Goal: Information Seeking & Learning: Find specific fact

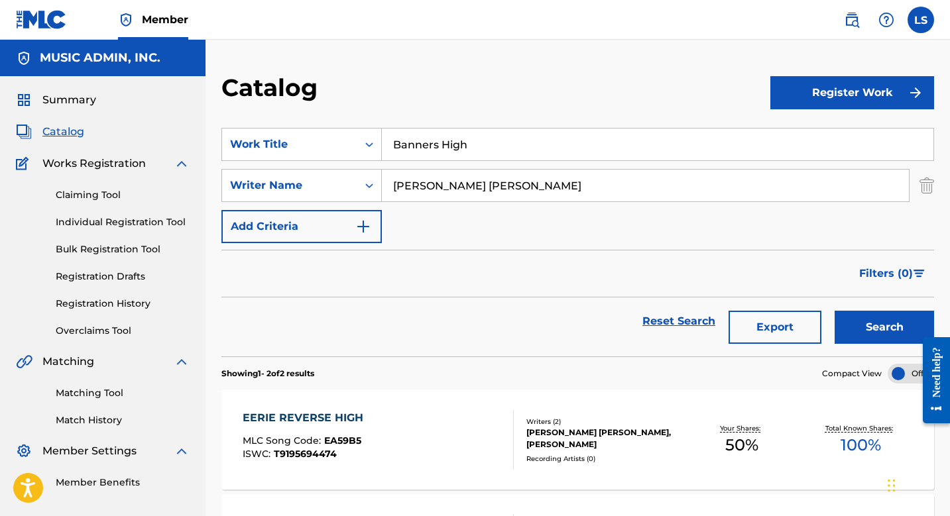
click at [423, 147] on input "Banners High" at bounding box center [658, 145] width 552 height 32
click at [423, 148] on input "Banners High" at bounding box center [658, 145] width 552 height 32
paste input "Basswalking Funk Duo (Instr)"
type input "Basswalking Funk Duo (Instr)"
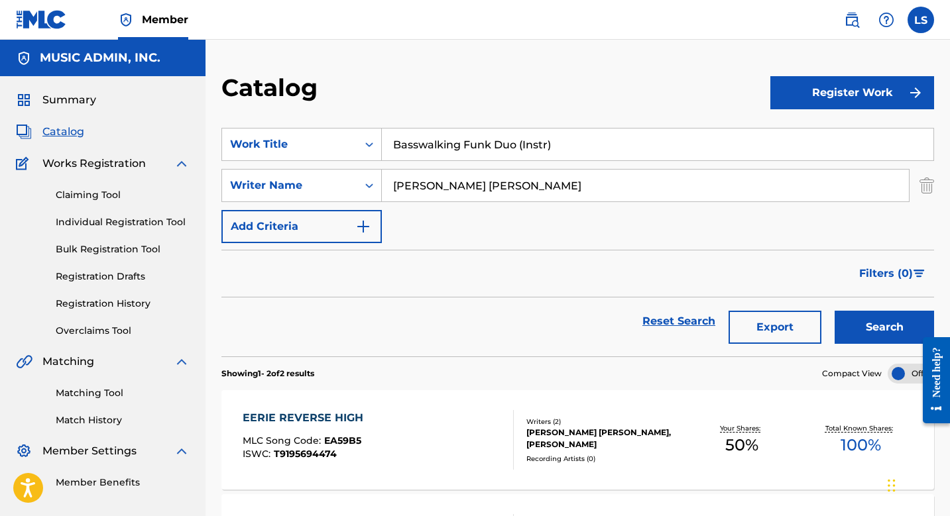
click at [835, 311] on button "Search" at bounding box center [884, 327] width 99 height 33
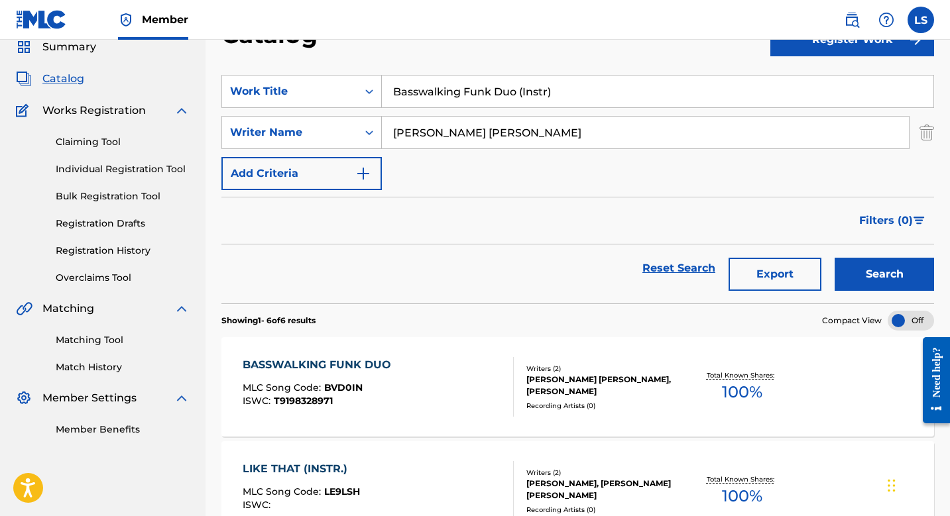
scroll to position [184, 0]
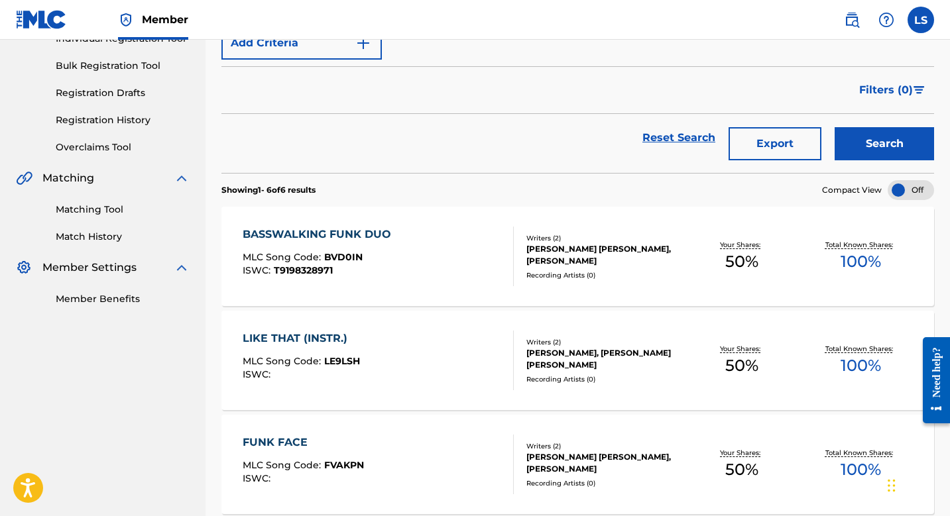
click at [359, 223] on div "BASSWALKING FUNK DUO MLC Song Code : BVD0IN ISWC : T9198328971 Writers ( 2 ) [P…" at bounding box center [577, 256] width 713 height 99
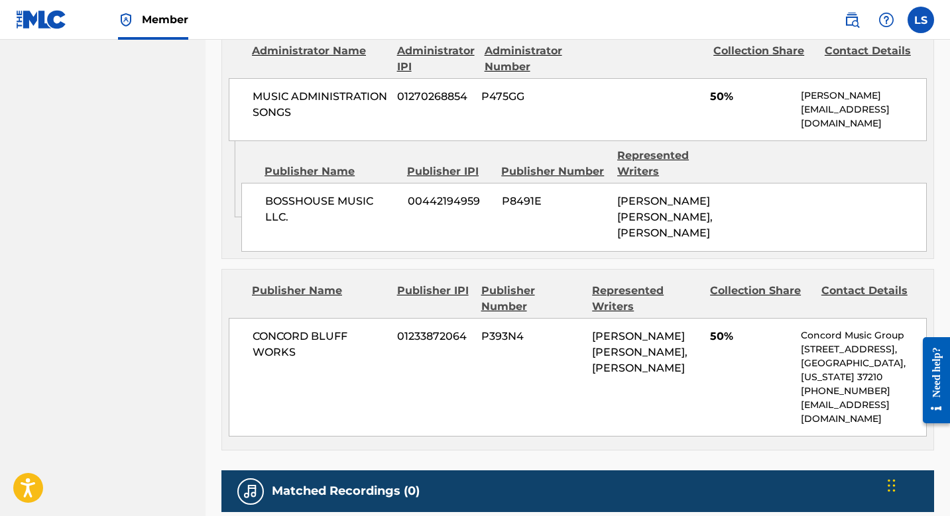
scroll to position [689, 0]
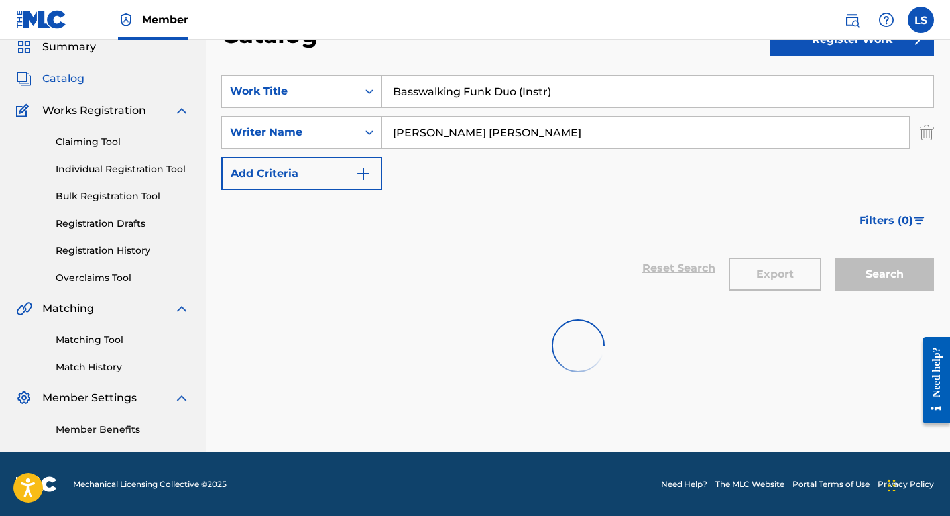
click at [460, 109] on div "SearchWithCriteriace5e80d0-2906-4b25-9da3-a5c592319347 Work Title Basswalking F…" at bounding box center [577, 132] width 713 height 115
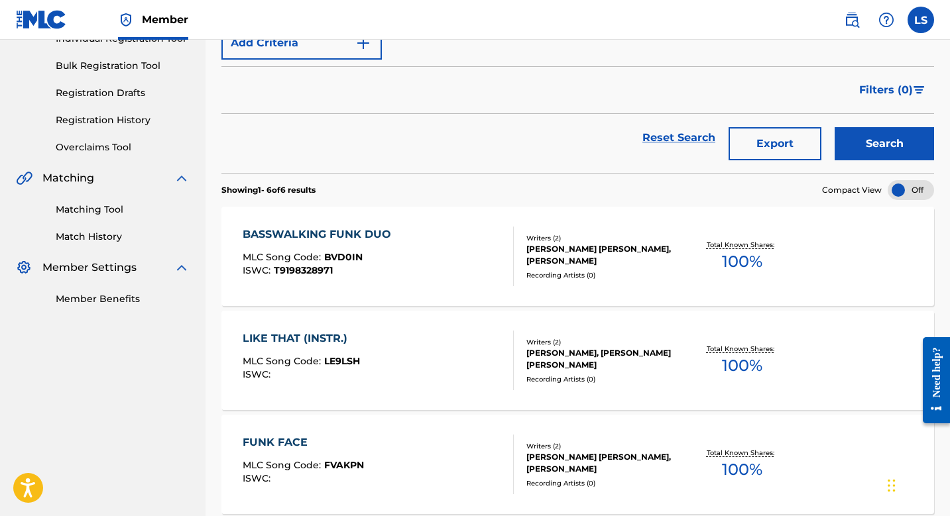
click at [481, 95] on div "Filters ( 0 )" at bounding box center [577, 90] width 713 height 48
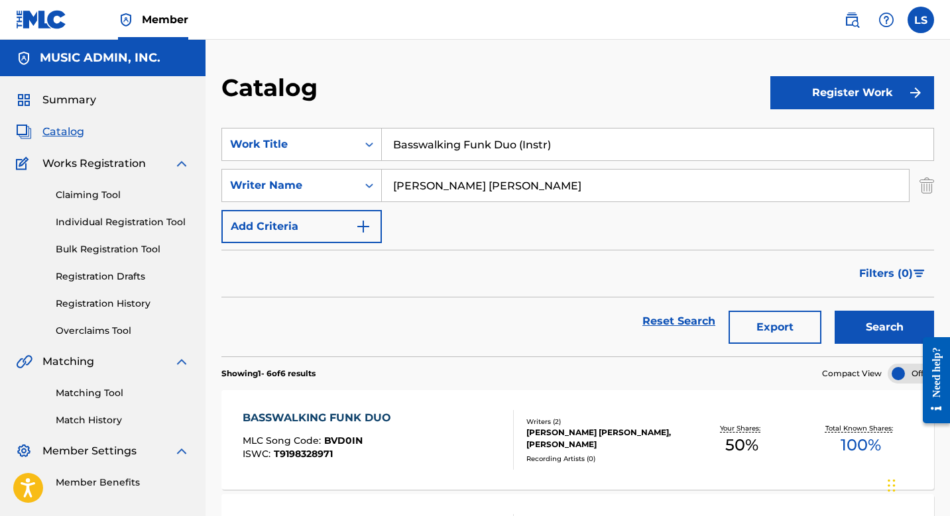
click at [449, 141] on input "Basswalking Funk Duo (Instr)" at bounding box center [658, 145] width 552 height 32
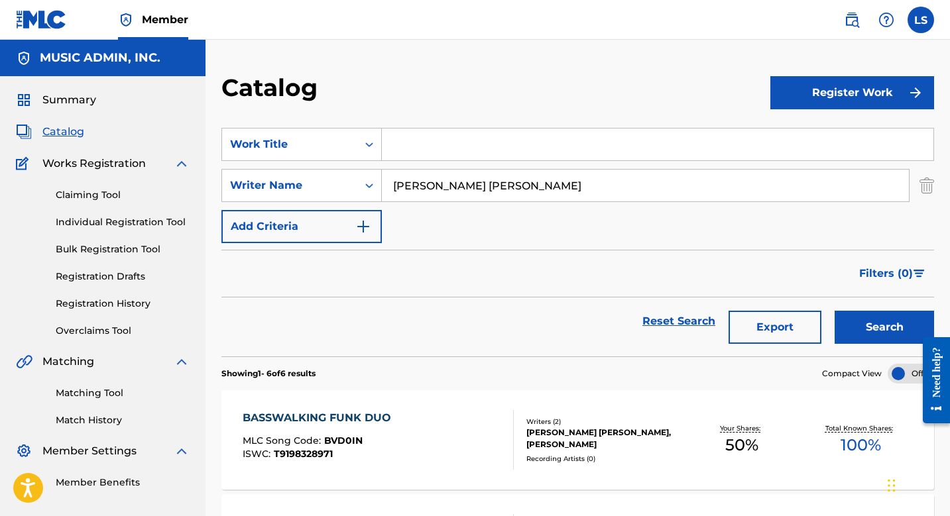
paste input "Batteries"
type input "Batteries"
click at [835, 311] on button "Search" at bounding box center [884, 327] width 99 height 33
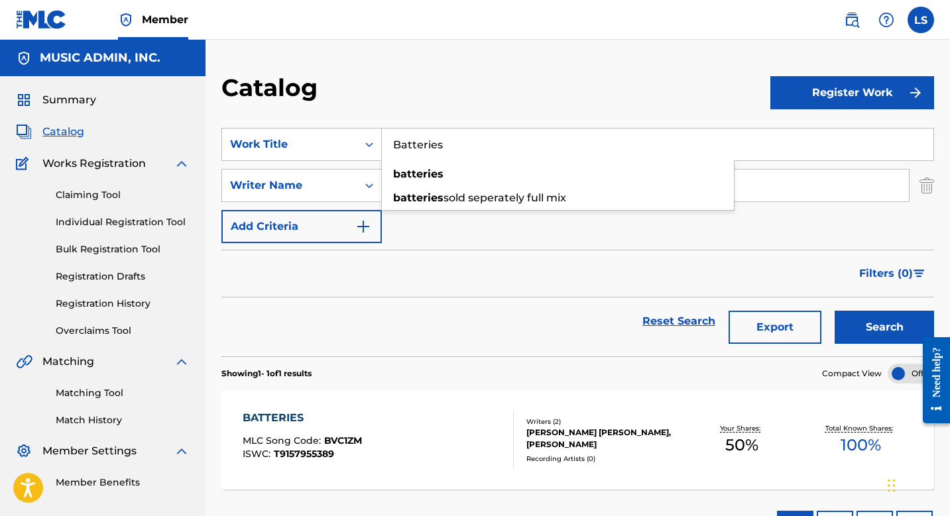
scroll to position [99, 0]
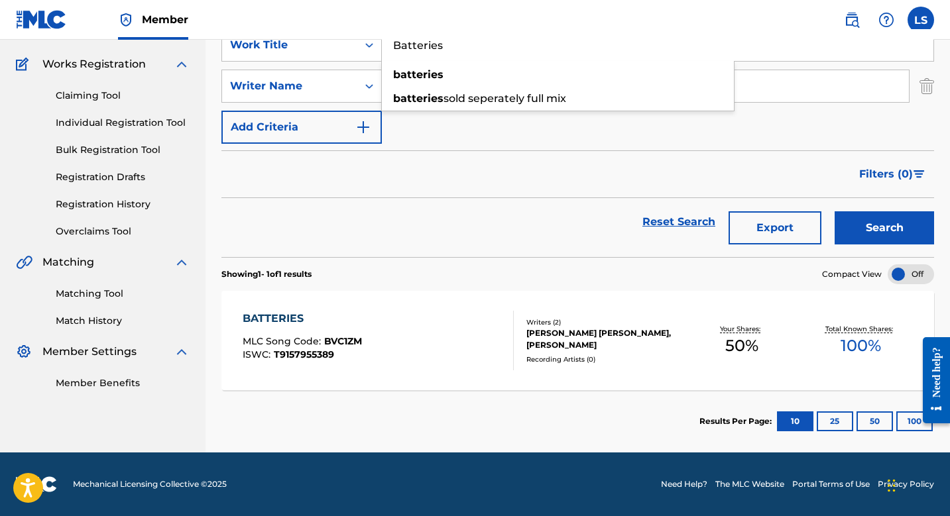
click at [359, 223] on div "Reset Search Export Search" at bounding box center [577, 222] width 713 height 48
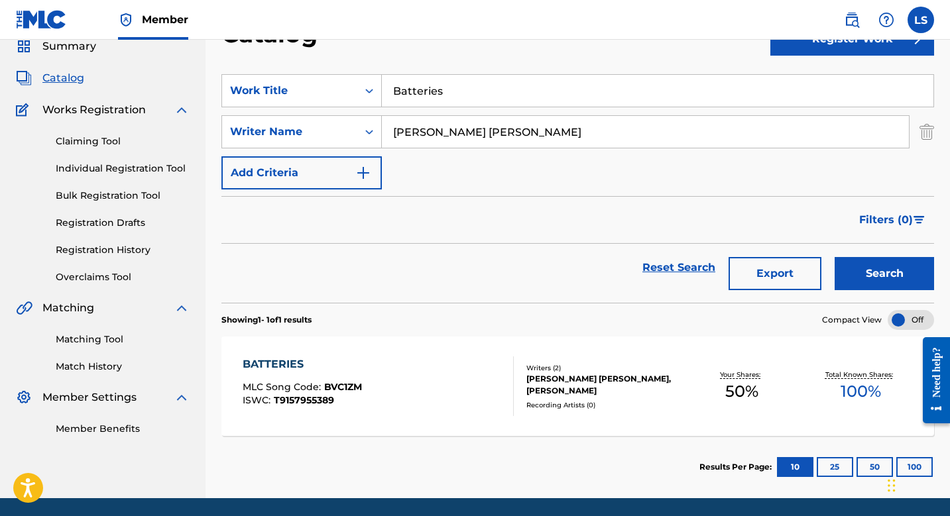
scroll to position [48, 0]
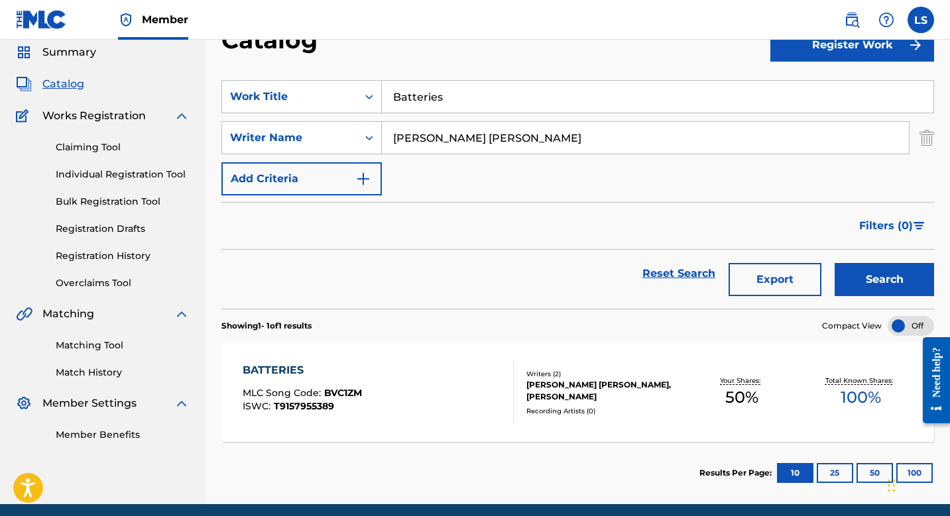
click at [294, 362] on div "BATTERIES MLC Song Code : BVC1ZM ISWC : T9157955389 Writers ( 2 ) STEPHEN ROBER…" at bounding box center [577, 392] width 713 height 99
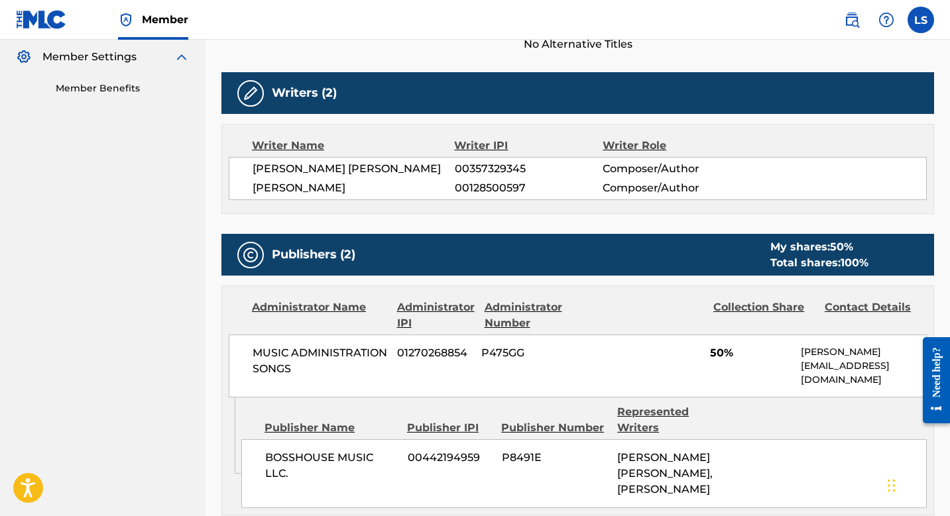
scroll to position [156, 0]
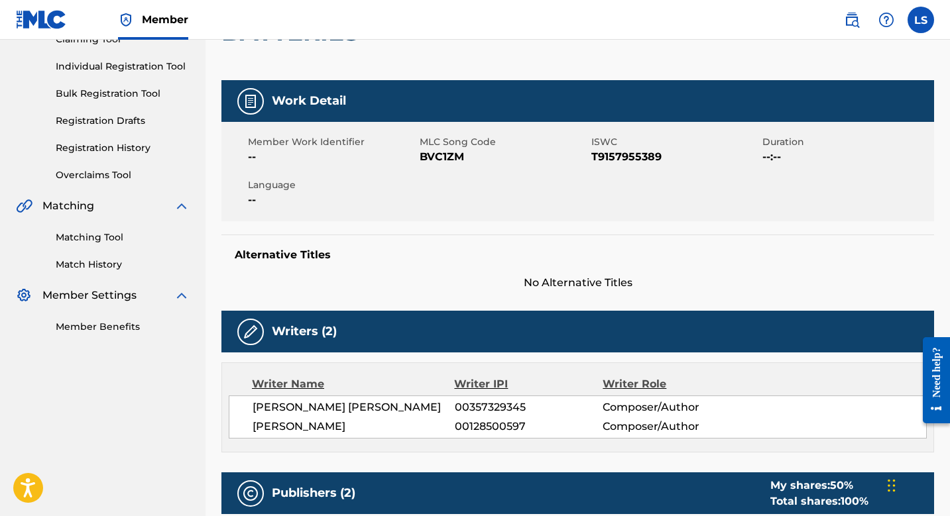
scroll to position [48, 0]
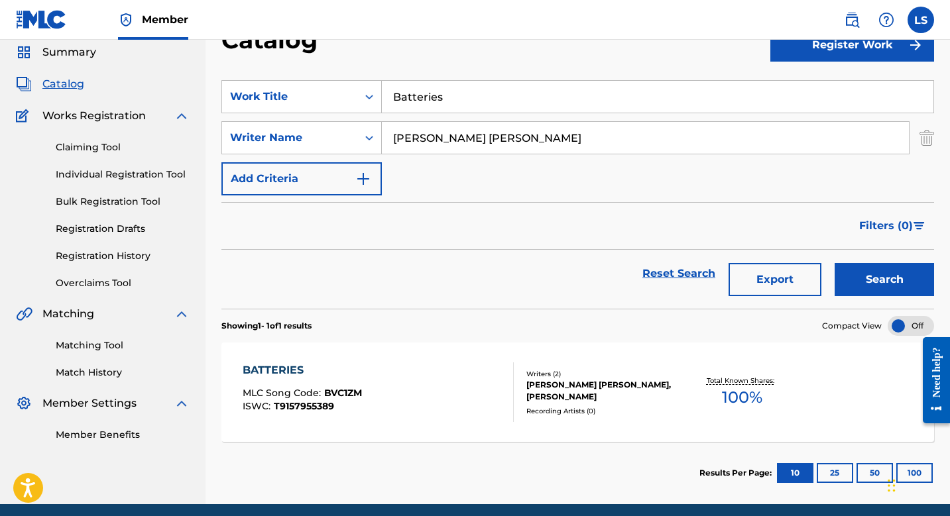
click at [420, 111] on input "Batteries" at bounding box center [658, 97] width 552 height 32
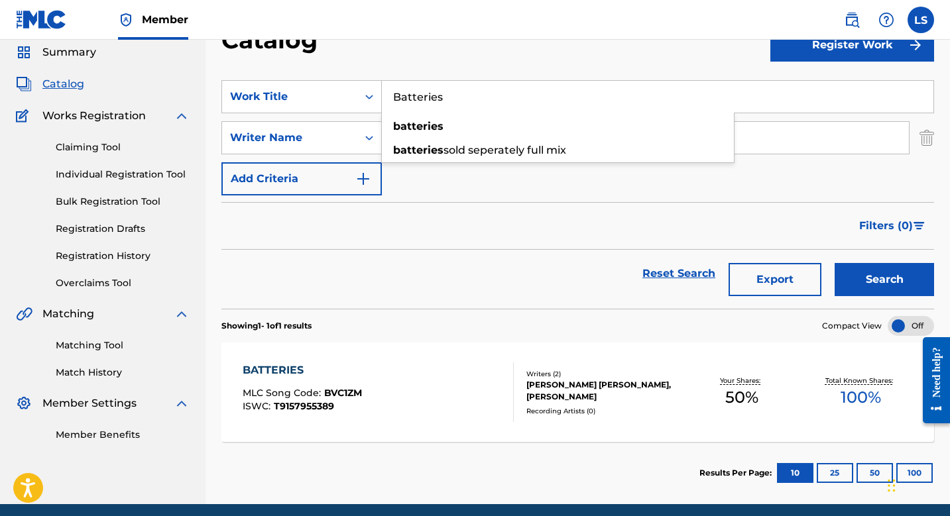
click at [420, 109] on input "Batteries" at bounding box center [658, 97] width 552 height 32
click at [436, 76] on section "SearchWithCriteriace5e80d0-2906-4b25-9da3-a5c592319347 Work Title Batteries bat…" at bounding box center [577, 186] width 713 height 245
click at [435, 76] on section "SearchWithCriteriace5e80d0-2906-4b25-9da3-a5c592319347 Work Title Batteries Sea…" at bounding box center [577, 186] width 713 height 245
click at [424, 87] on input "Batteries" at bounding box center [658, 97] width 552 height 32
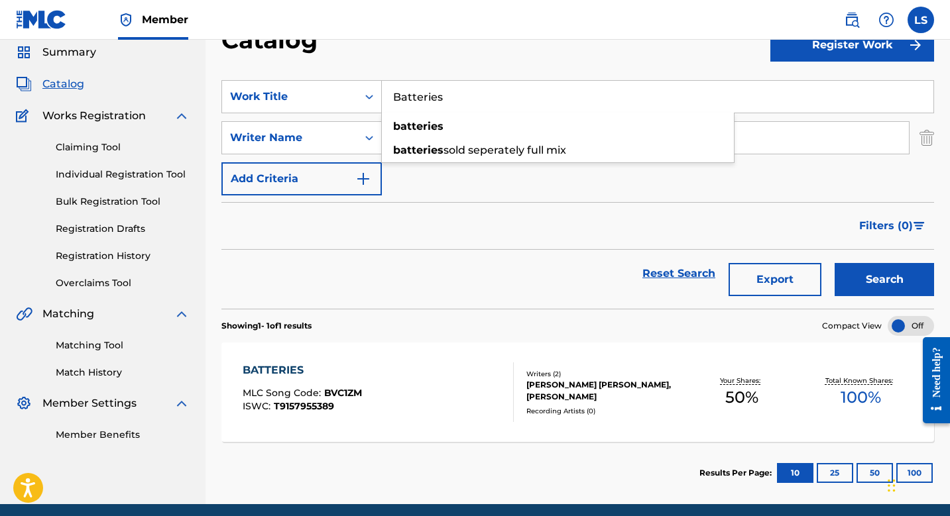
click at [424, 87] on input "Batteries" at bounding box center [658, 97] width 552 height 32
paste input "Battle Pitchfork (Instr)"
type input "Battle Pitchfork (Instr)"
click at [835, 263] on button "Search" at bounding box center [884, 279] width 99 height 33
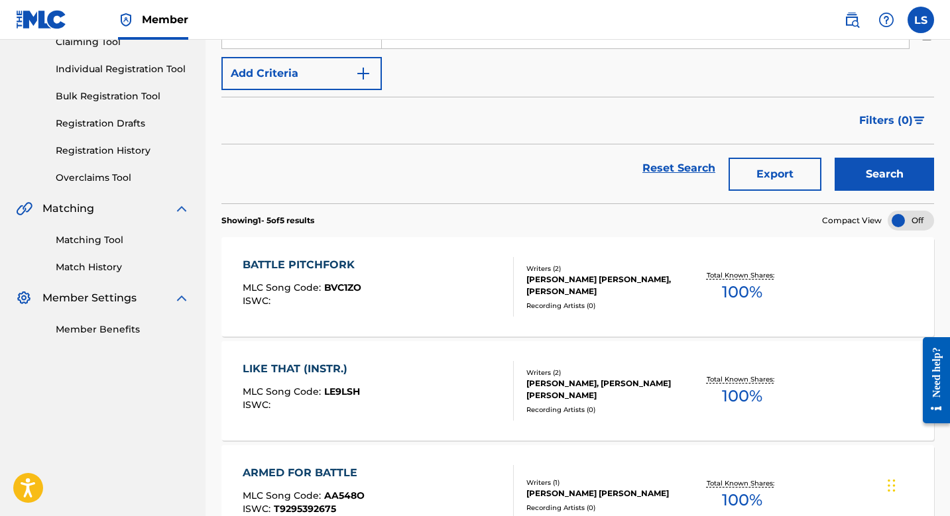
scroll to position [172, 0]
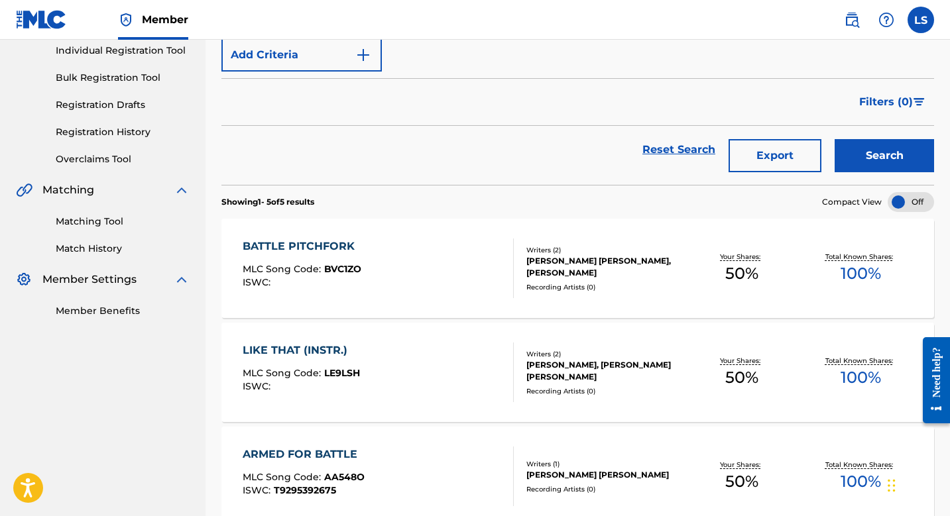
click at [323, 249] on div "BATTLE PITCHFORK" at bounding box center [302, 247] width 119 height 16
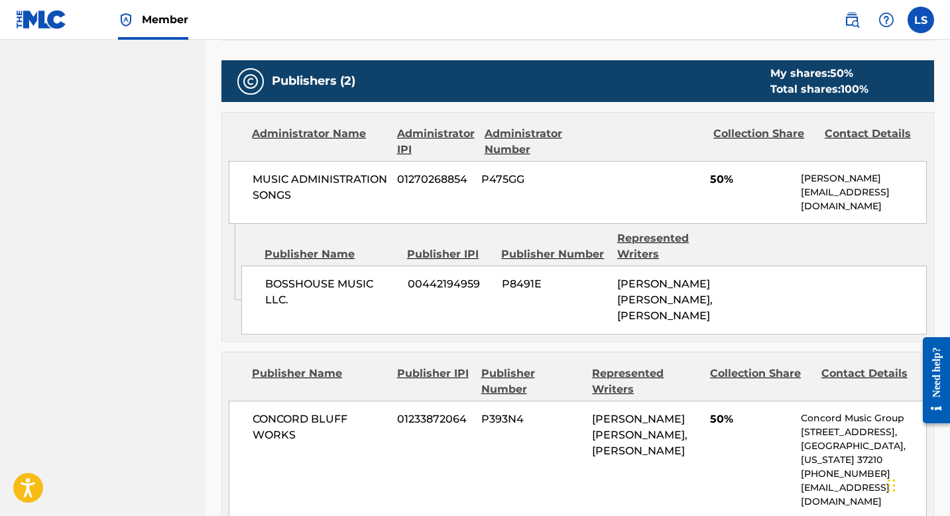
scroll to position [571, 0]
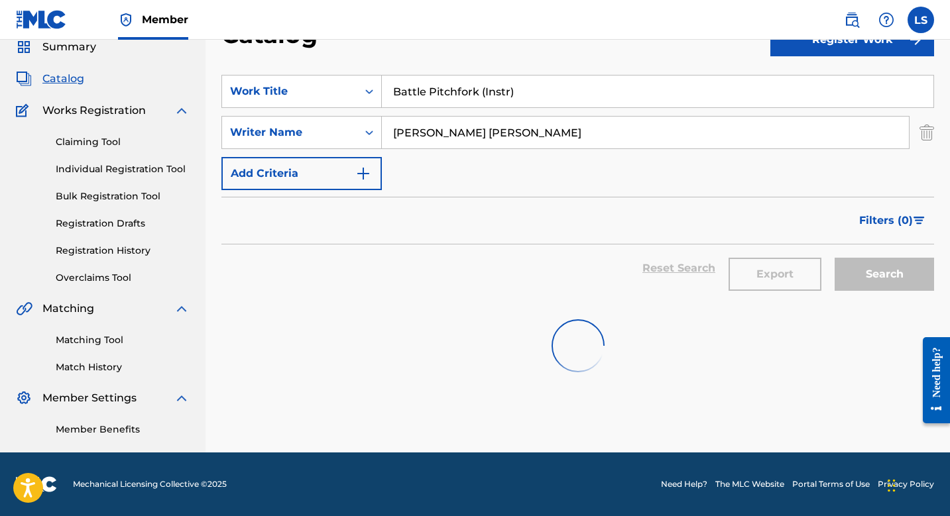
scroll to position [172, 0]
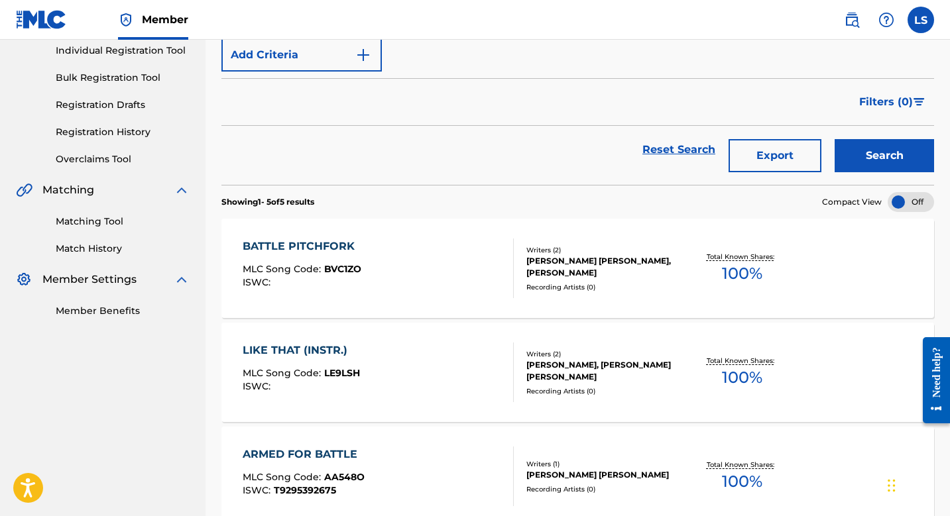
click at [479, 78] on form "SearchWithCriteriace5e80d0-2906-4b25-9da3-a5c592319347 Work Title Battle Pitchf…" at bounding box center [577, 70] width 713 height 229
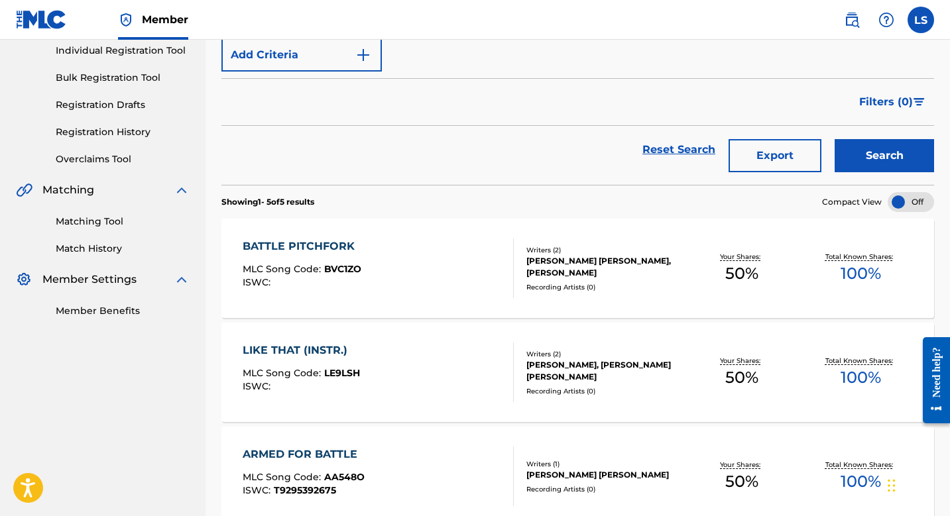
scroll to position [0, 0]
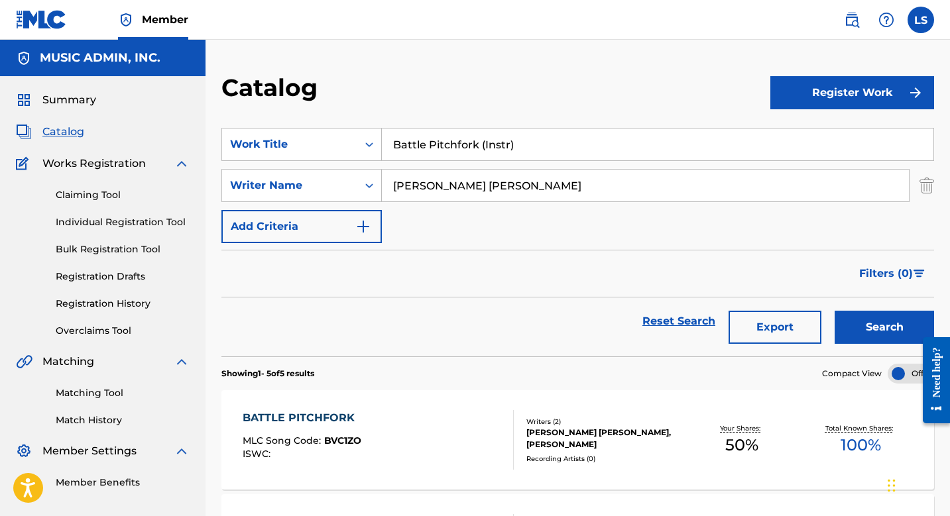
click at [469, 143] on input "Battle Pitchfork (Instr)" at bounding box center [658, 145] width 552 height 32
paste input "Bed Of Nails"
type input "Bed Of Nails"
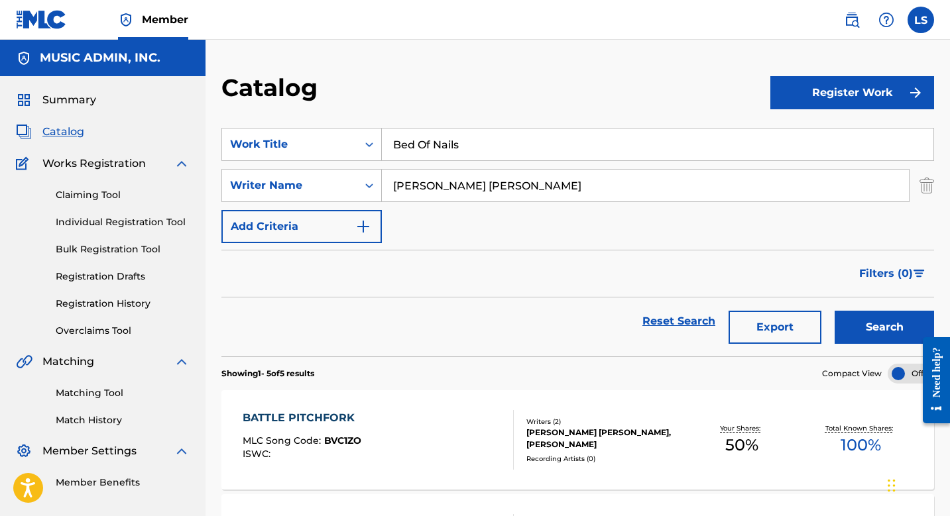
click at [835, 311] on button "Search" at bounding box center [884, 327] width 99 height 33
click at [394, 140] on input "Bed Of Nails" at bounding box center [658, 145] width 552 height 32
paste input "Better Than Real"
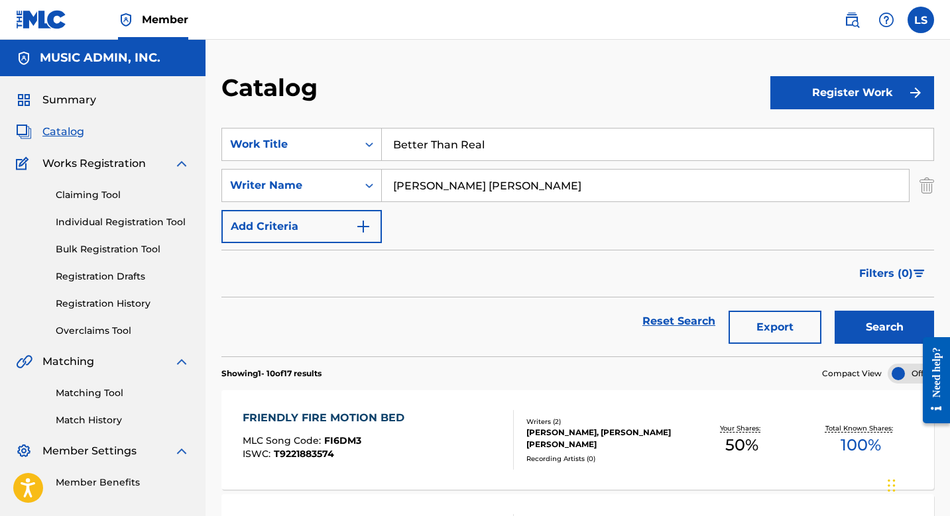
type input "Better Than Real"
click at [835, 311] on button "Search" at bounding box center [884, 327] width 99 height 33
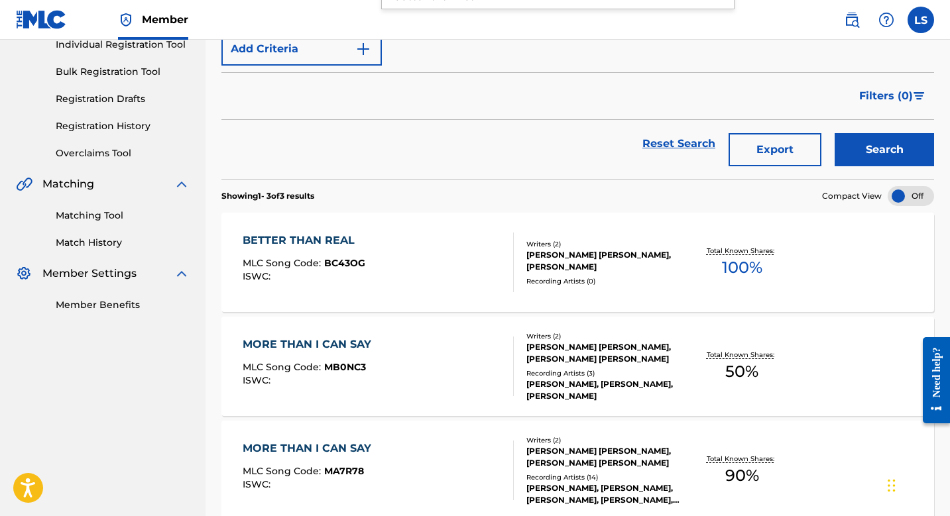
scroll to position [193, 0]
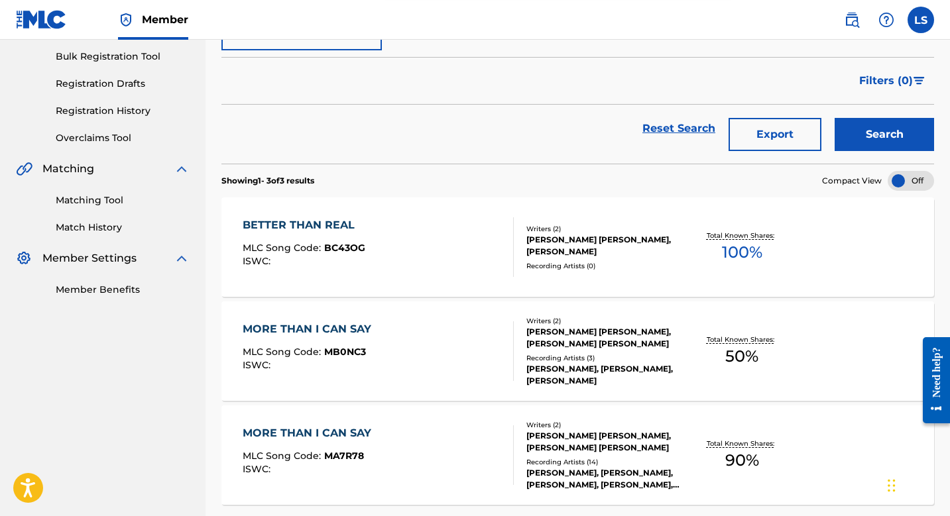
click at [343, 223] on div "BETTER THAN REAL" at bounding box center [304, 225] width 123 height 16
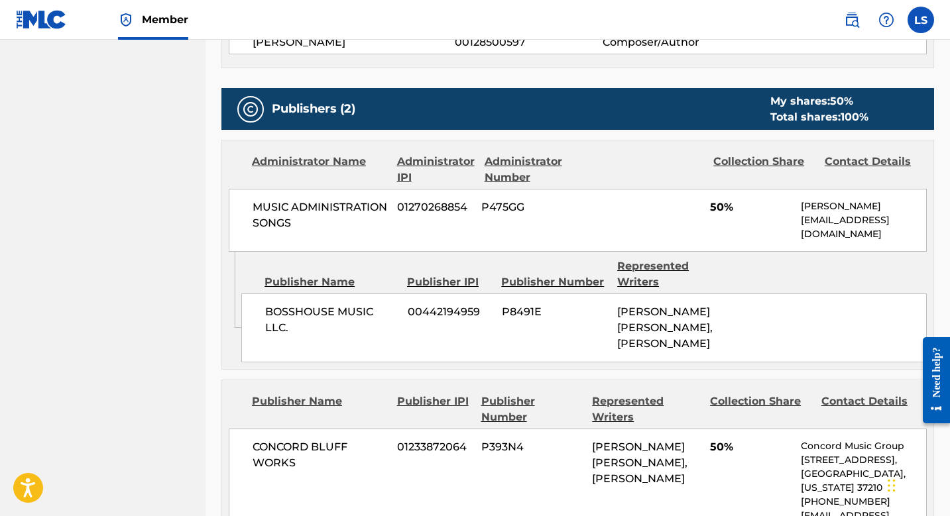
scroll to position [660, 0]
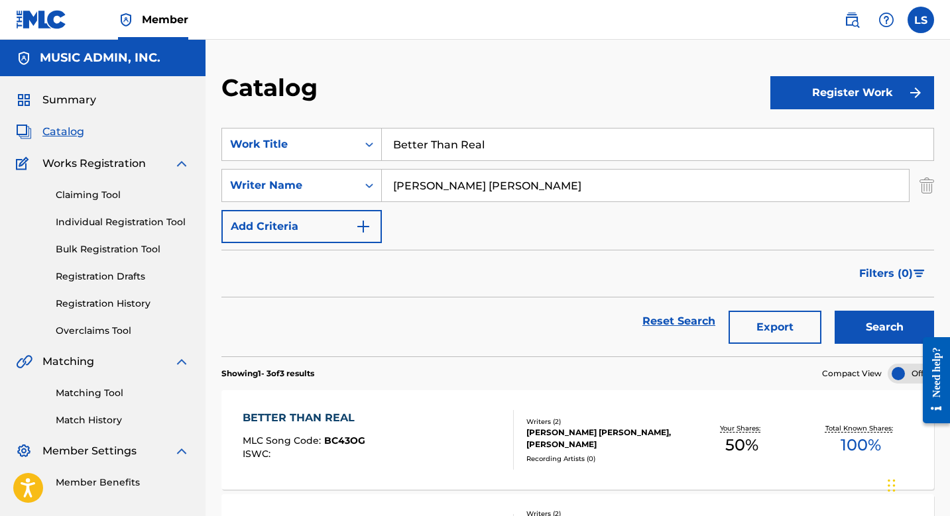
click at [432, 145] on input "Better Than Real" at bounding box center [658, 145] width 552 height 32
click at [432, 146] on input "Better Than Real" at bounding box center [658, 145] width 552 height 32
paste input "Beyond Repair"
type input "Beyond Repair"
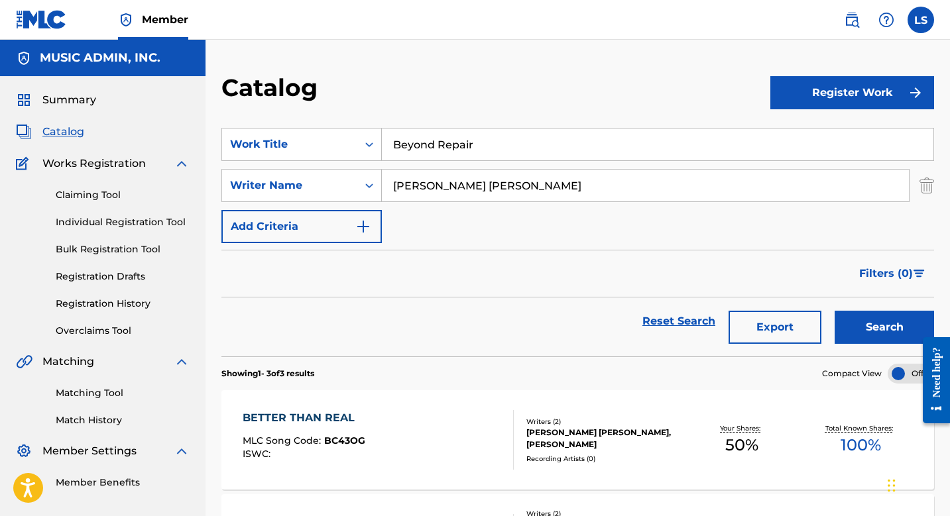
click at [835, 311] on button "Search" at bounding box center [884, 327] width 99 height 33
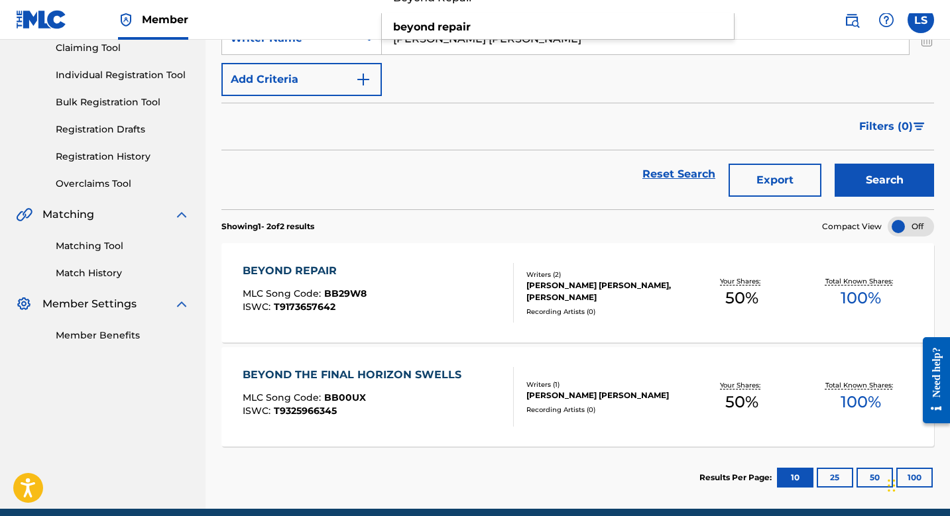
scroll to position [166, 0]
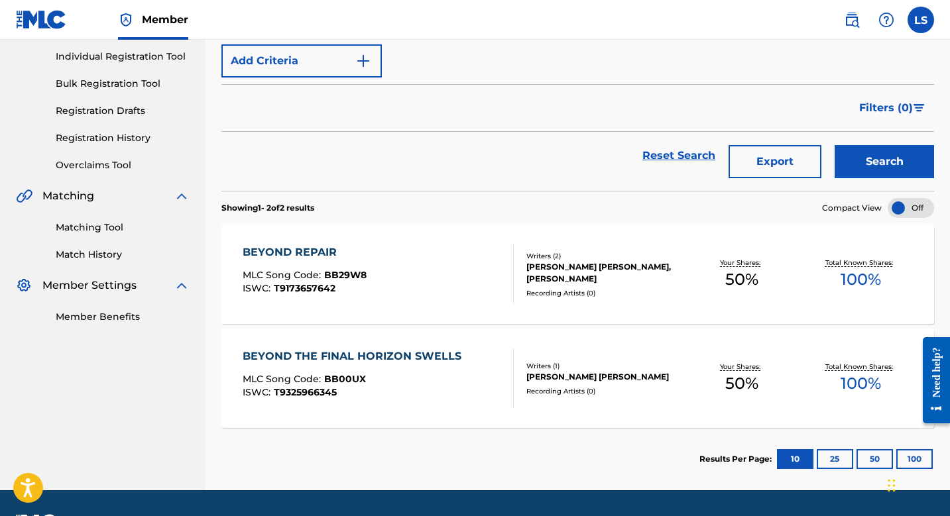
click at [304, 252] on div "BEYOND REPAIR" at bounding box center [305, 253] width 124 height 16
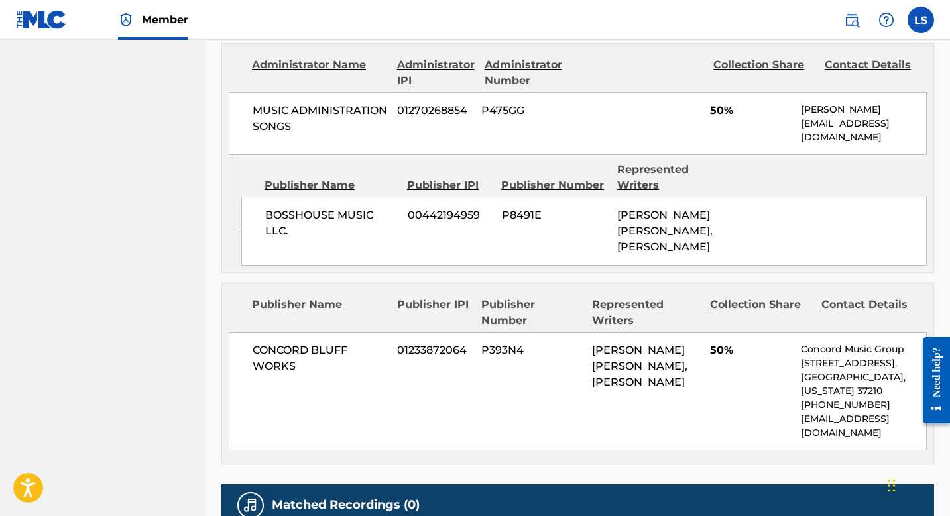
scroll to position [743, 0]
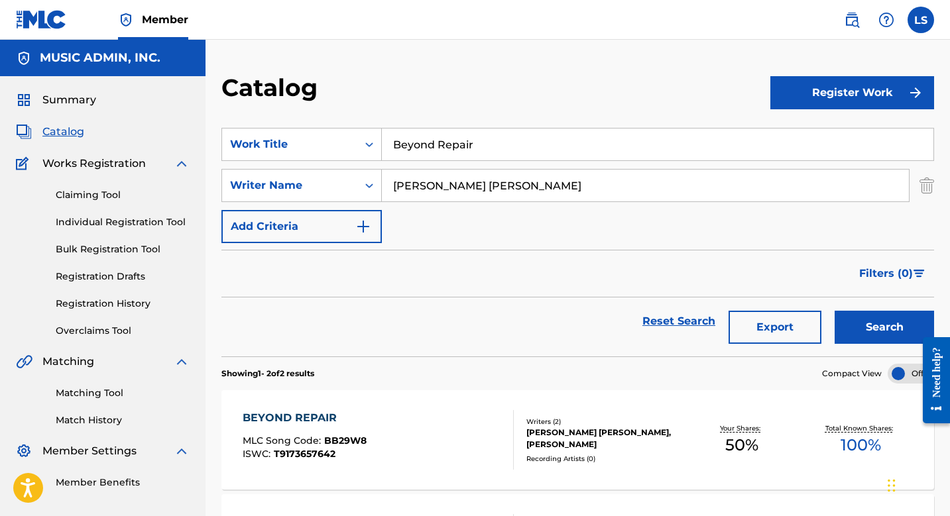
click at [434, 150] on input "Beyond Repair" at bounding box center [658, 145] width 552 height 32
click at [434, 151] on input "Beyond Repair" at bounding box center [658, 145] width 552 height 32
paste input "BH Arena Stomps (Instr)"
type input "BH Arena Stomps (Instr)"
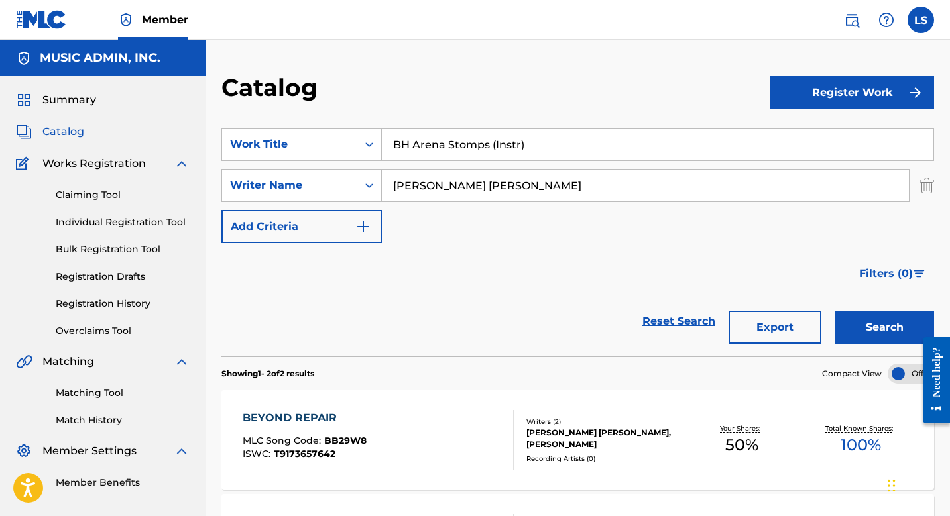
click at [835, 311] on button "Search" at bounding box center [884, 327] width 99 height 33
click at [306, 408] on div "BH ARENA STOMPS MLC Song Code : BB22EV ISWC : T9201665089 Writers ( 2 ) STEPHEN…" at bounding box center [577, 439] width 713 height 99
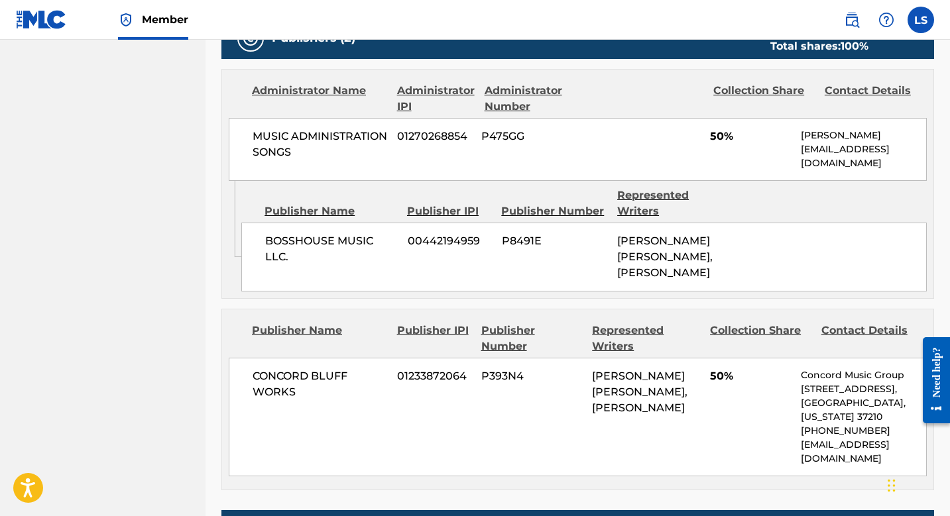
scroll to position [689, 0]
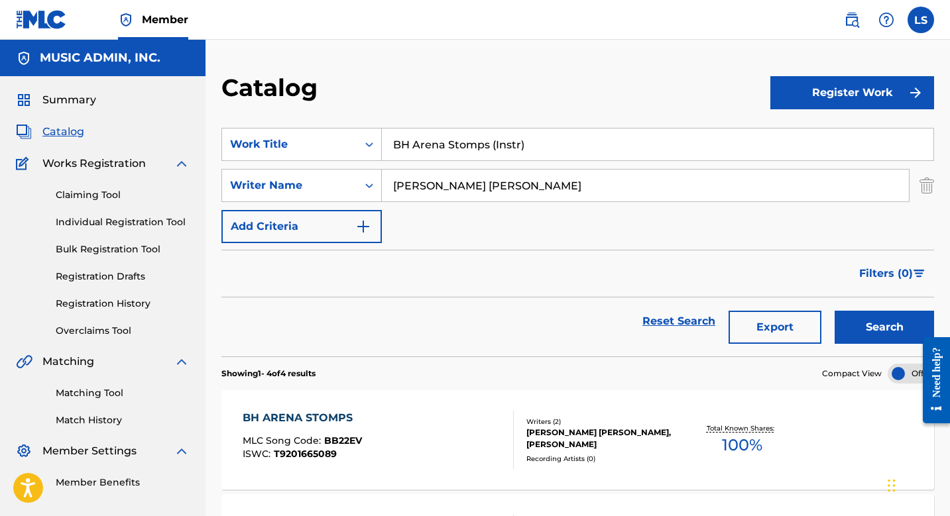
click at [454, 146] on input "BH Arena Stomps (Instr)" at bounding box center [658, 145] width 552 height 32
paste input "BH BATTLE DRUM CADENCE"
type input "BH BATTLE DRUM CADENCE"
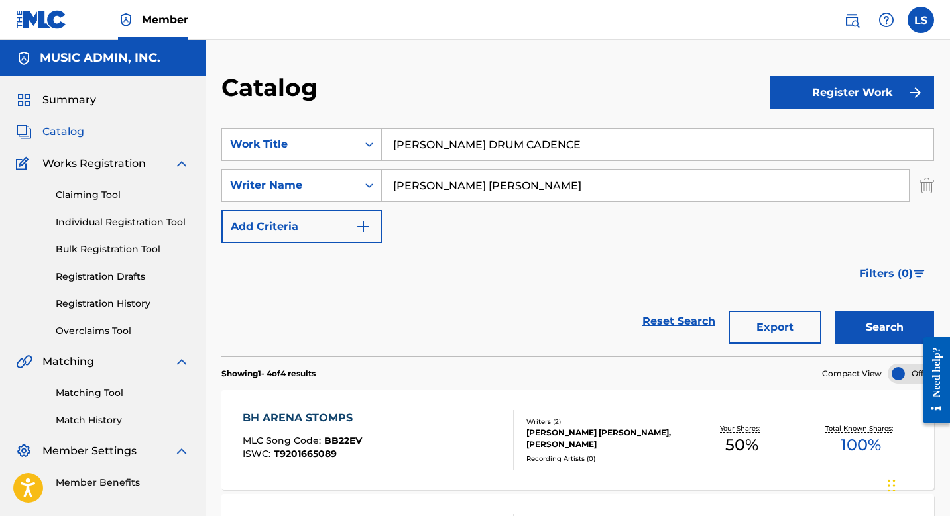
click at [835, 311] on button "Search" at bounding box center [884, 327] width 99 height 33
click at [349, 419] on div "COLLEGE GAME DRUM CADENCE" at bounding box center [340, 418] width 194 height 16
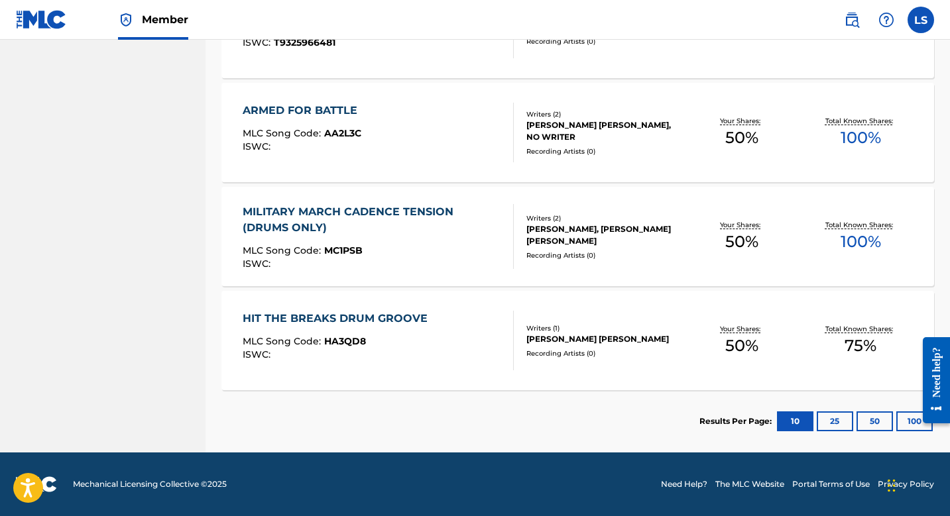
scroll to position [1036, 0]
click at [841, 422] on button "25" at bounding box center [835, 422] width 36 height 20
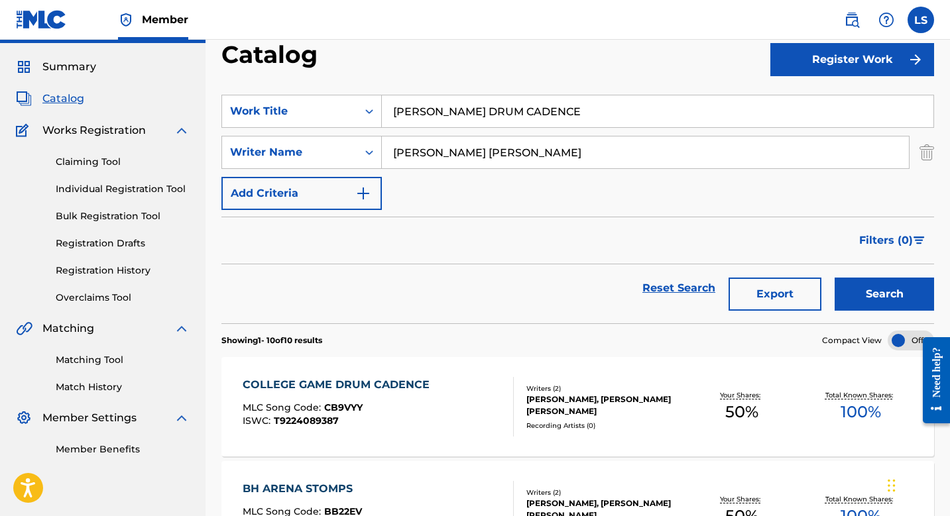
scroll to position [13, 0]
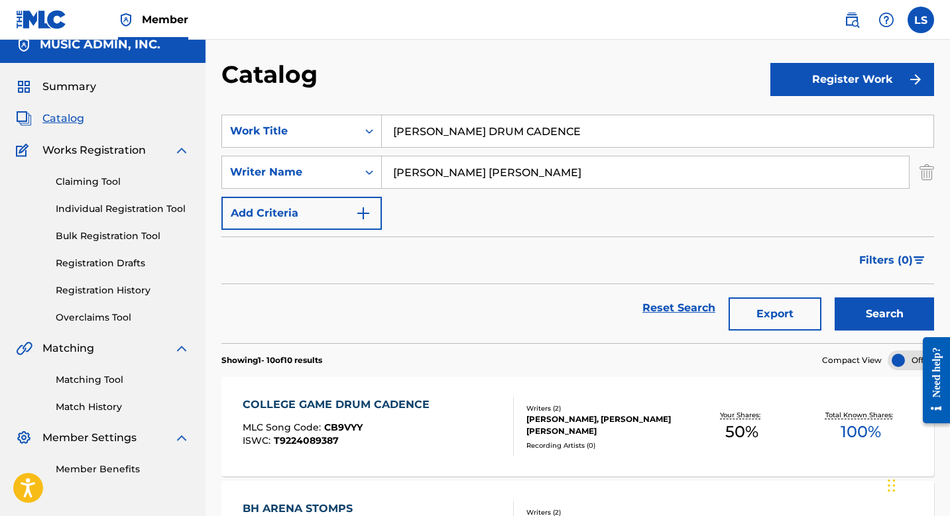
click at [417, 122] on input "BH BATTLE DRUM CADENCE" at bounding box center [658, 131] width 552 height 32
paste input "BH Epic Drum Cadence (Instr)"
type input "BH Epic Drum Cadence (Instr)"
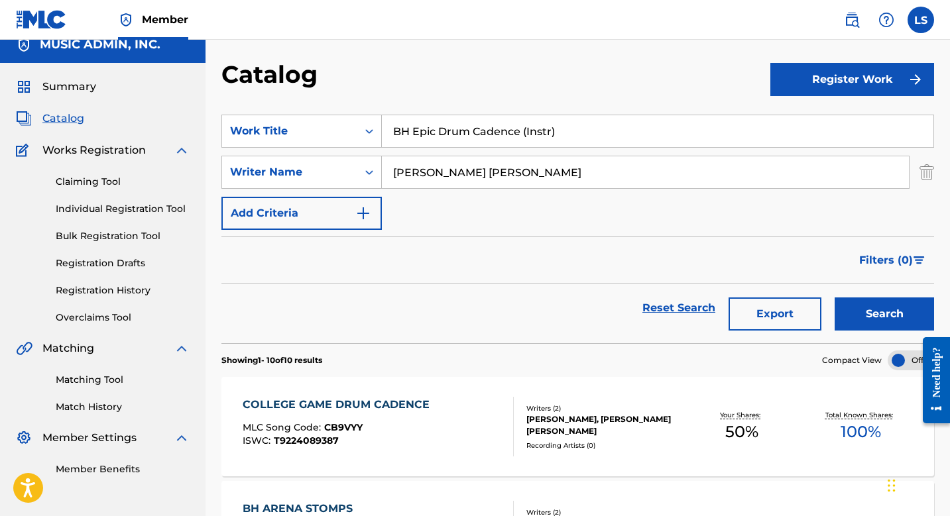
click at [835, 298] on button "Search" at bounding box center [884, 314] width 99 height 33
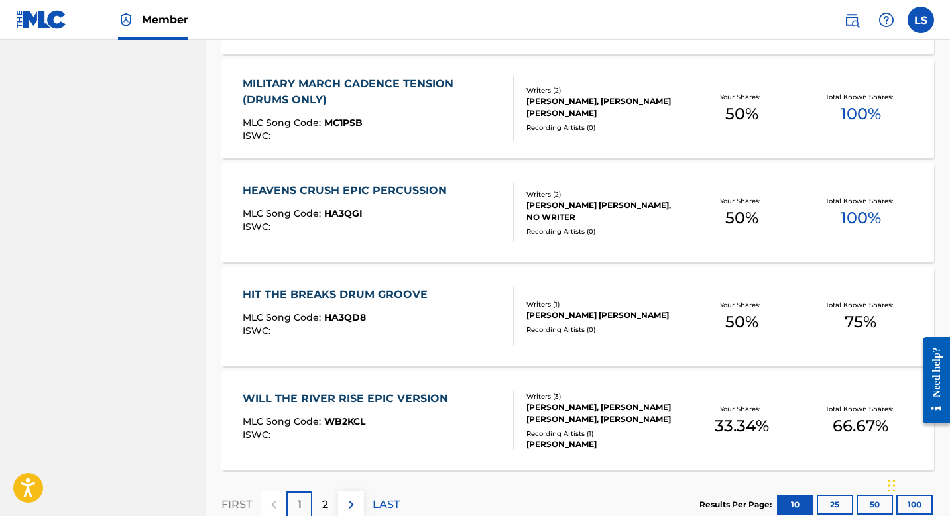
scroll to position [957, 0]
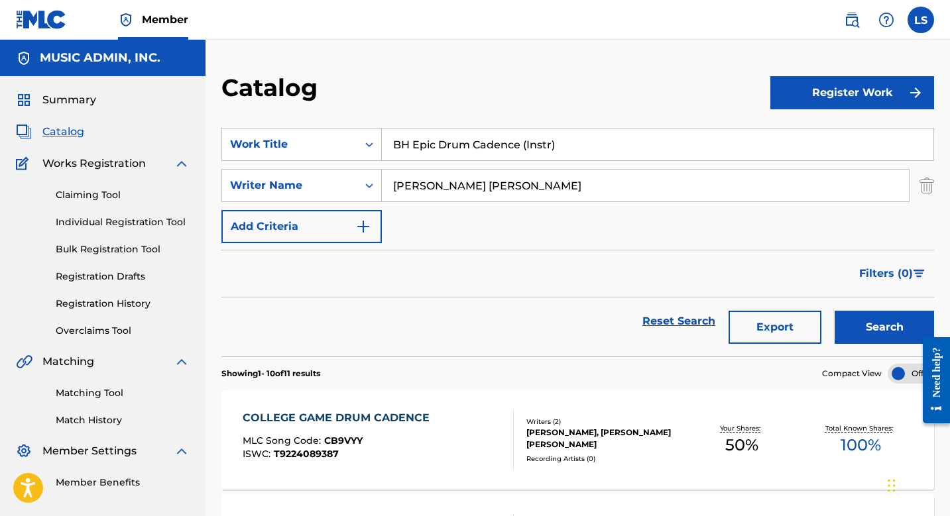
click at [475, 133] on input "BH Epic Drum Cadence (Instr)" at bounding box center [658, 145] width 552 height 32
paste input "BH MINOR STRING HIT LONG"
type input "BH MINOR STRING HIT LONG"
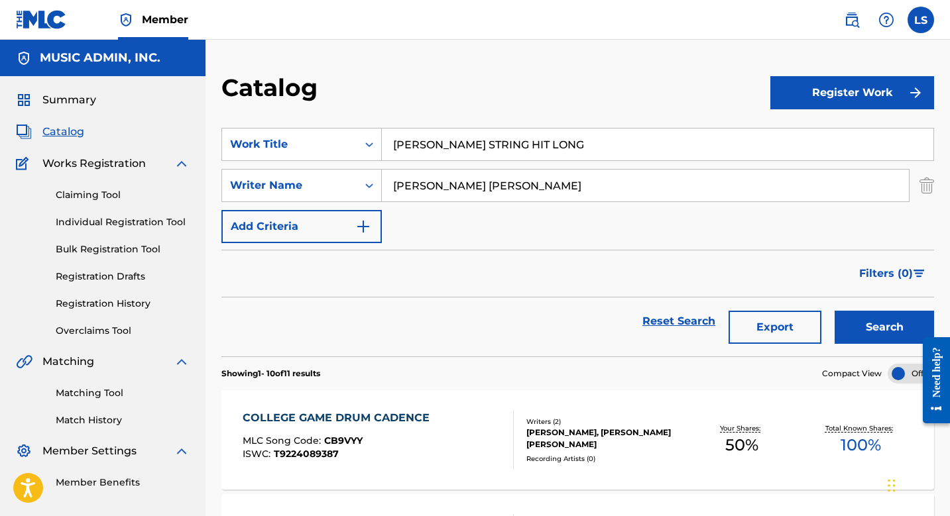
click at [835, 311] on button "Search" at bounding box center [884, 327] width 99 height 33
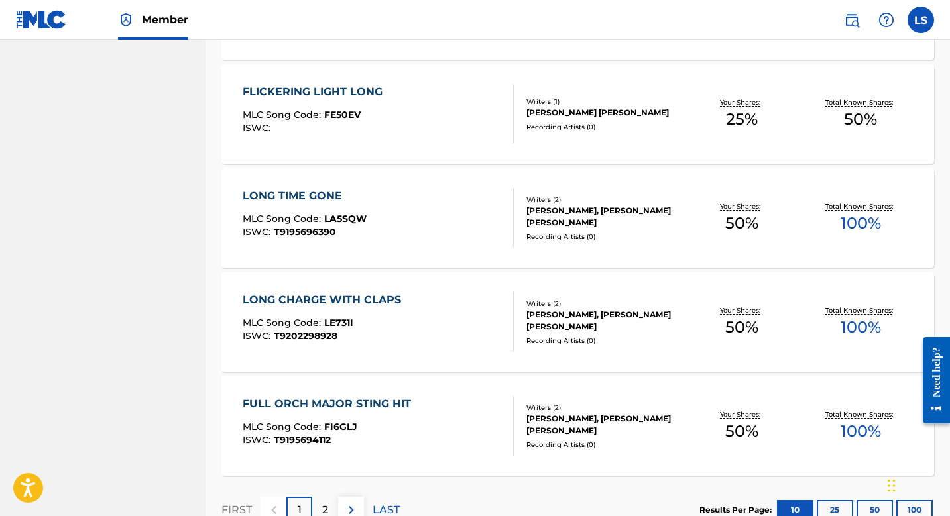
scroll to position [1042, 0]
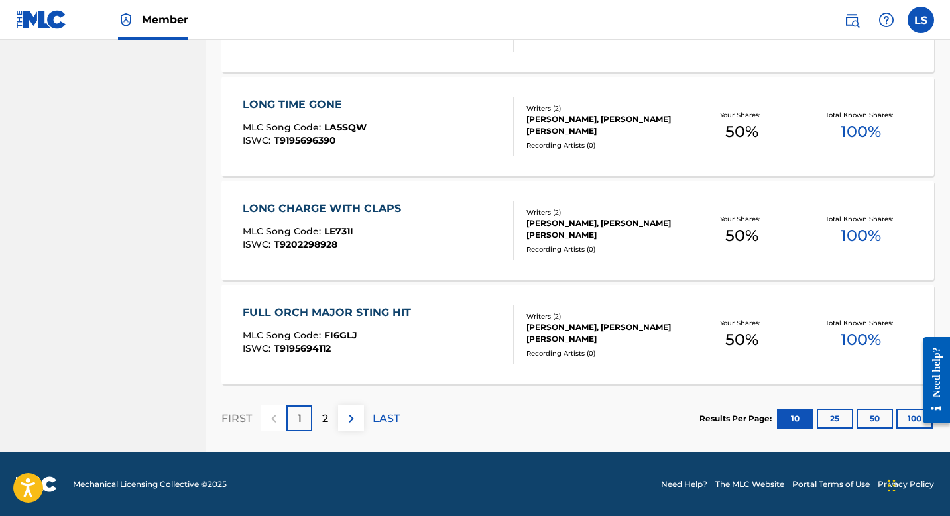
click at [321, 426] on div "2" at bounding box center [325, 419] width 26 height 26
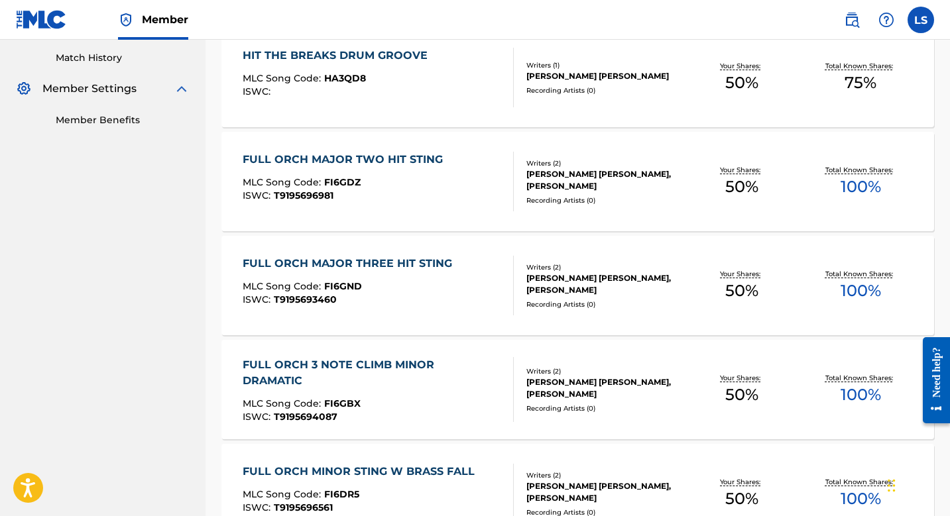
scroll to position [0, 0]
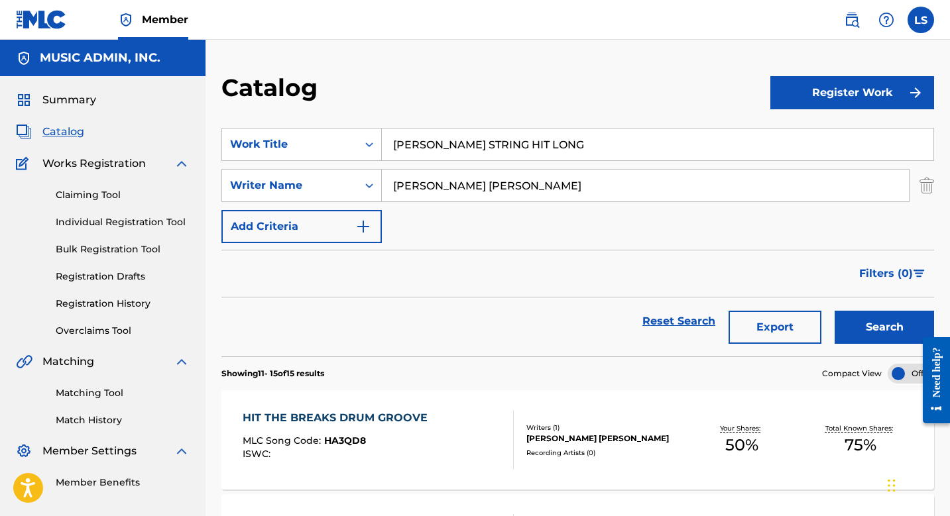
click at [455, 137] on input "BH MINOR STRING HIT LONG" at bounding box center [658, 145] width 552 height 32
paste input "BH REVERSE CYMBAL HIGH"
type input "BH REVERSE CYMBAL HIGH"
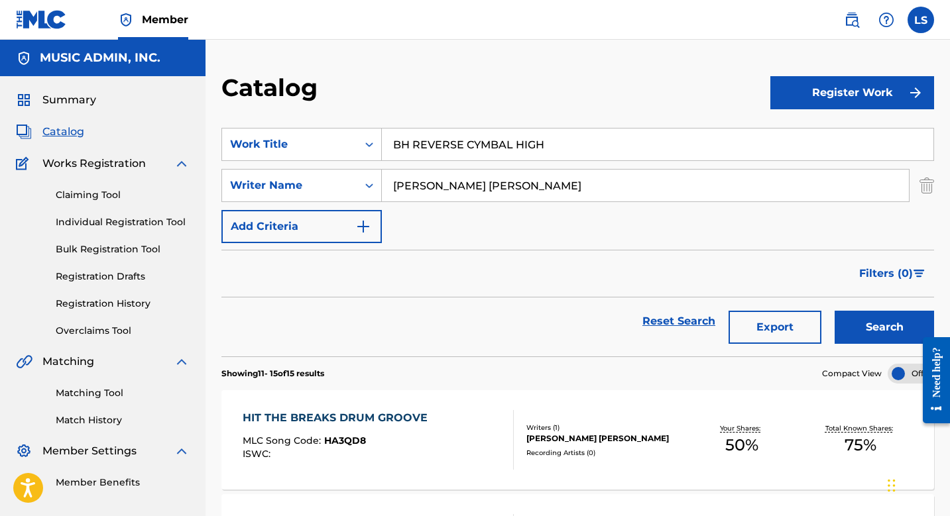
click at [835, 311] on button "Search" at bounding box center [884, 327] width 99 height 33
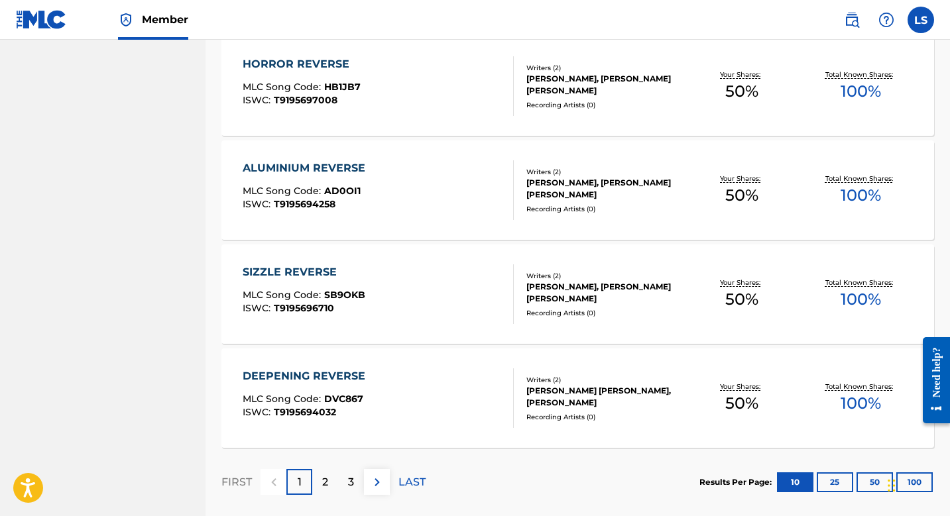
scroll to position [1042, 0]
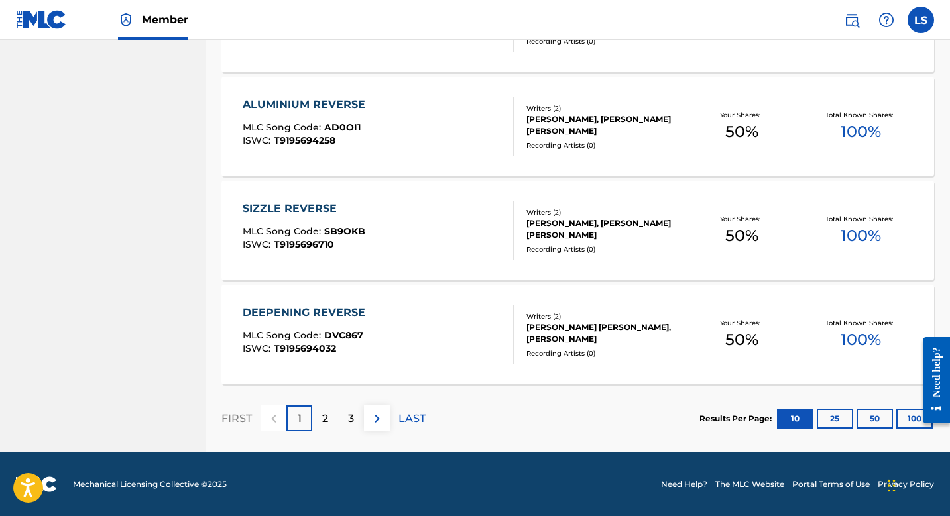
click at [333, 413] on div "2" at bounding box center [325, 419] width 26 height 26
click at [353, 415] on p "3" at bounding box center [351, 419] width 6 height 16
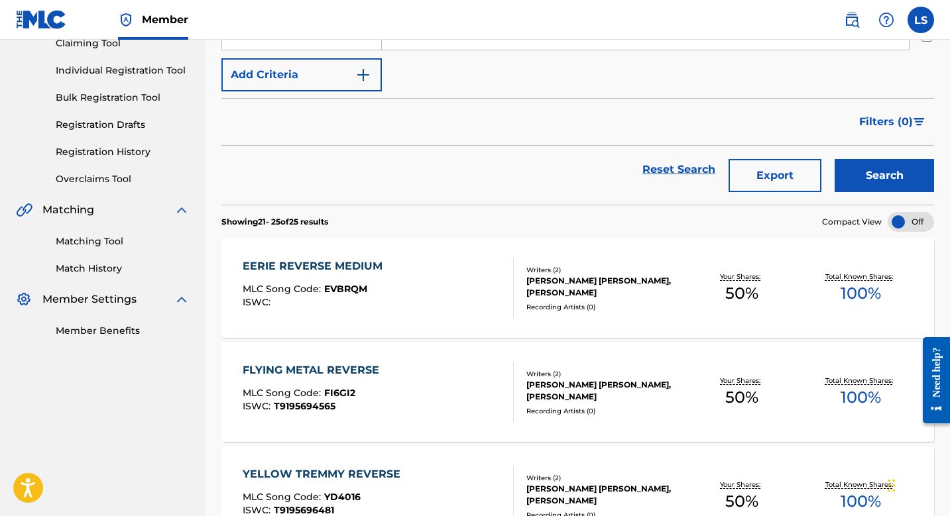
scroll to position [0, 0]
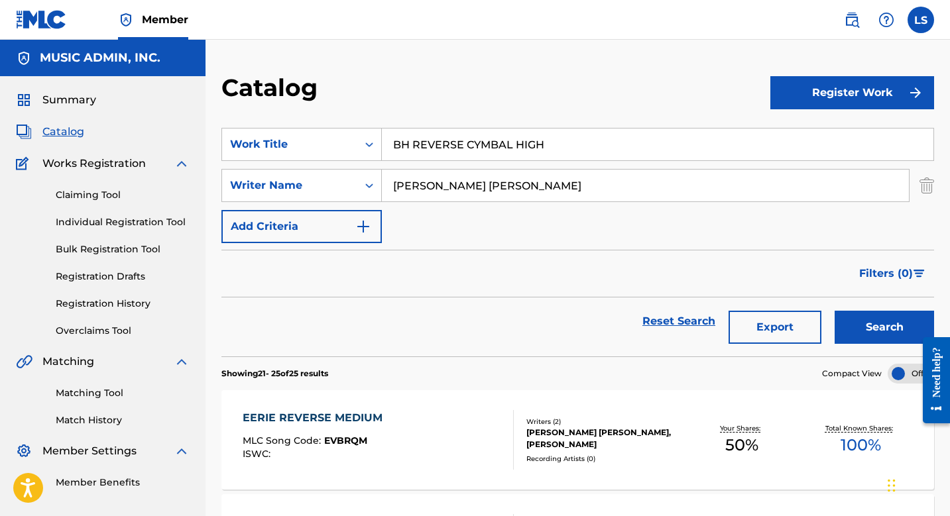
click at [412, 139] on input "BH REVERSE CYMBAL HIGH" at bounding box center [658, 145] width 552 height 32
click at [412, 140] on input "BH REVERSE CYMBAL HIGH" at bounding box center [658, 145] width 552 height 32
paste input "BH REVERSE CYMBAL LOW"
type input "BH REVERSE CYMBAL LOW"
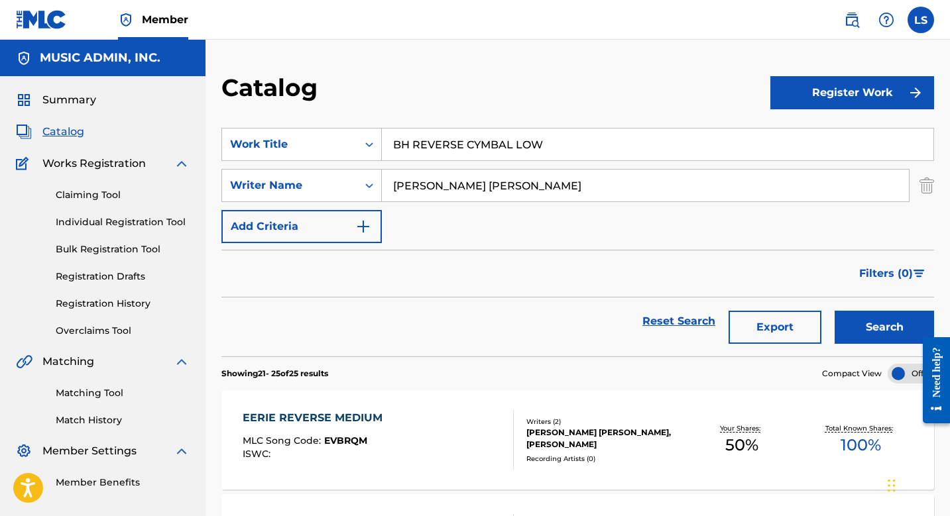
click at [835, 311] on button "Search" at bounding box center [884, 327] width 99 height 33
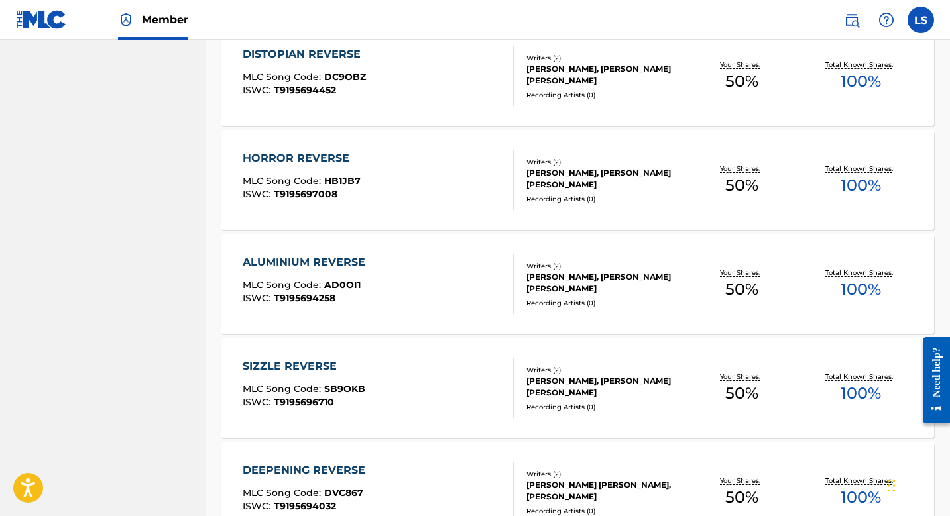
scroll to position [1042, 0]
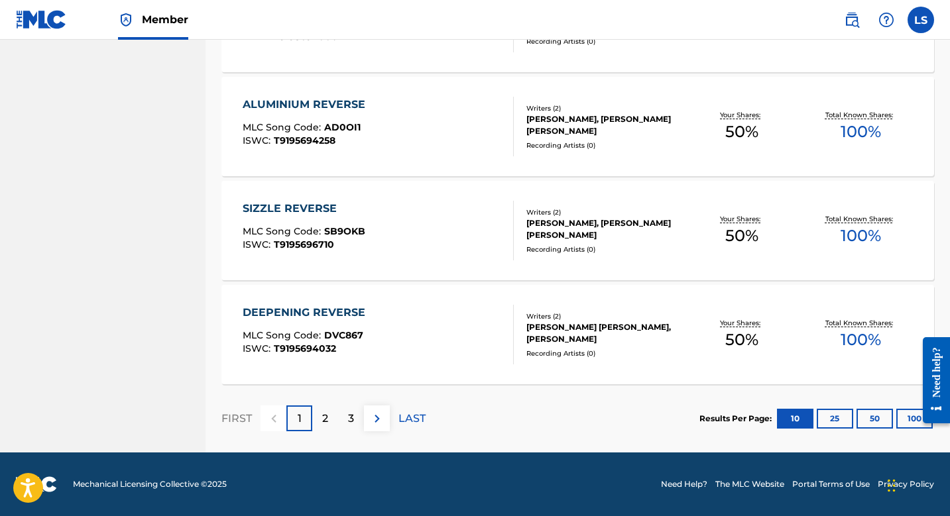
click at [327, 420] on div "2" at bounding box center [325, 419] width 26 height 26
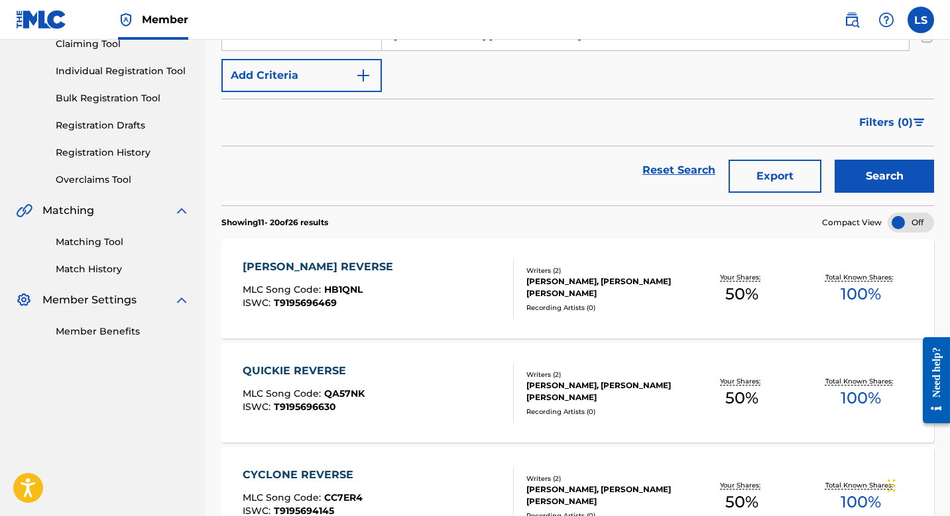
scroll to position [134, 0]
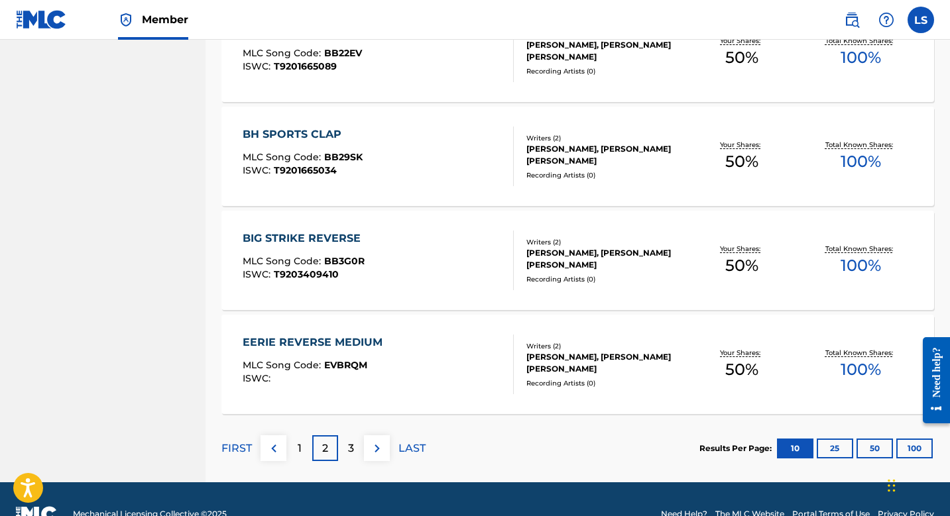
click at [360, 452] on div "3" at bounding box center [351, 449] width 26 height 26
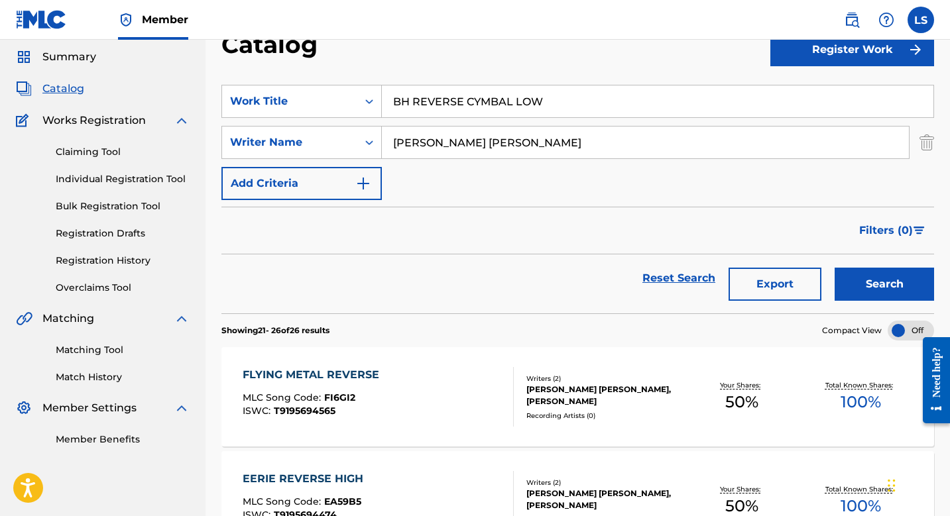
scroll to position [7, 0]
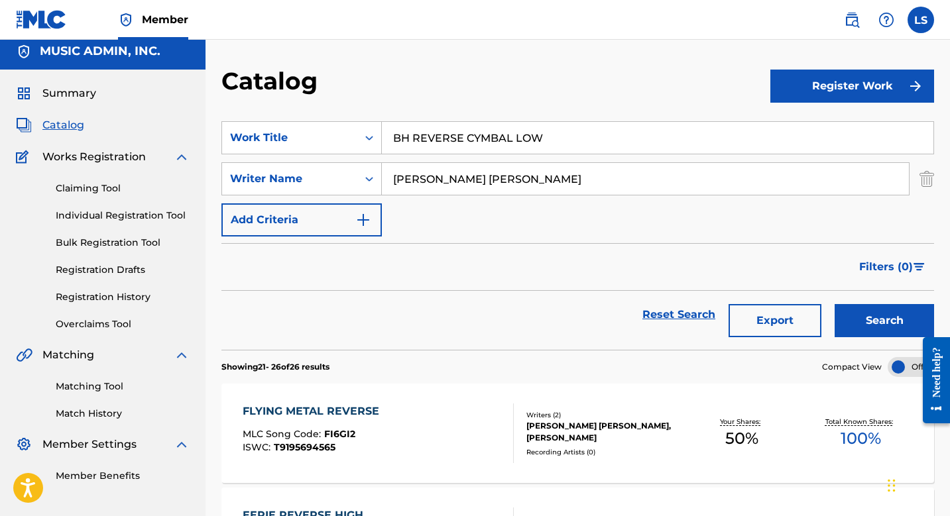
click at [491, 145] on input "BH REVERSE CYMBAL LOW" at bounding box center [658, 138] width 552 height 32
paste input "BH Sports Clap (Instr)"
type input "BH Sports Clap (Instr)"
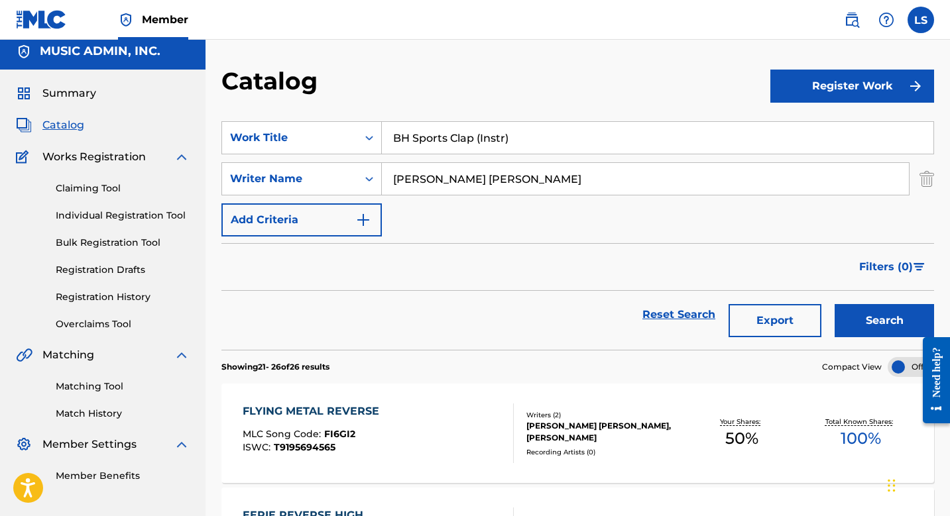
click at [835, 304] on button "Search" at bounding box center [884, 320] width 99 height 33
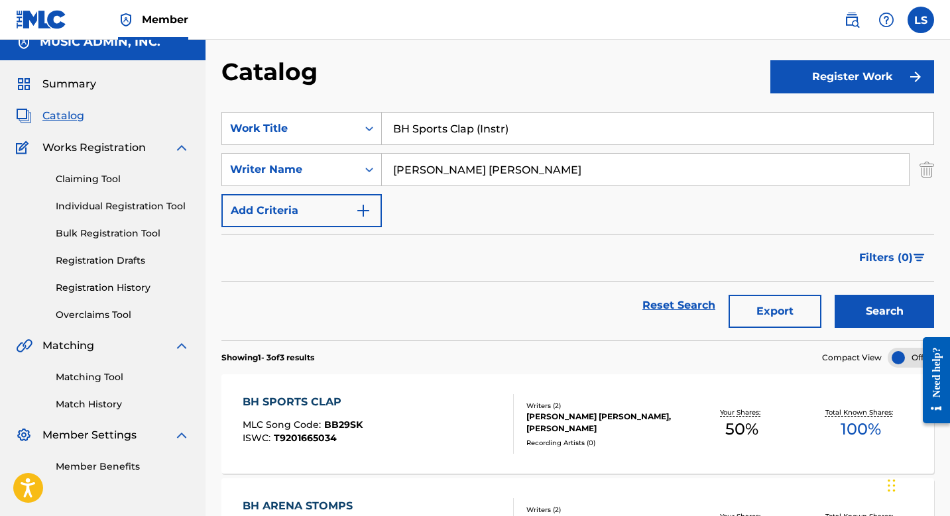
click at [311, 407] on div "BH SPORTS CLAP" at bounding box center [303, 402] width 120 height 16
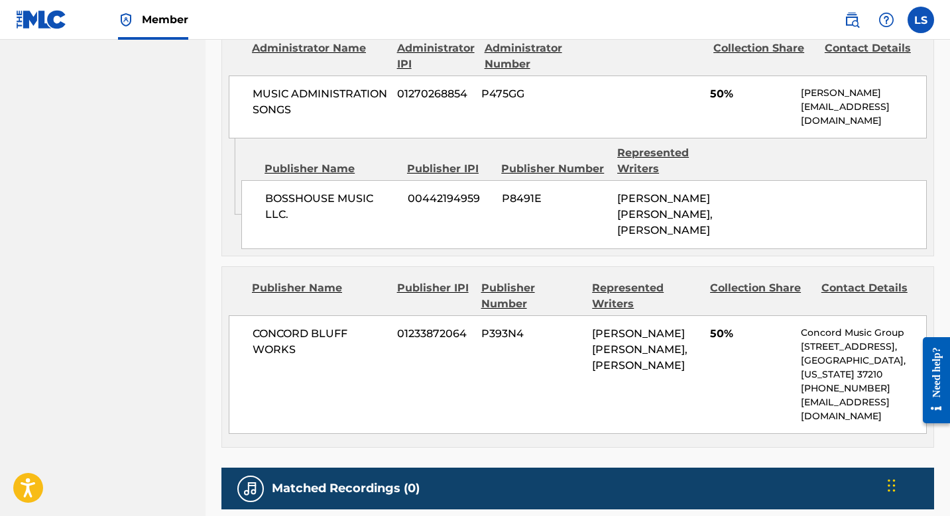
scroll to position [735, 0]
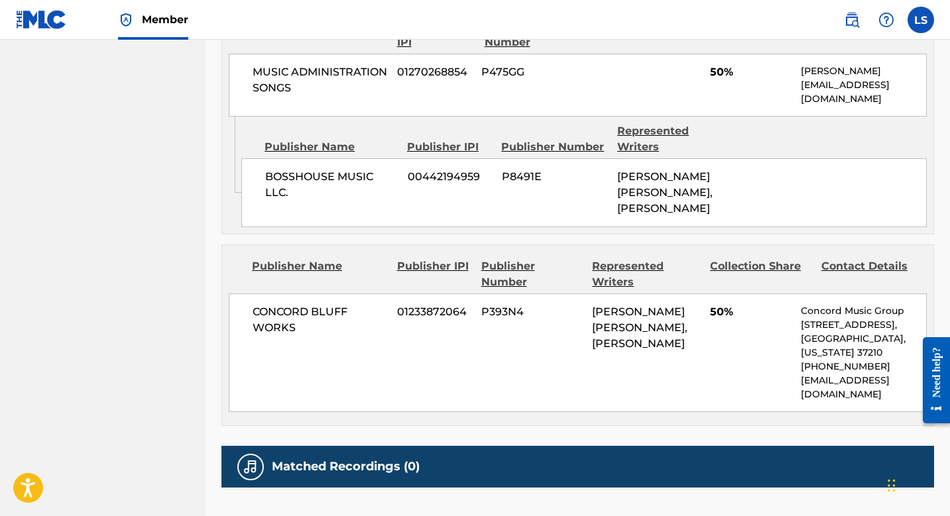
scroll to position [16, 0]
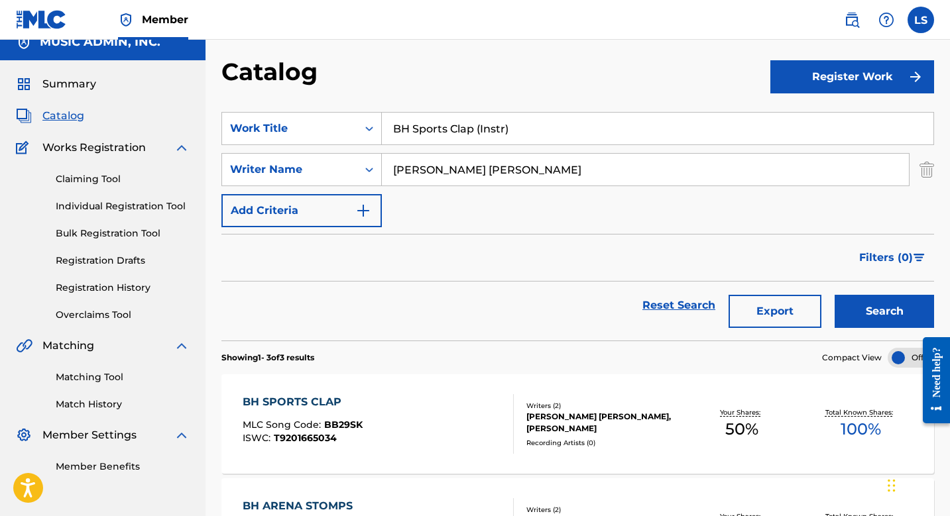
click at [462, 132] on input "BH Sports Clap (Instr)" at bounding box center [658, 129] width 552 height 32
paste input "Big Booty Chatter"
type input "Big Booty Chatter"
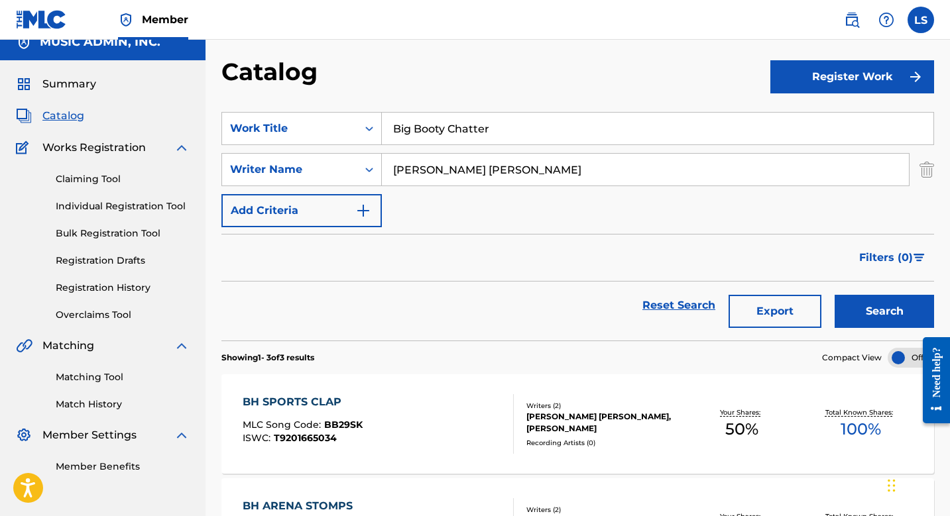
click at [835, 295] on button "Search" at bounding box center [884, 311] width 99 height 33
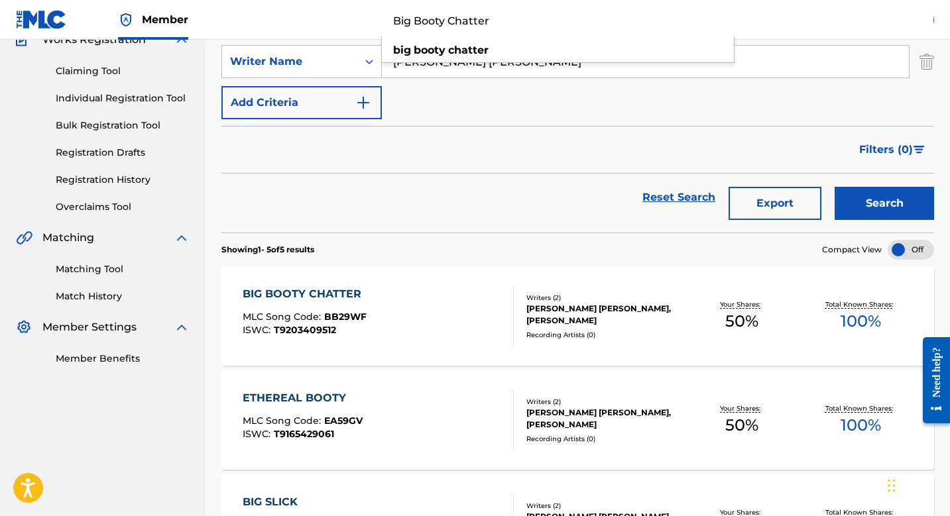
scroll to position [123, 0]
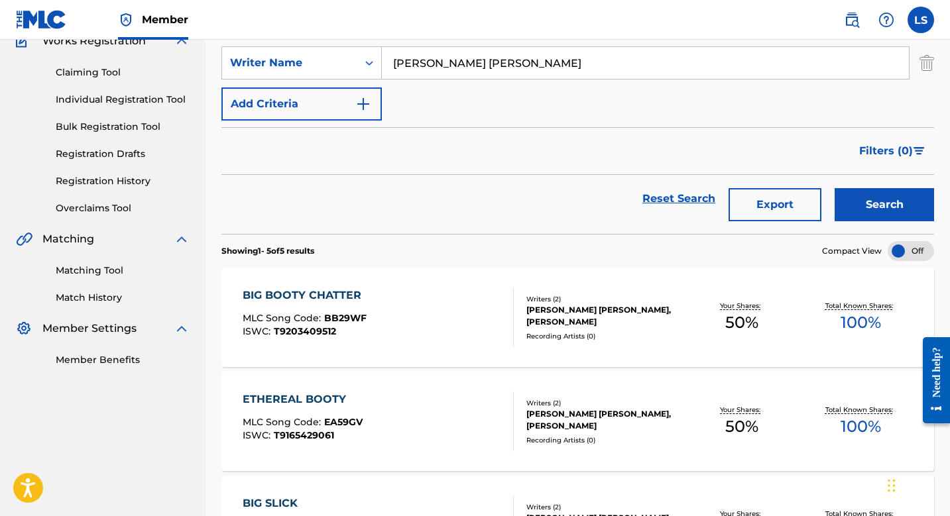
click at [299, 300] on div "BIG BOOTY CHATTER" at bounding box center [305, 296] width 125 height 16
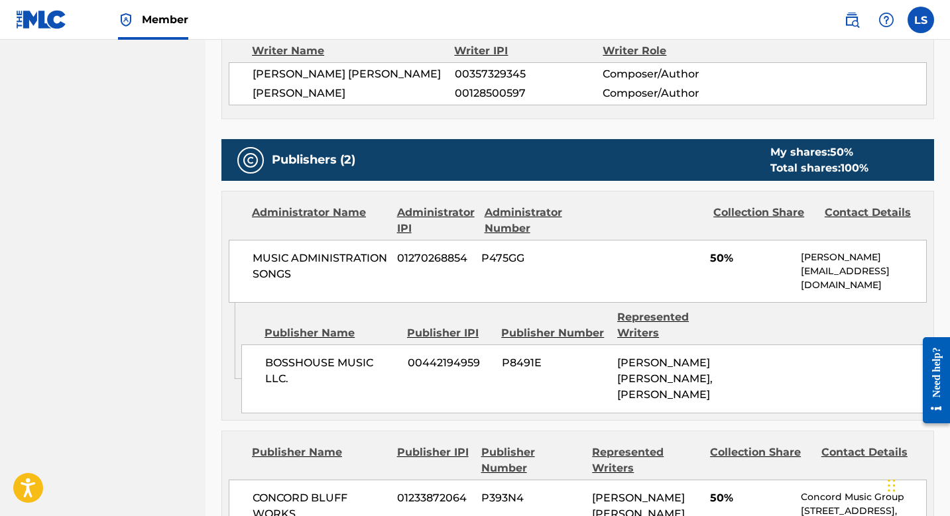
scroll to position [632, 0]
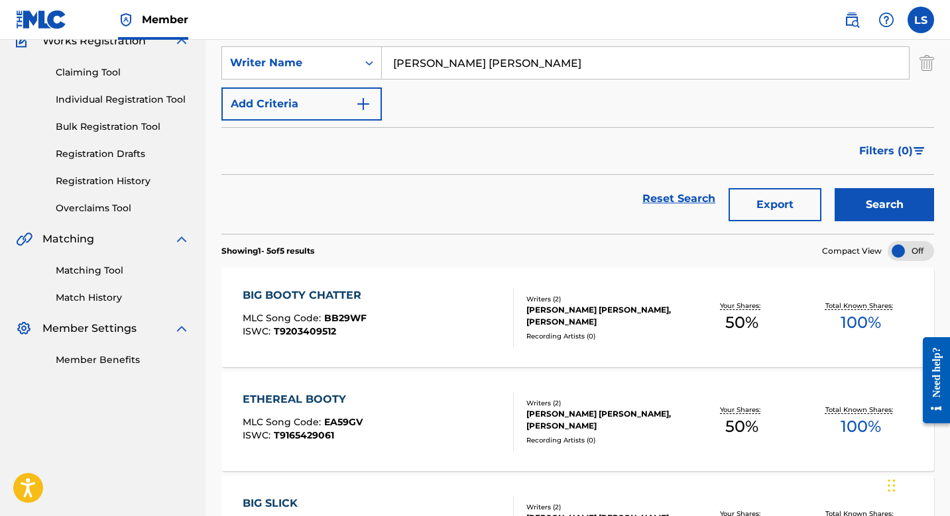
scroll to position [50, 0]
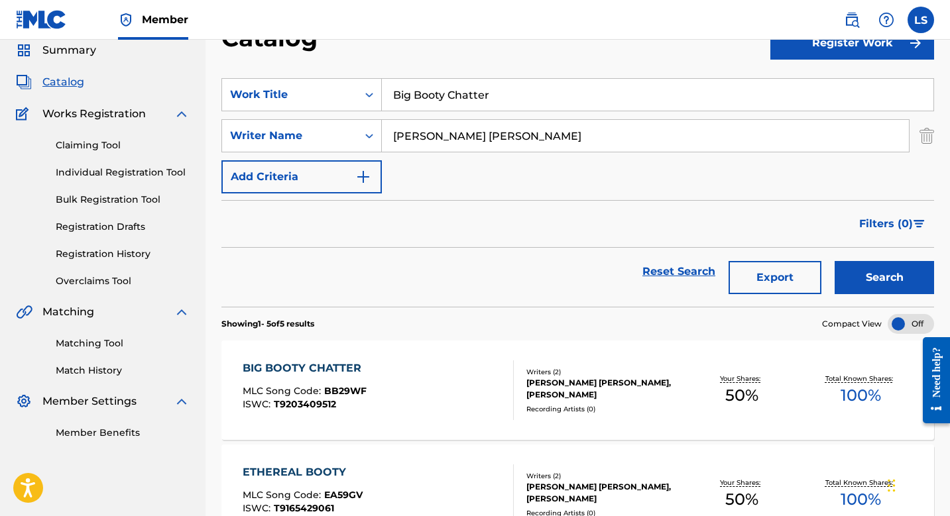
click at [478, 99] on input "Big Booty Chatter" at bounding box center [658, 95] width 552 height 32
paste input "Big Purple Buds"
type input "Big Purple Buds"
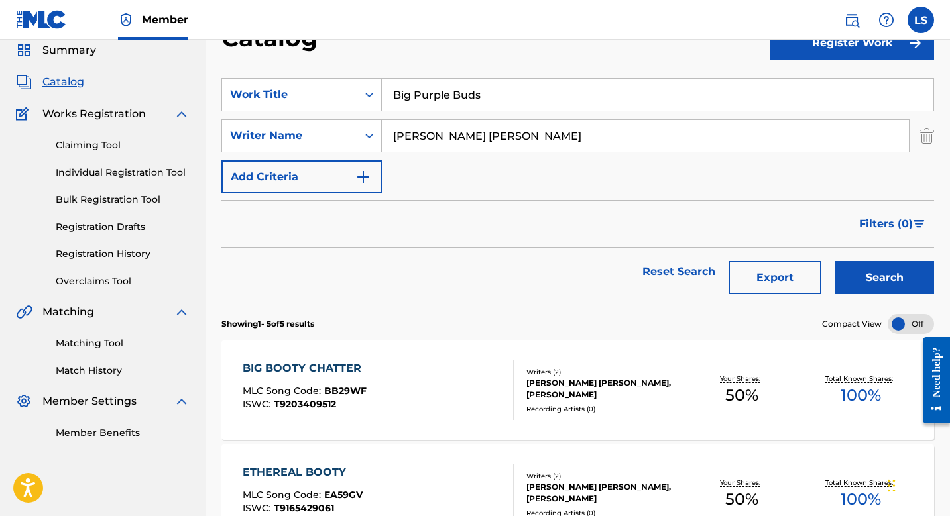
click at [835, 261] on button "Search" at bounding box center [884, 277] width 99 height 33
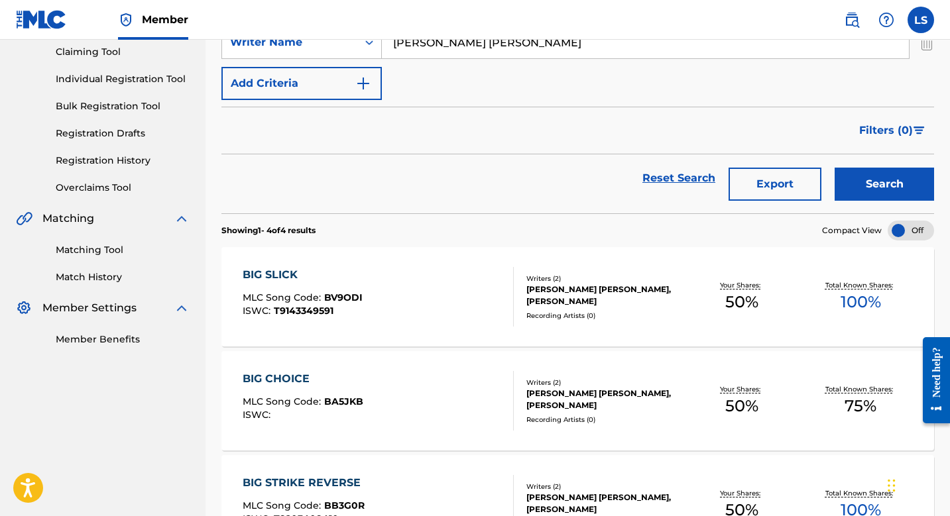
scroll to position [0, 0]
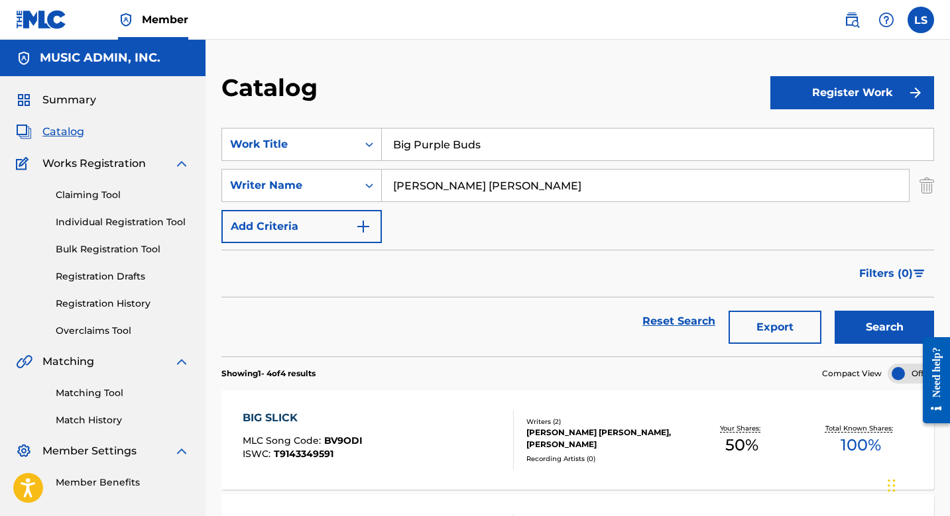
click at [436, 143] on input "Big Purple Buds" at bounding box center [658, 145] width 552 height 32
click at [260, 416] on div "BIG SLICK" at bounding box center [303, 418] width 120 height 16
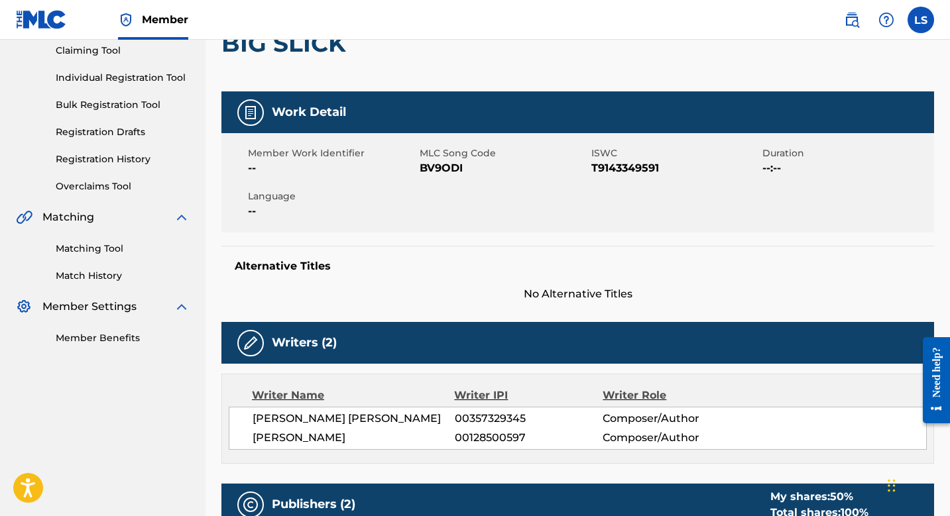
scroll to position [209, 0]
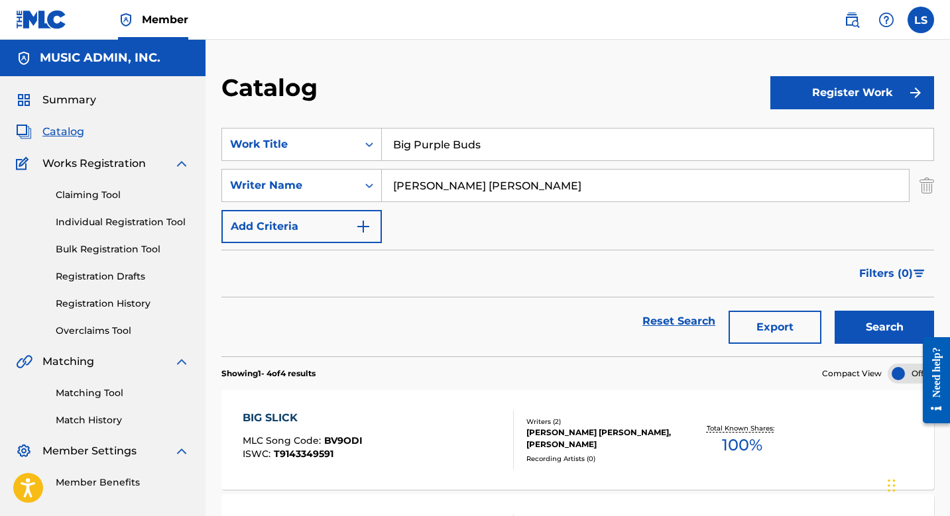
click at [502, 148] on input "Big Purple Buds" at bounding box center [658, 145] width 552 height 32
paste input "Bike Shop Tension"
type input "Bike Shop Tension"
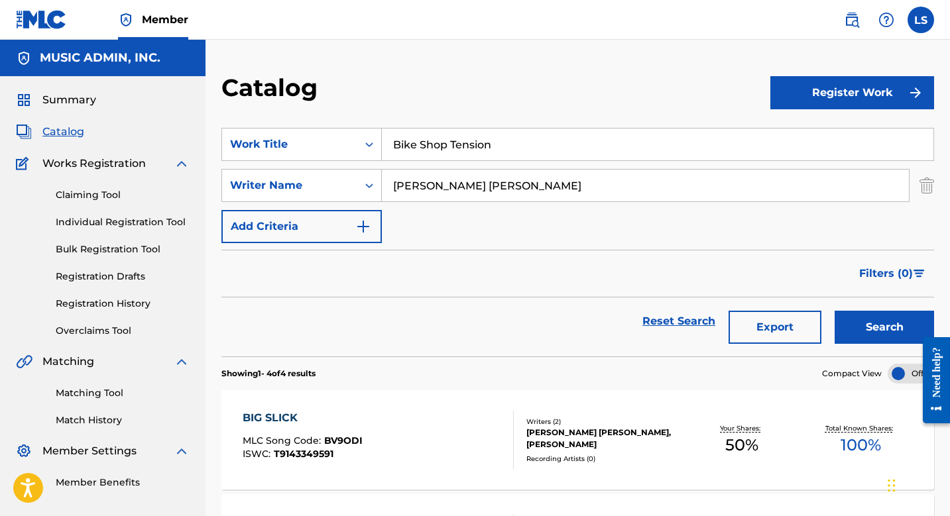
click at [835, 311] on button "Search" at bounding box center [884, 327] width 99 height 33
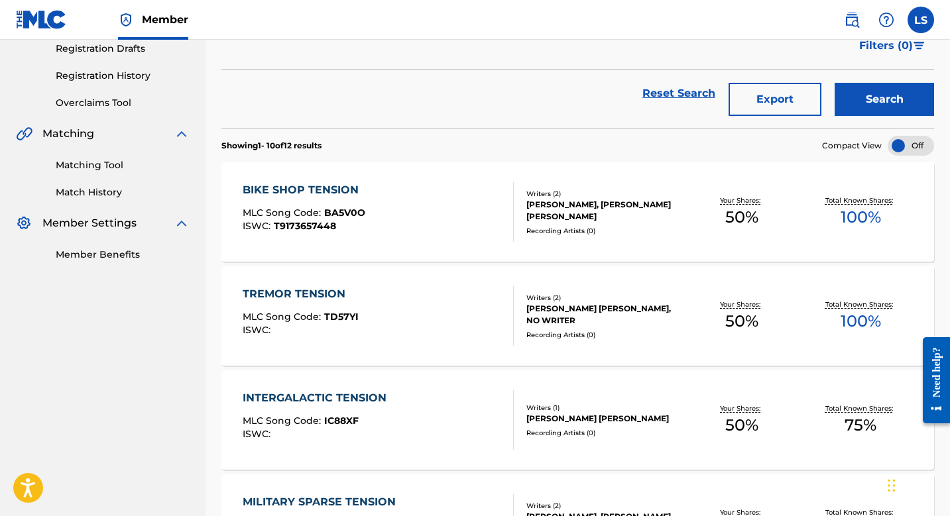
scroll to position [229, 0]
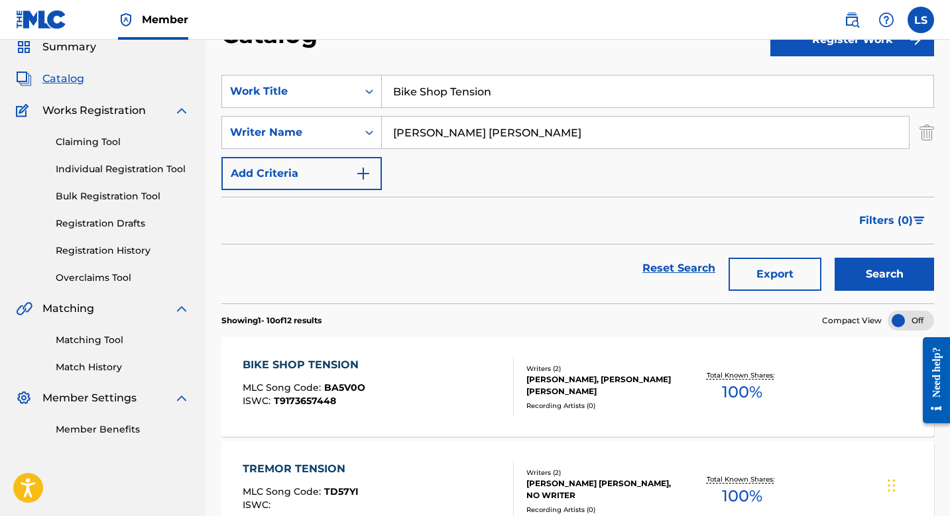
scroll to position [229, 0]
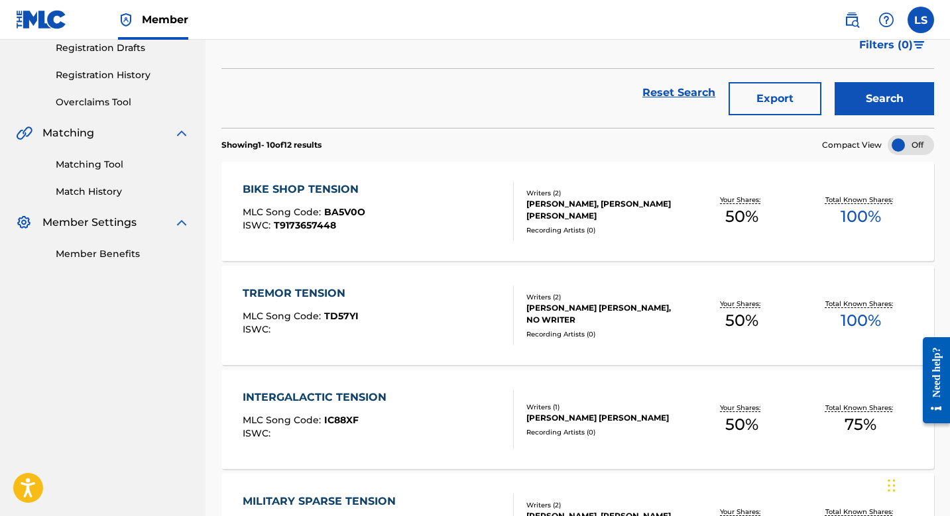
click at [332, 189] on div "BIKE SHOP TENSION" at bounding box center [304, 190] width 123 height 16
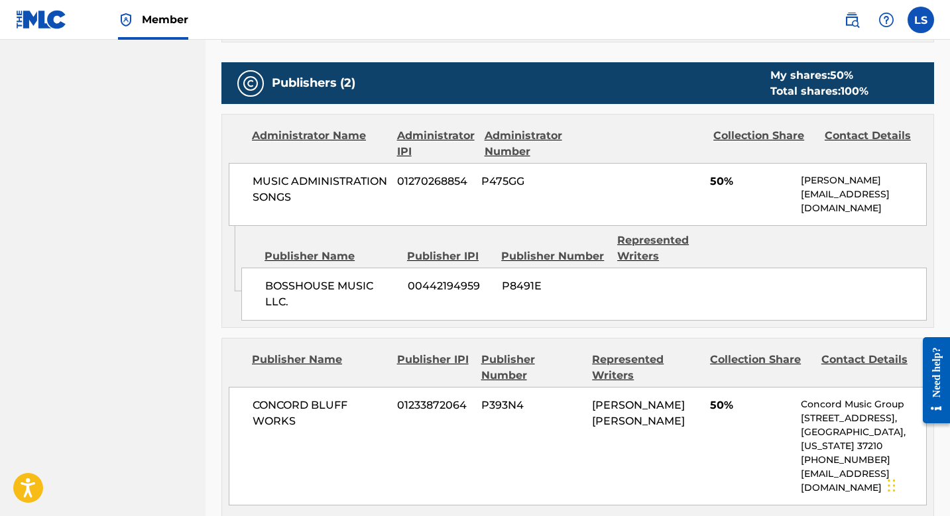
scroll to position [567, 0]
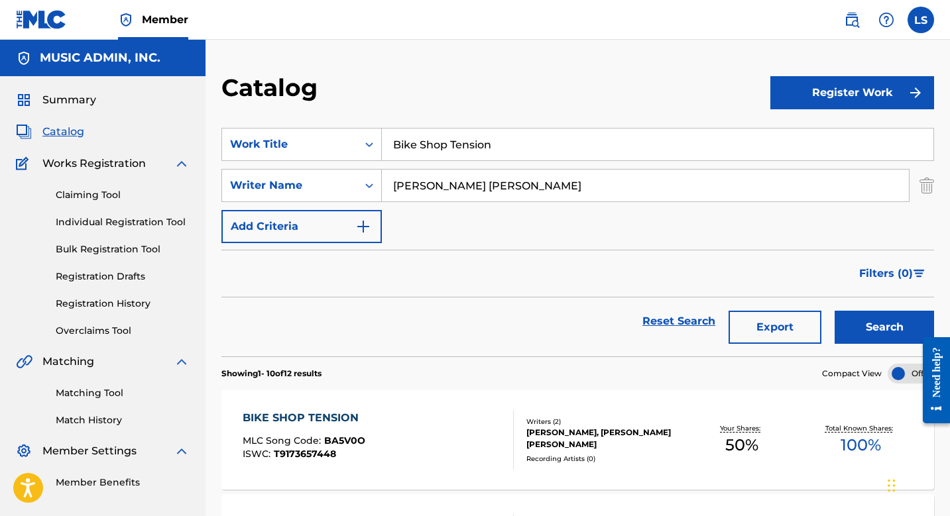
click at [439, 140] on input "Bike Shop Tension" at bounding box center [658, 145] width 552 height 32
click at [439, 141] on input "Bike Shop Tension" at bounding box center [658, 145] width 552 height 32
paste input "Bittersweet Memory"
type input "Bittersweet Memory"
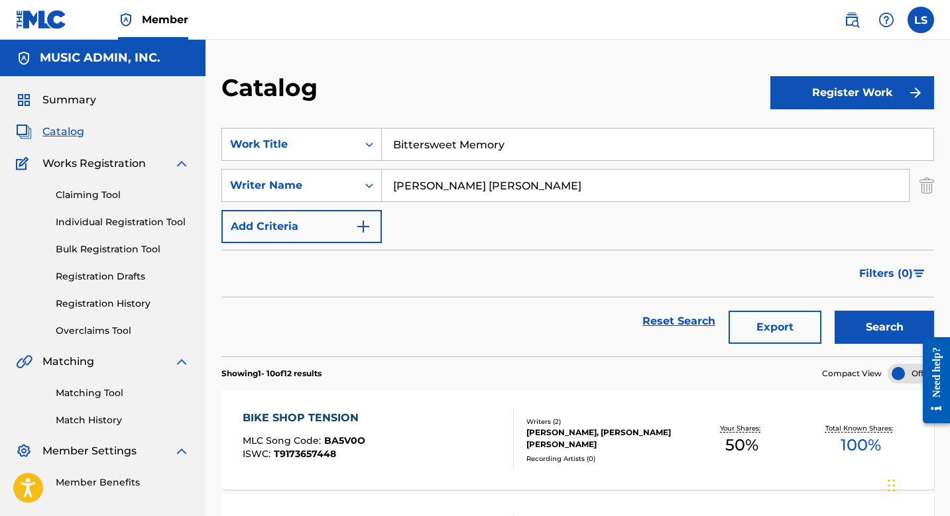
click at [835, 311] on button "Search" at bounding box center [884, 327] width 99 height 33
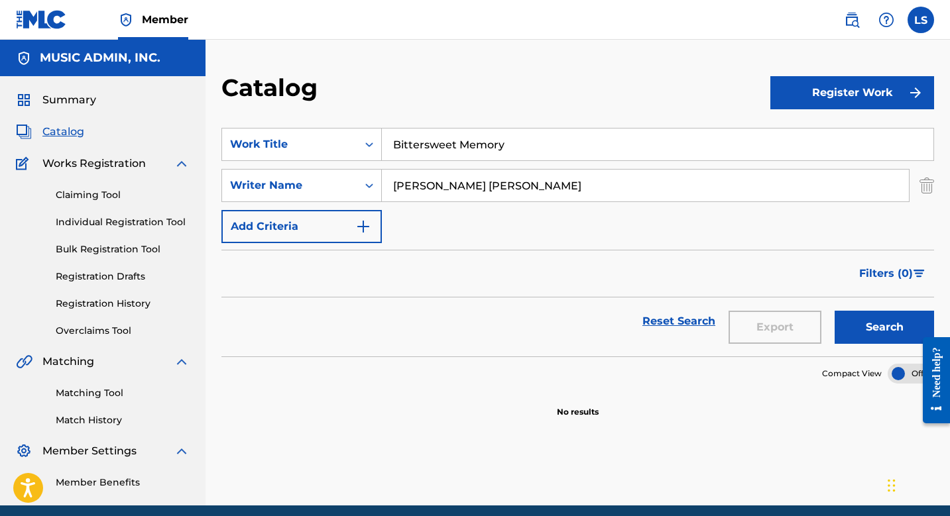
scroll to position [53, 0]
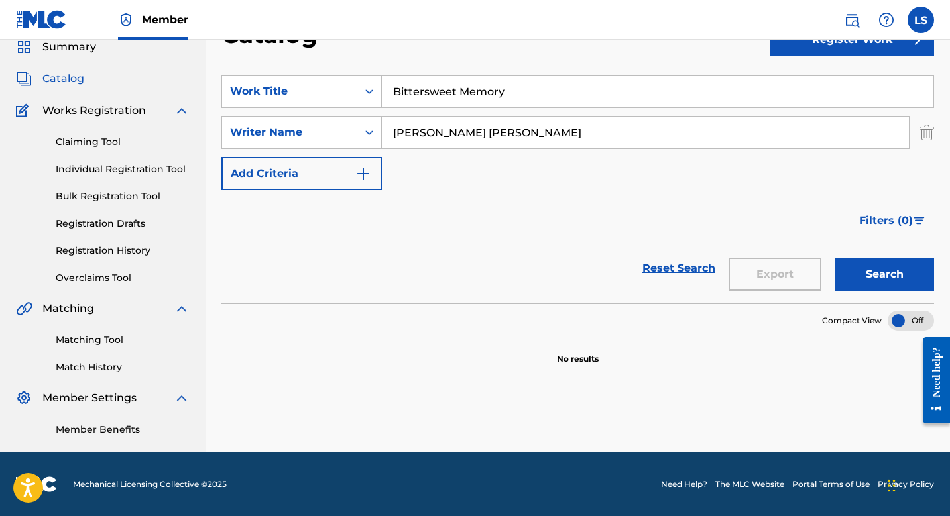
click at [436, 92] on input "Bittersweet Memory" at bounding box center [658, 92] width 552 height 32
paste input "Black Light Flicker"
type input "Black Light Flicker"
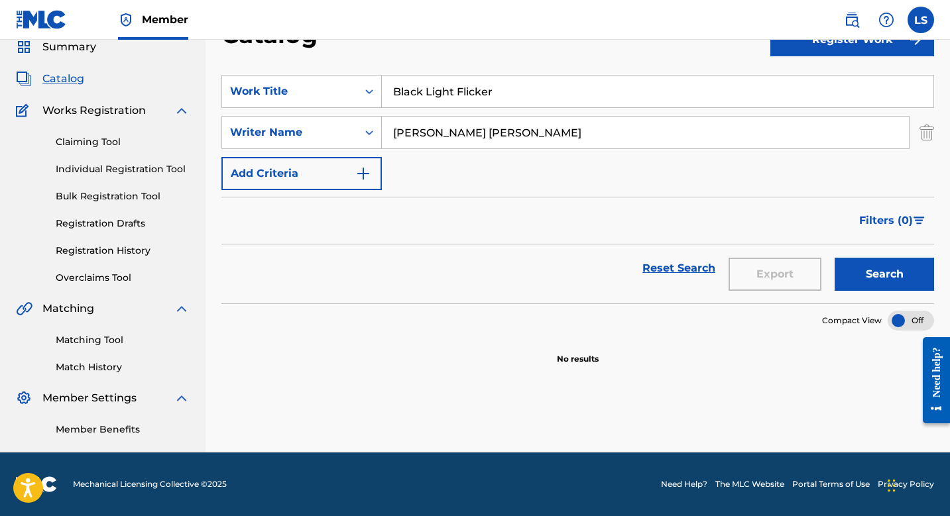
click at [835, 258] on button "Search" at bounding box center [884, 274] width 99 height 33
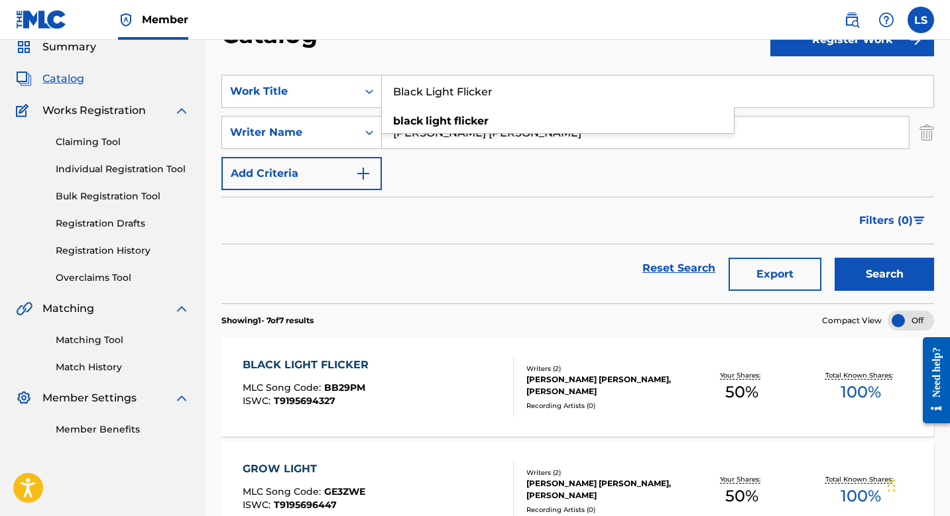
click at [308, 360] on div "BLACK LIGHT FLICKER" at bounding box center [309, 365] width 133 height 16
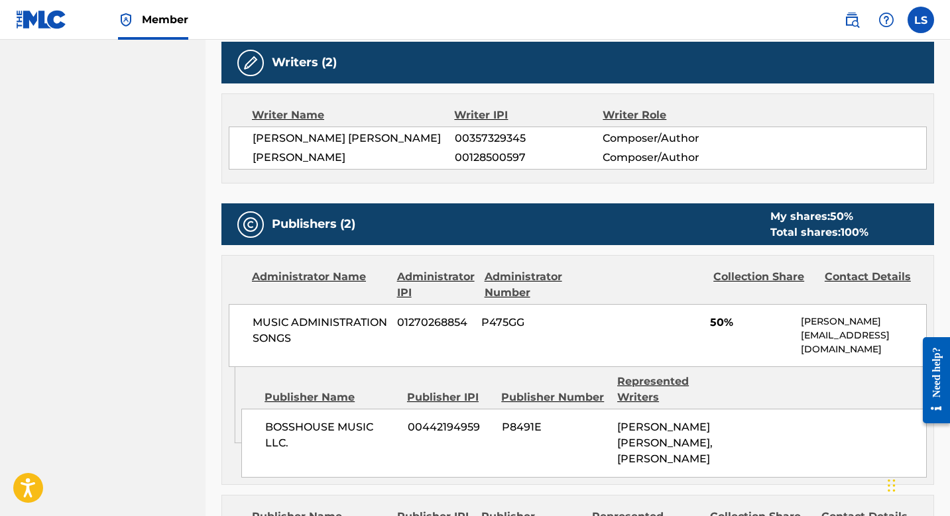
scroll to position [667, 0]
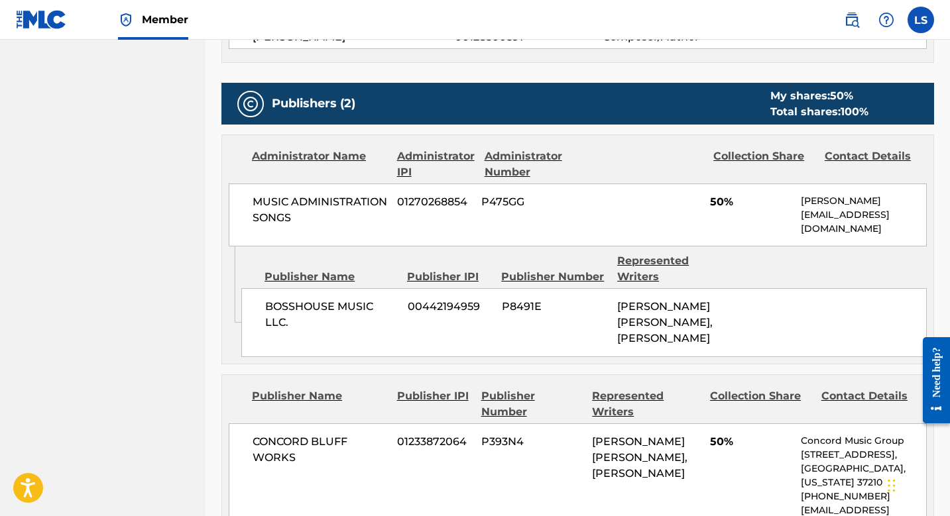
scroll to position [53, 0]
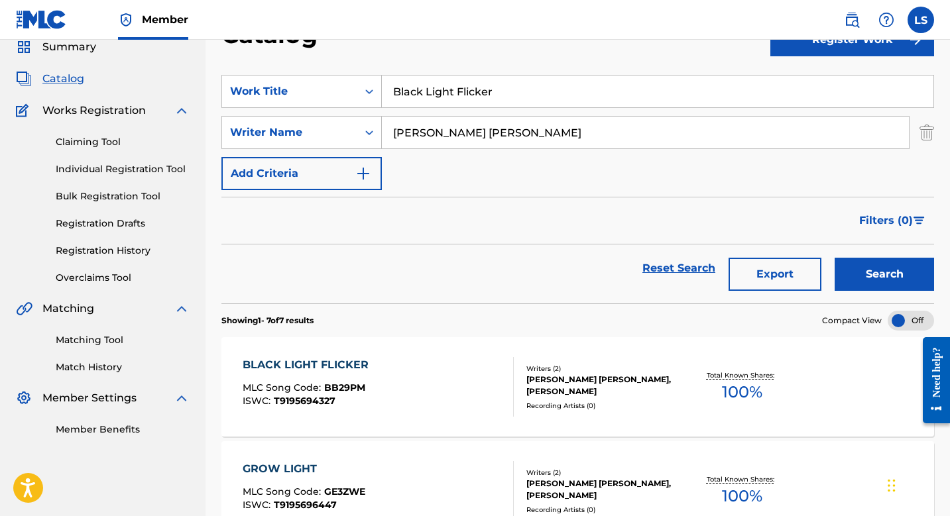
click at [463, 99] on input "Black Light Flicker" at bounding box center [658, 92] width 552 height 32
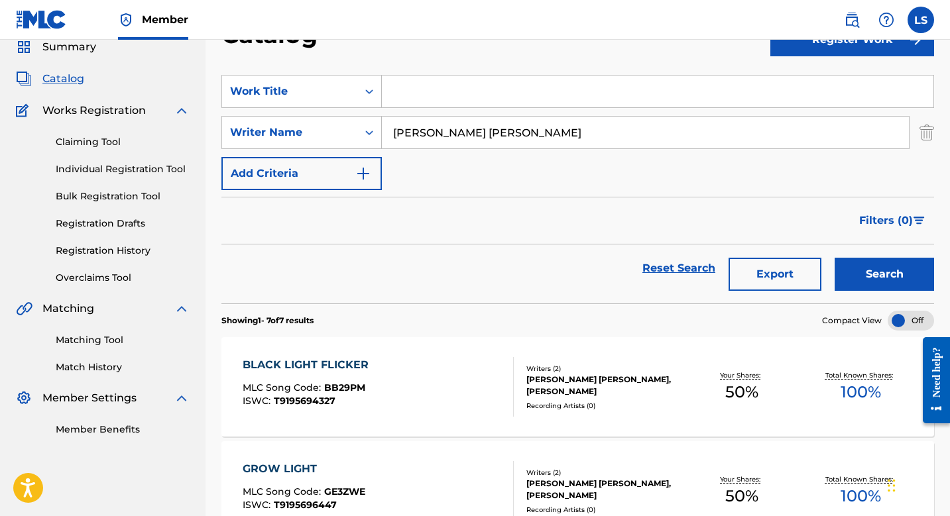
click at [835, 258] on button "Search" at bounding box center [884, 274] width 99 height 33
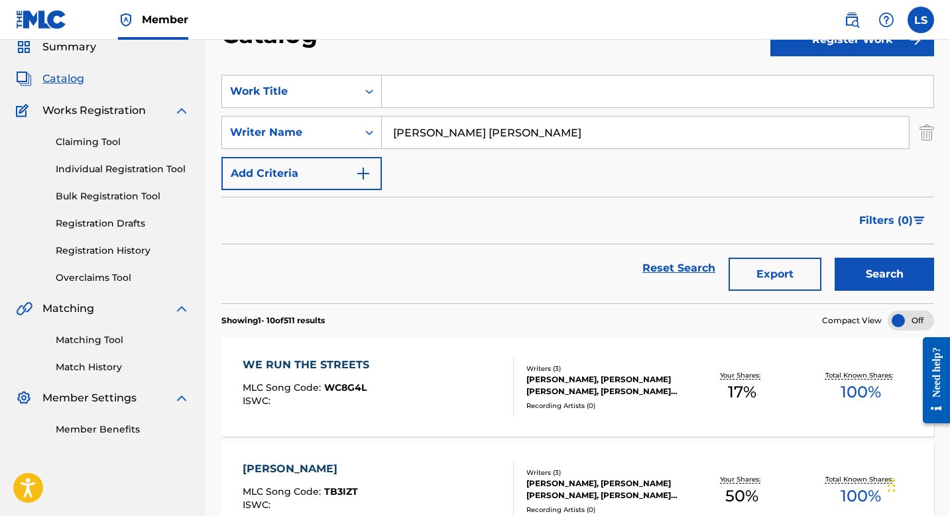
paste input "Black Tar Bust"
type input "black tar bust"
click at [875, 282] on button "Search" at bounding box center [884, 274] width 99 height 33
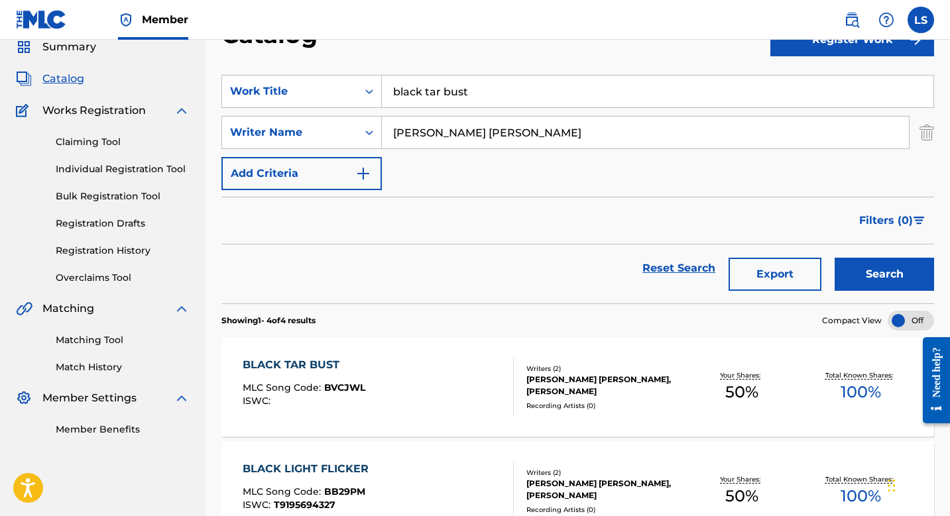
click at [318, 365] on div "BLACK TAR BUST" at bounding box center [304, 365] width 123 height 16
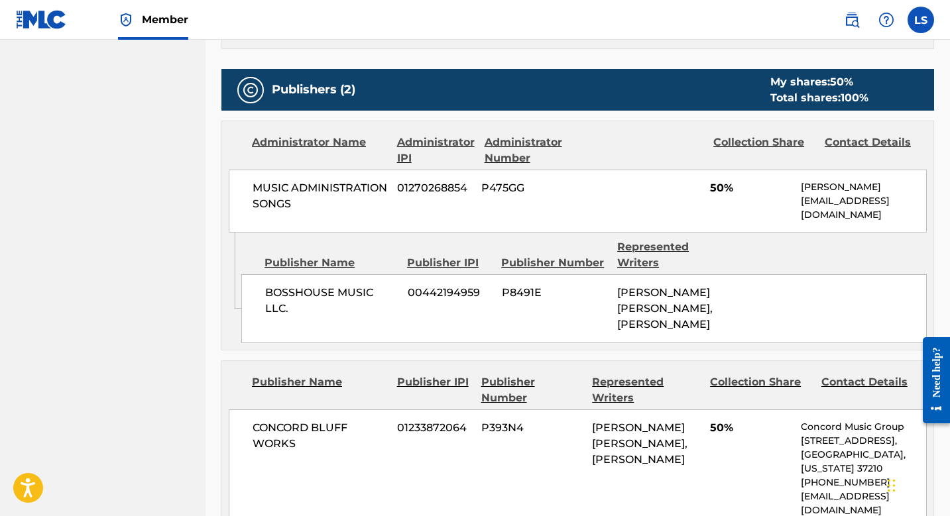
scroll to position [545, 0]
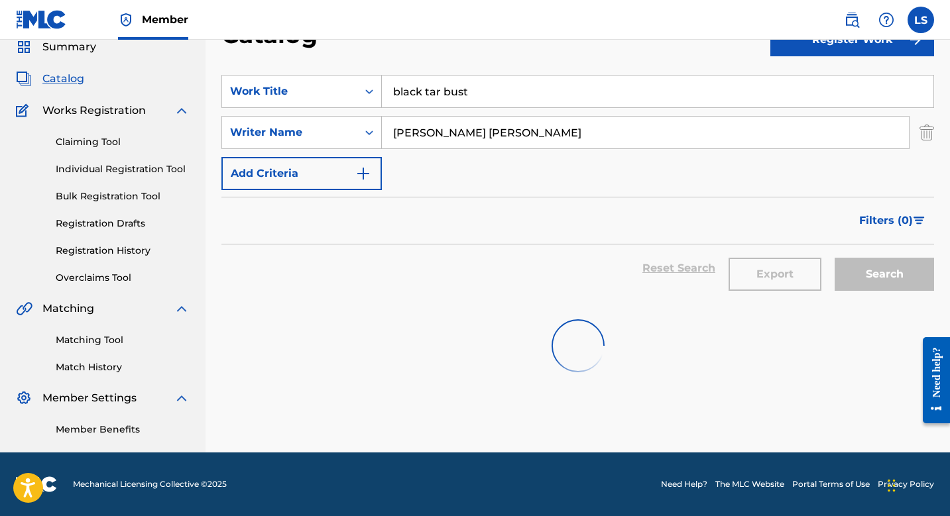
scroll to position [53, 0]
click at [432, 84] on input "black tar bust" at bounding box center [658, 92] width 552 height 32
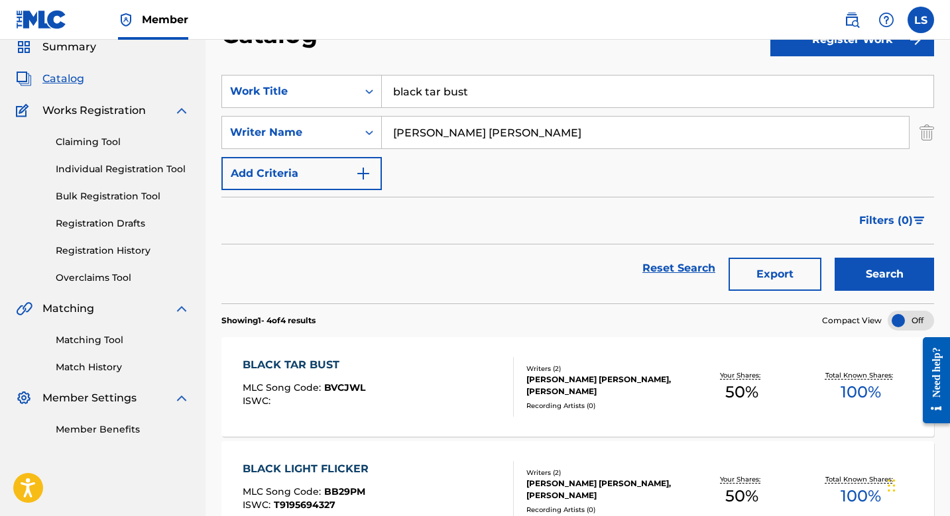
click at [432, 84] on input "black tar bust" at bounding box center [658, 92] width 552 height 32
paste input "Blaque On Blaque"
type input "Blaque On Blaque"
click at [835, 258] on button "Search" at bounding box center [884, 274] width 99 height 33
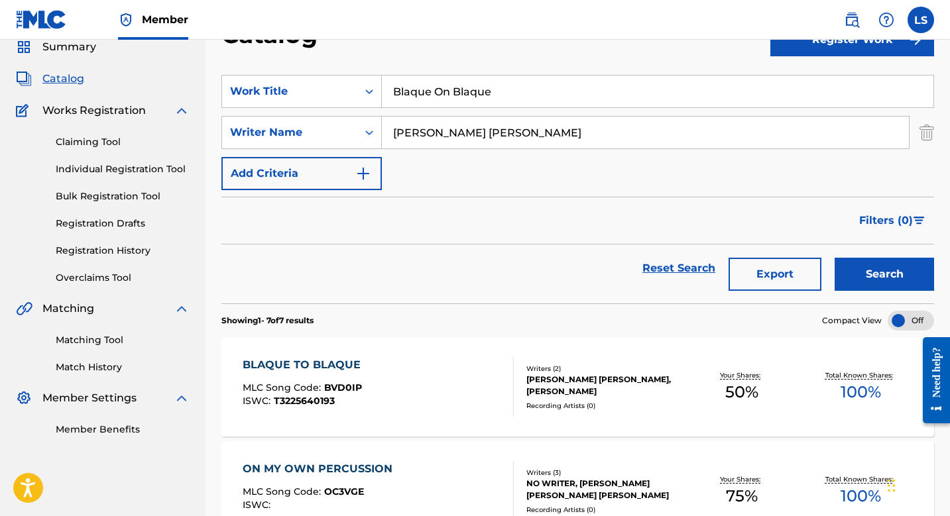
click at [303, 373] on div "BLAQUE TO BLAQUE MLC Song Code : BVD0IP ISWC : T3225640193" at bounding box center [305, 387] width 125 height 60
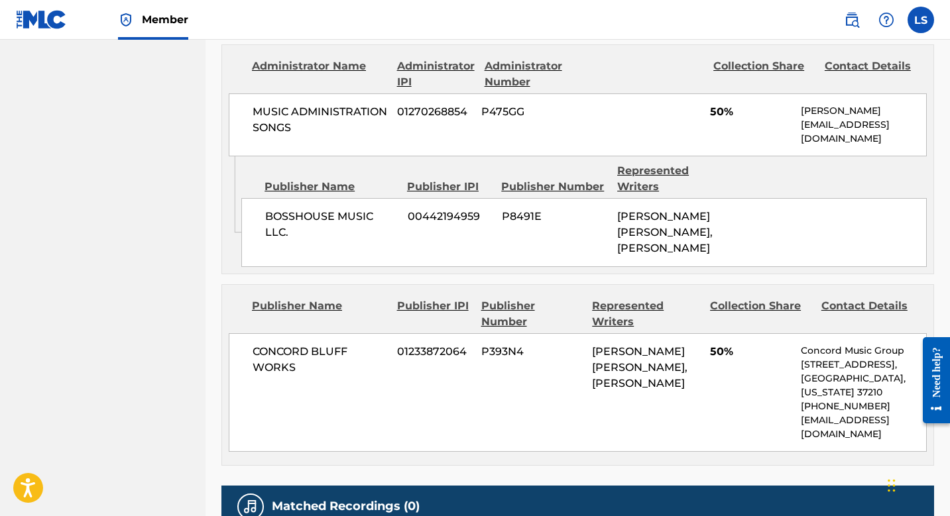
scroll to position [650, 0]
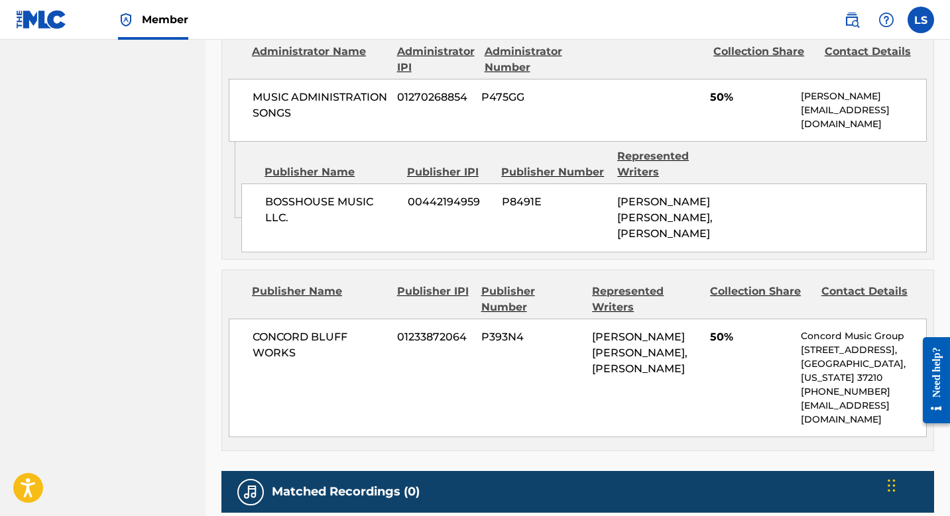
scroll to position [53, 0]
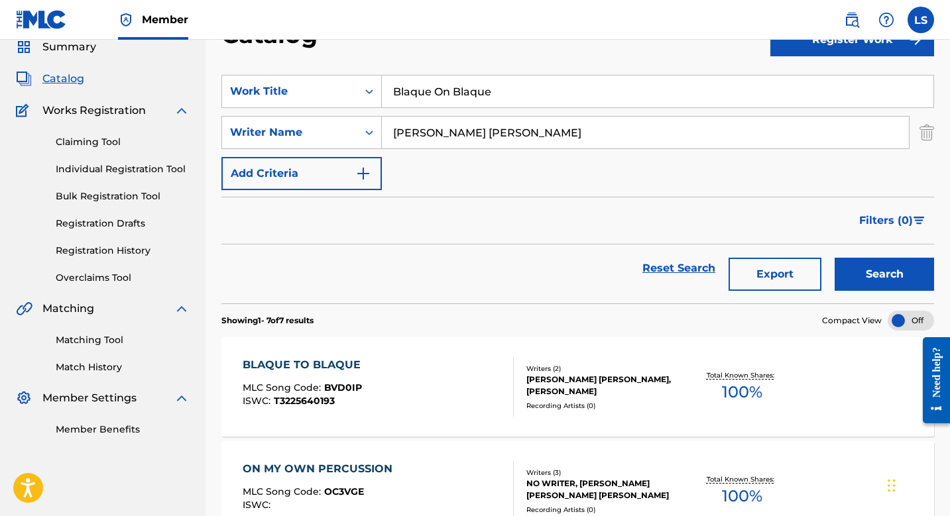
click at [449, 92] on input "Blaque On Blaque" at bounding box center [658, 92] width 552 height 32
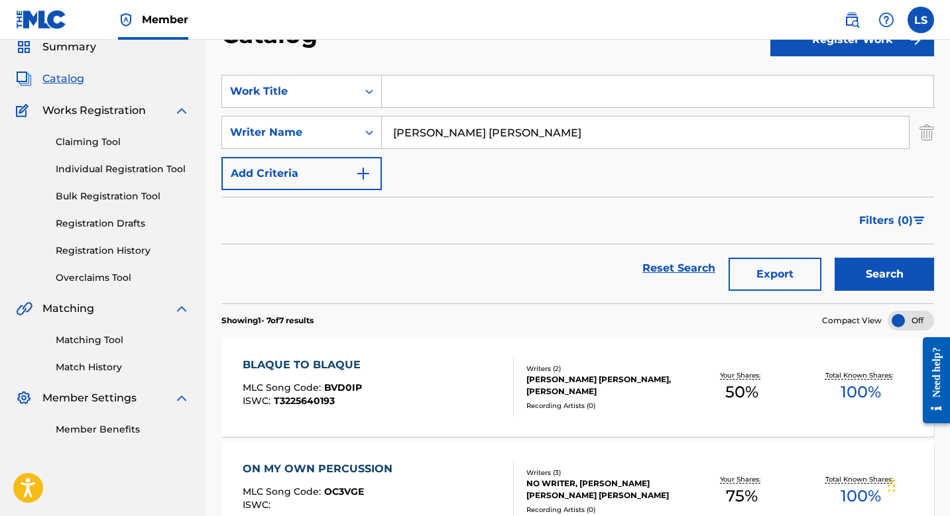
paste input "Blissdrone"
type input "Blissdrone"
click at [835, 258] on button "Search" at bounding box center [884, 274] width 99 height 33
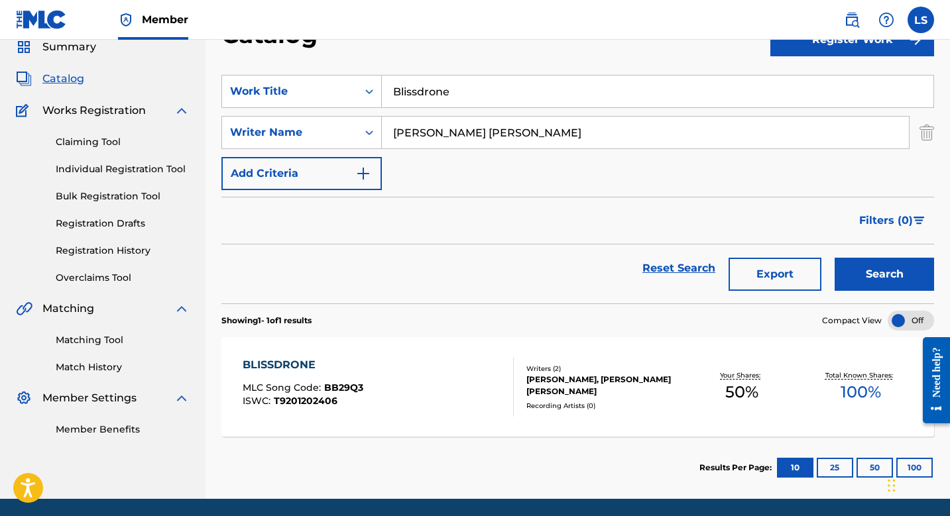
click at [300, 349] on div "BLISSDRONE MLC Song Code : BB29Q3 ISWC : T9201202406 Writers ( 2 ) TIMOTHY P PA…" at bounding box center [577, 386] width 713 height 99
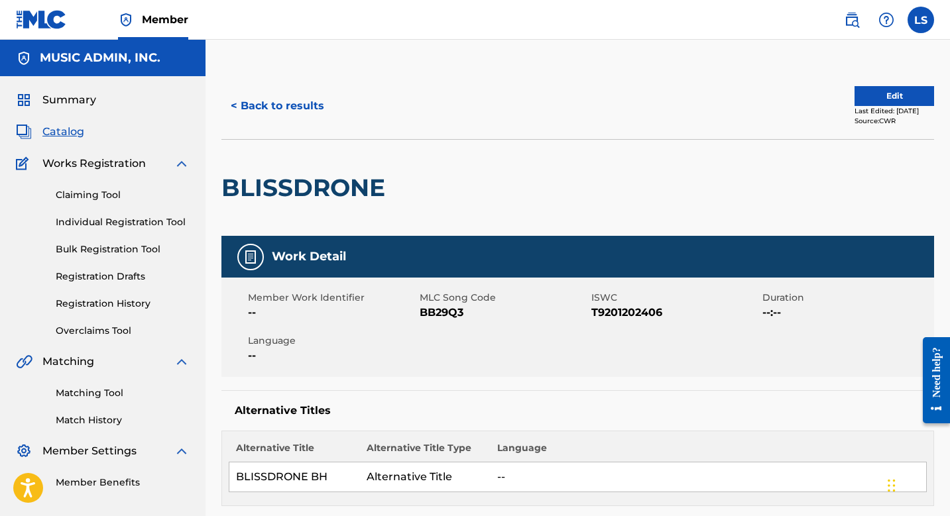
scroll to position [53, 0]
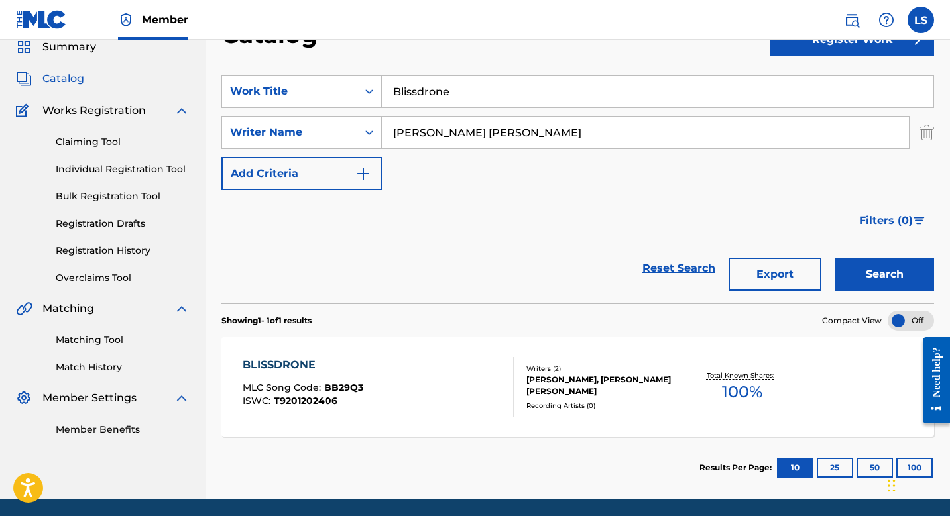
click at [435, 144] on input "[PERSON_NAME] [PERSON_NAME]" at bounding box center [645, 133] width 527 height 32
click at [447, 101] on input "Blissdrone" at bounding box center [658, 92] width 552 height 32
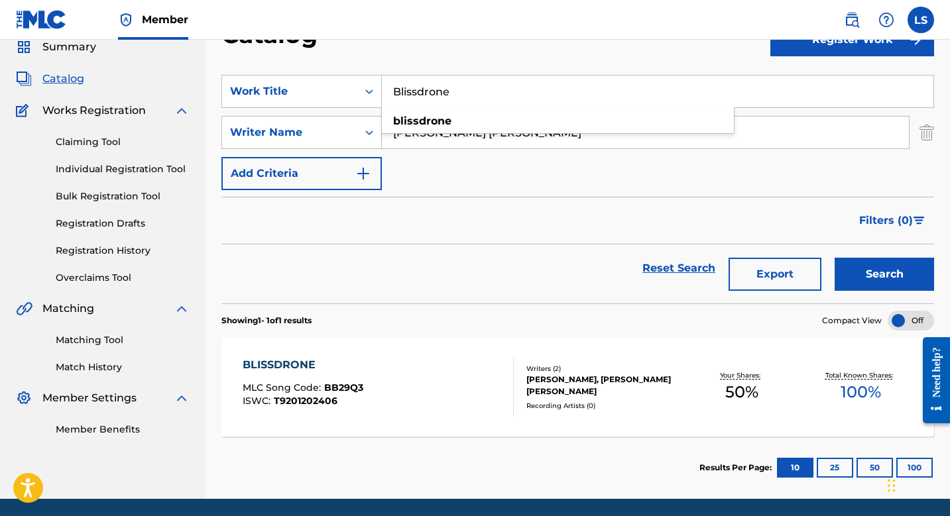
click at [444, 101] on input "Blissdrone" at bounding box center [658, 92] width 552 height 32
paste input "Blossom Stomp"
type input "Blossom Stomp"
click at [835, 258] on button "Search" at bounding box center [884, 274] width 99 height 33
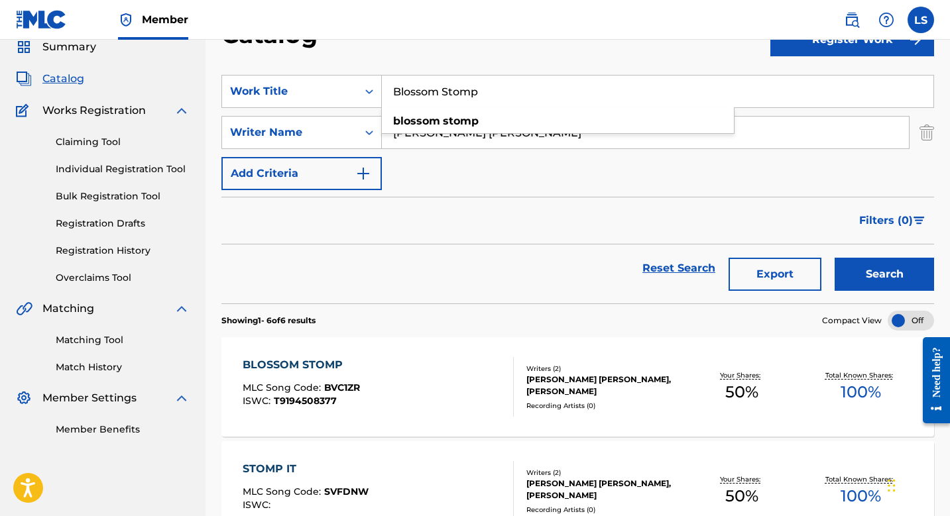
click at [307, 358] on div "BLOSSOM STOMP" at bounding box center [301, 365] width 117 height 16
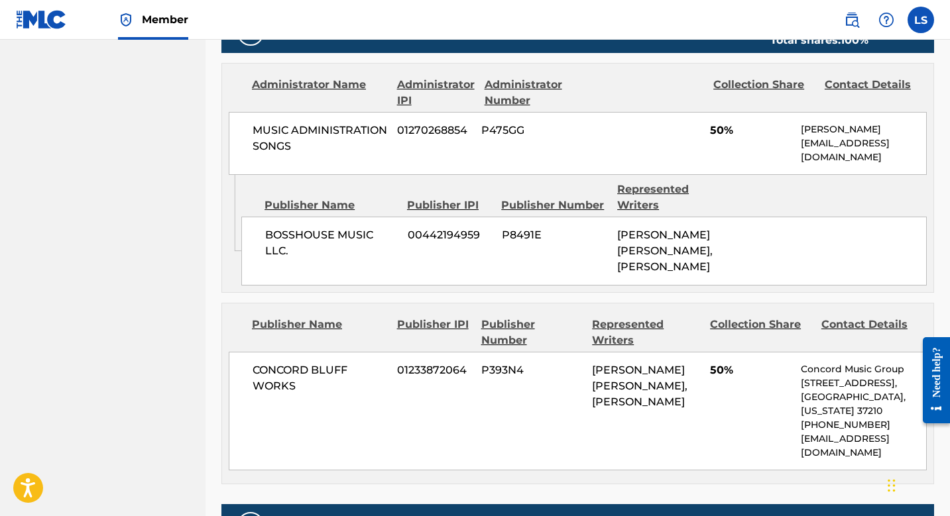
scroll to position [612, 0]
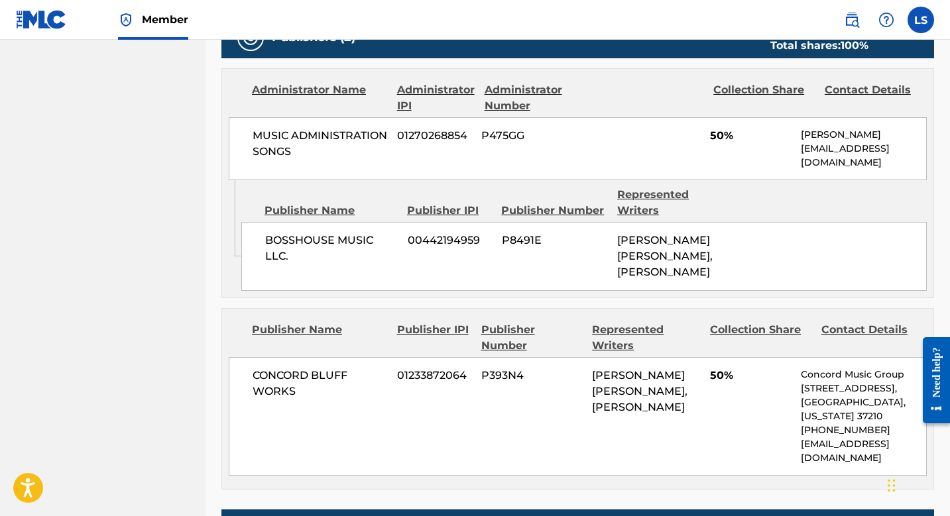
scroll to position [53, 0]
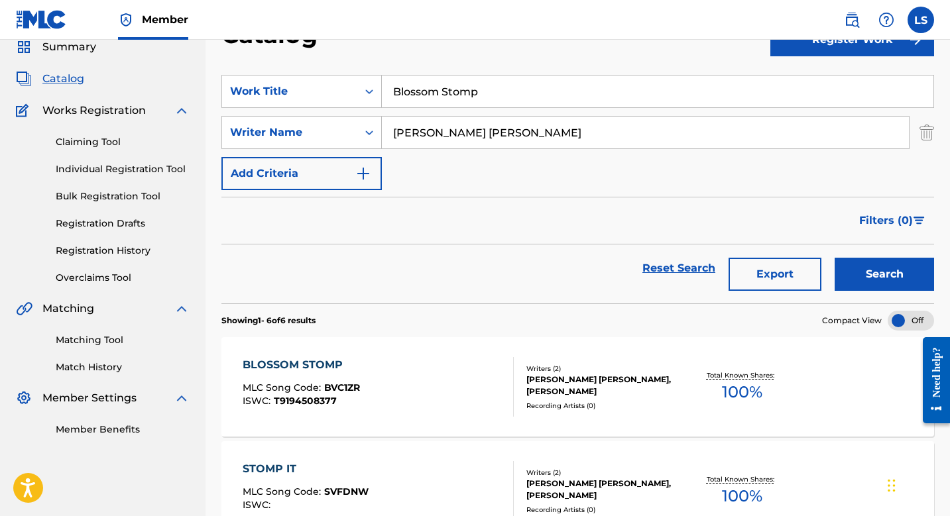
click at [457, 89] on input "Blossom Stomp" at bounding box center [658, 92] width 552 height 32
click at [455, 89] on input "Blossom Stomp" at bounding box center [658, 92] width 552 height 32
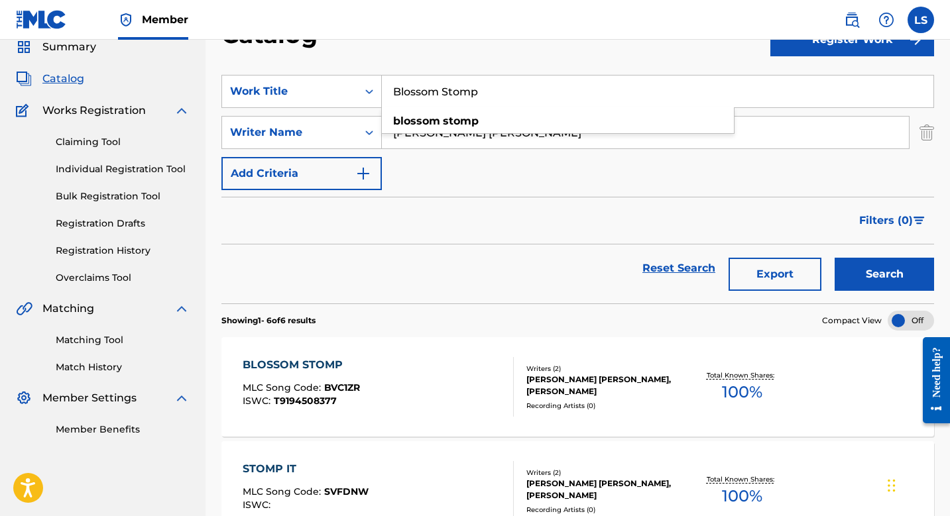
click at [455, 89] on input "Blossom Stomp" at bounding box center [658, 92] width 552 height 32
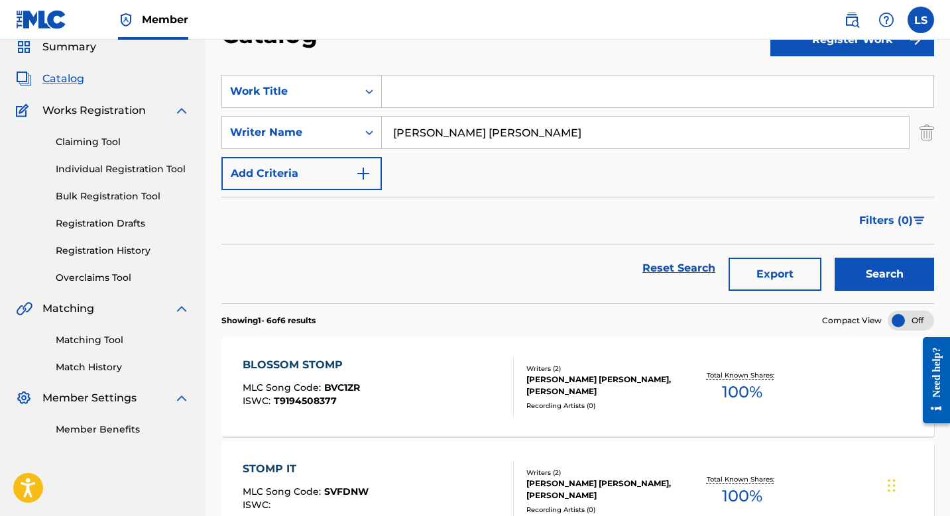
paste input "Blue Diamond"
type input "Blue Diamond"
click at [835, 258] on button "Search" at bounding box center [884, 274] width 99 height 33
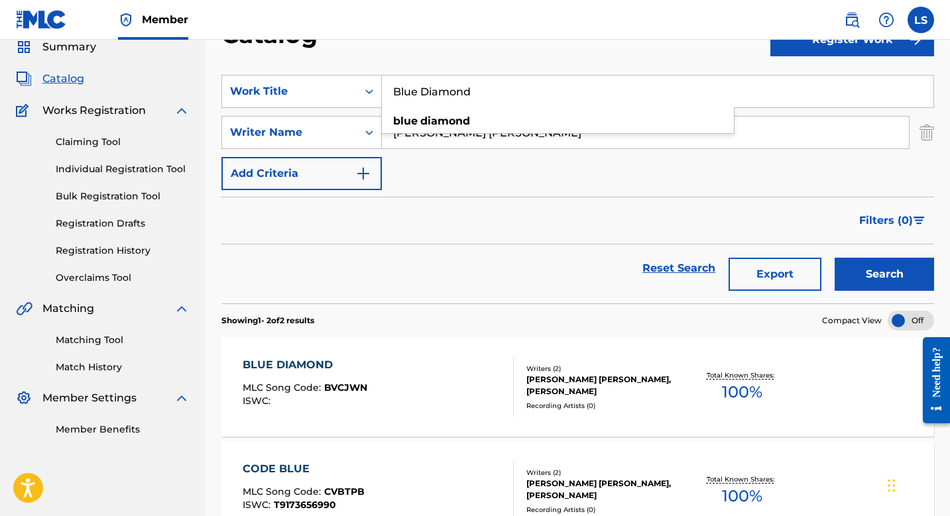
click at [279, 383] on span "MLC Song Code :" at bounding box center [284, 388] width 82 height 12
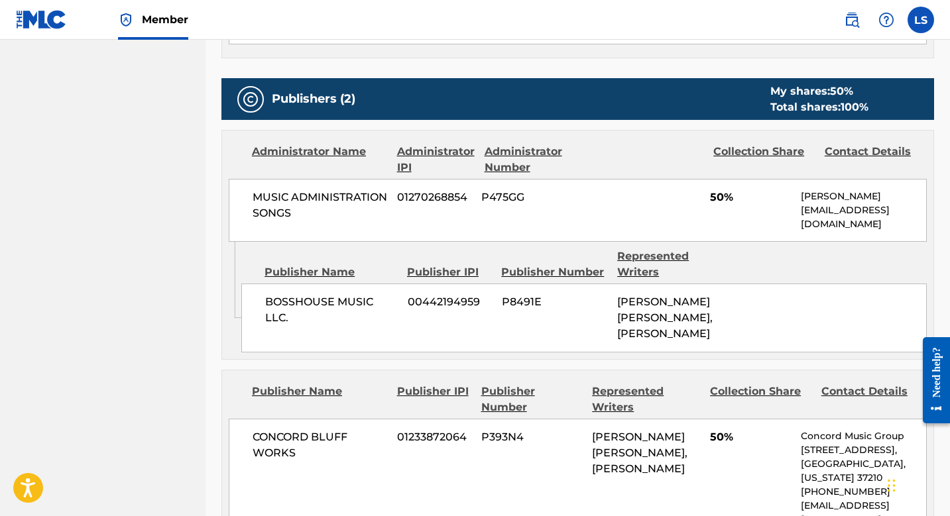
scroll to position [630, 0]
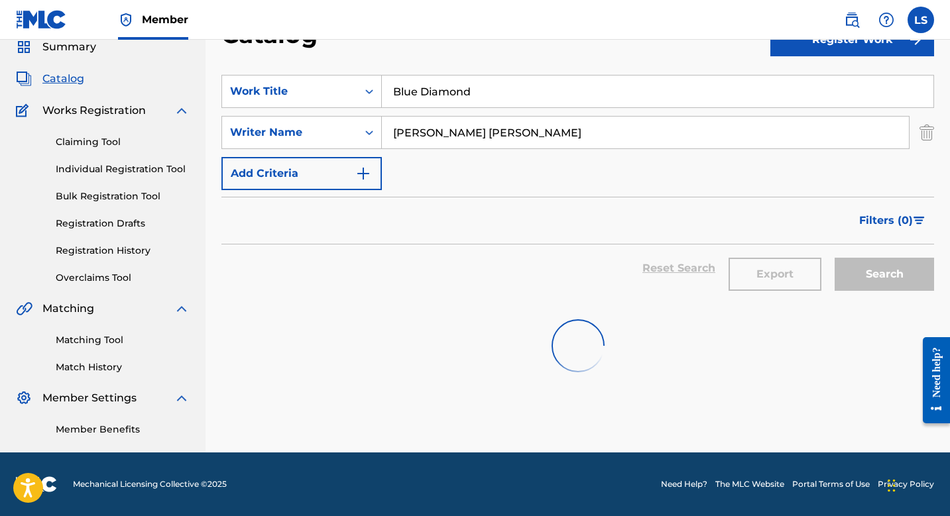
scroll to position [53, 0]
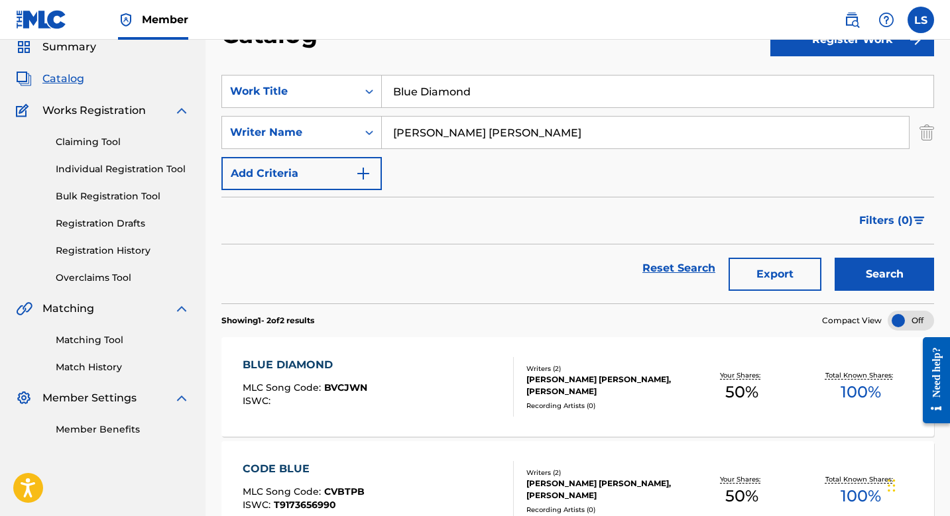
click at [453, 100] on input "Blue Diamond" at bounding box center [658, 92] width 552 height 32
paste input "Body Armor (Instr)"
type input "Body Armor (Instr)"
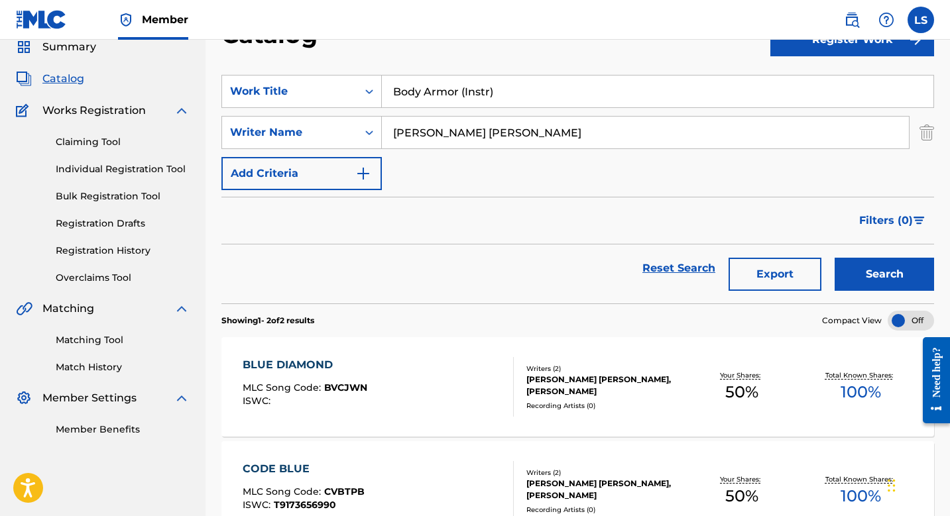
click at [835, 258] on button "Search" at bounding box center [884, 274] width 99 height 33
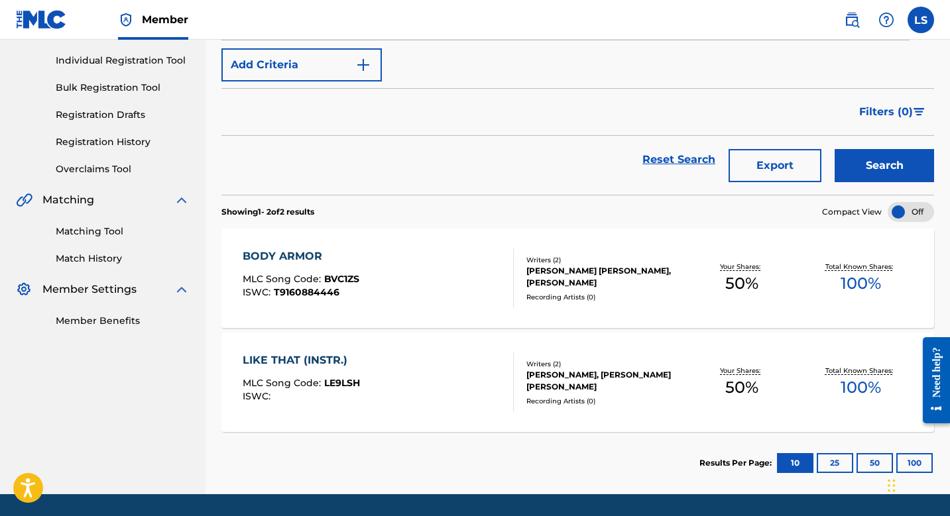
scroll to position [171, 0]
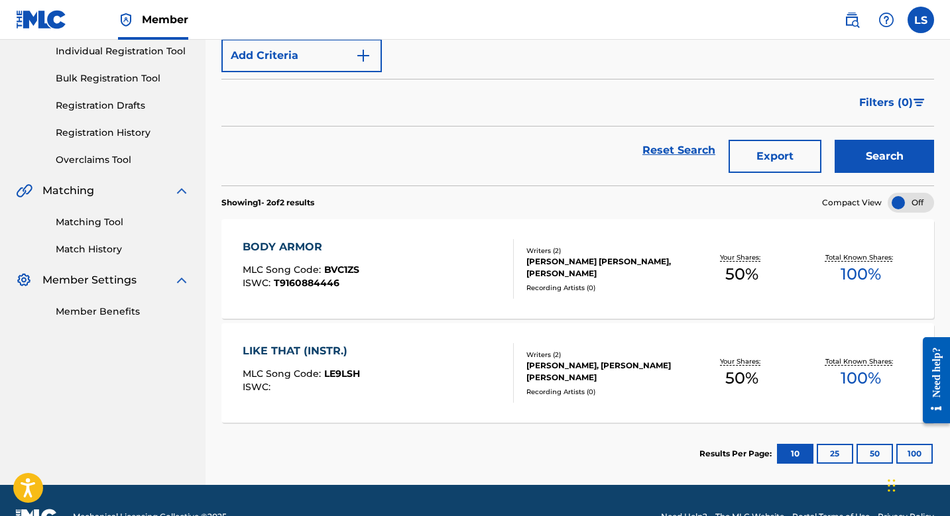
click at [317, 251] on div "BODY ARMOR" at bounding box center [301, 247] width 117 height 16
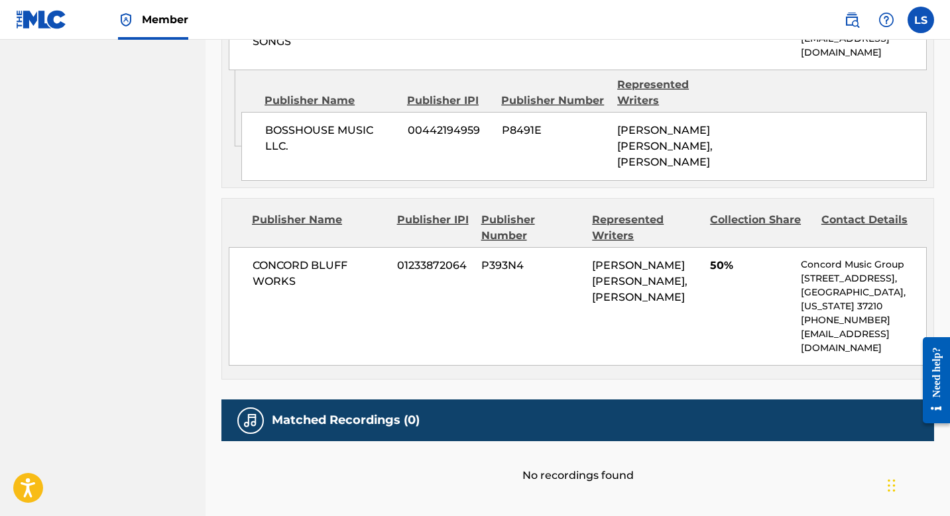
scroll to position [486, 0]
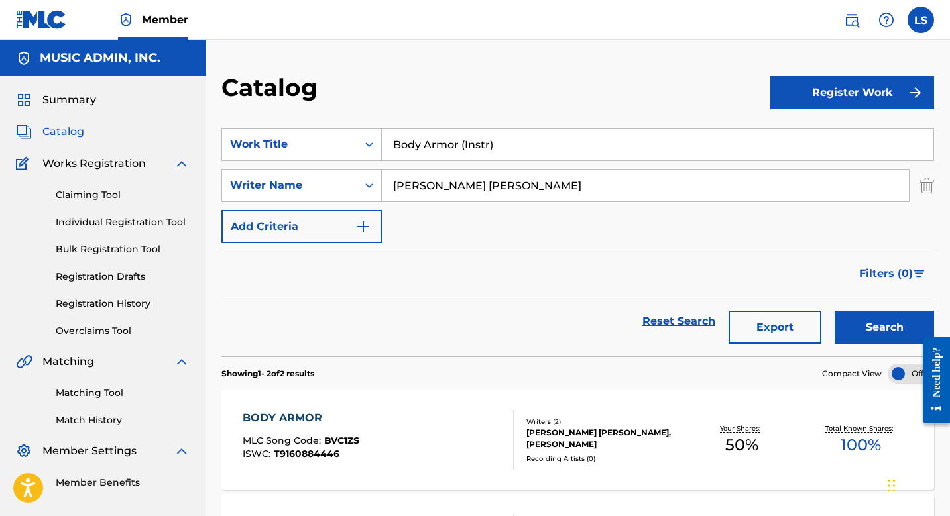
click at [487, 156] on input "Body Armor (Instr)" at bounding box center [658, 145] width 552 height 32
paste input "Border Mass Drum Cadence"
type input "Border Mass Drum Cadence"
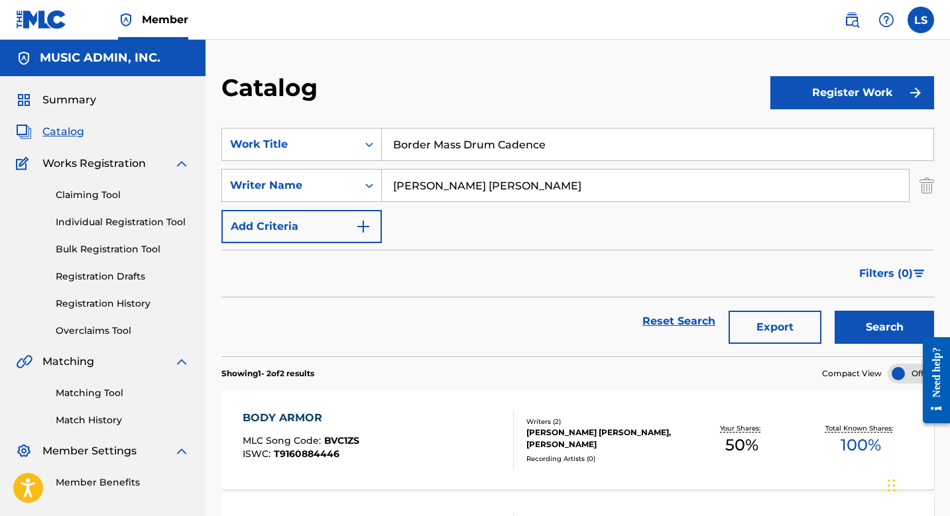
click at [835, 311] on button "Search" at bounding box center [884, 327] width 99 height 33
click at [460, 134] on input "Border Mass Drum Cadence" at bounding box center [658, 145] width 552 height 32
click at [459, 134] on input "Border Mass Drum Cadence" at bounding box center [658, 145] width 552 height 32
paste input "Brainwave Pulse"
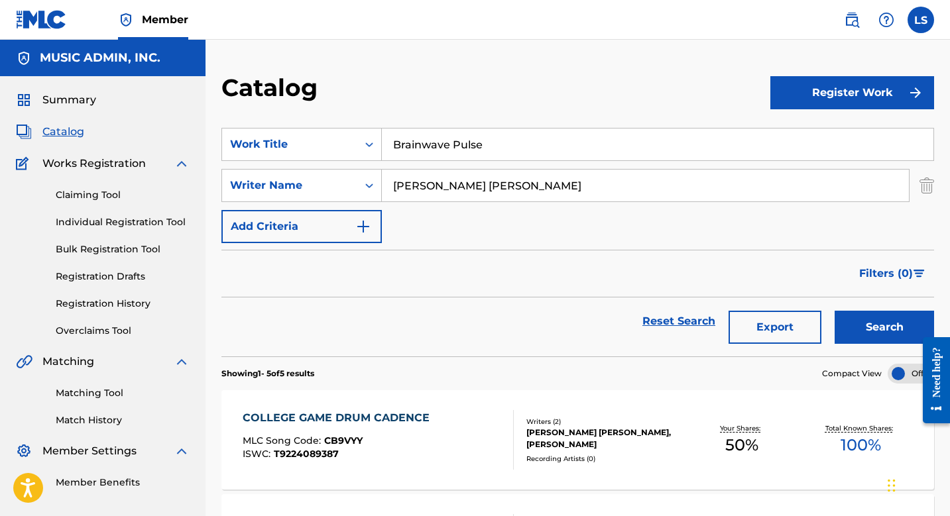
type input "Brainwave Pulse"
click at [835, 311] on button "Search" at bounding box center [884, 327] width 99 height 33
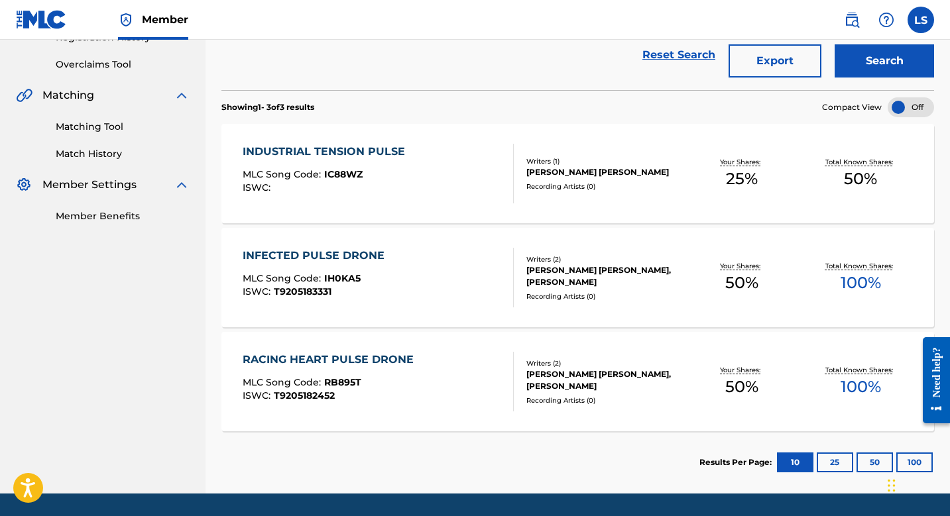
scroll to position [303, 0]
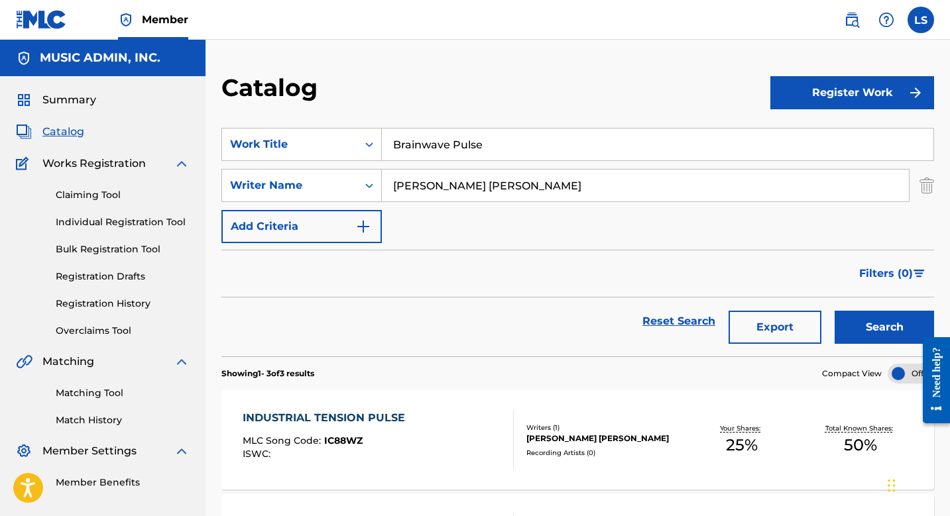
click at [461, 149] on input "Brainwave Pulse" at bounding box center [658, 145] width 552 height 32
paste input "Brat Pack Romance"
type input "Brat Pack Romance"
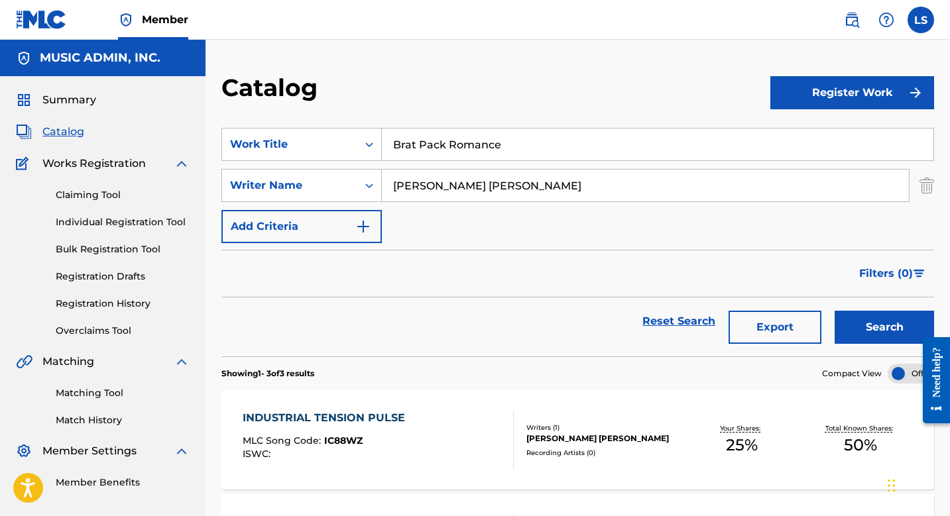
click at [835, 311] on button "Search" at bounding box center [884, 327] width 99 height 33
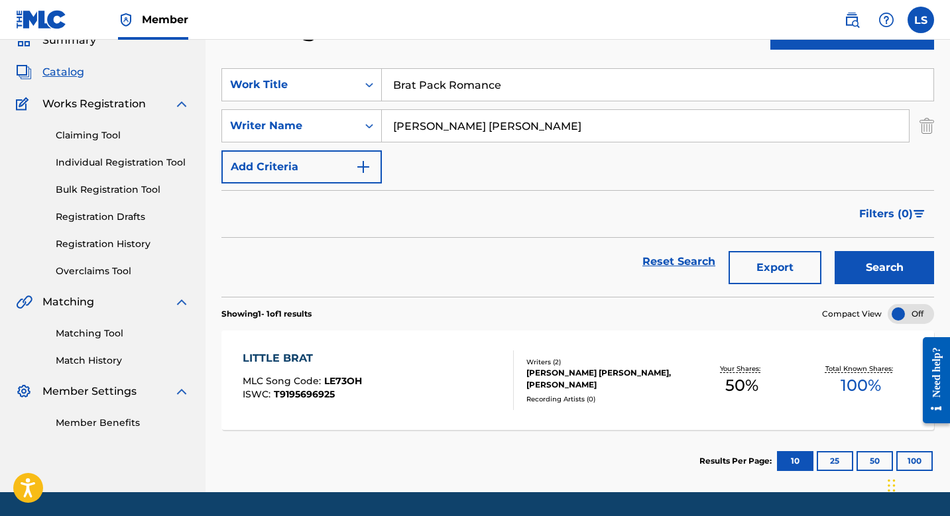
scroll to position [46, 0]
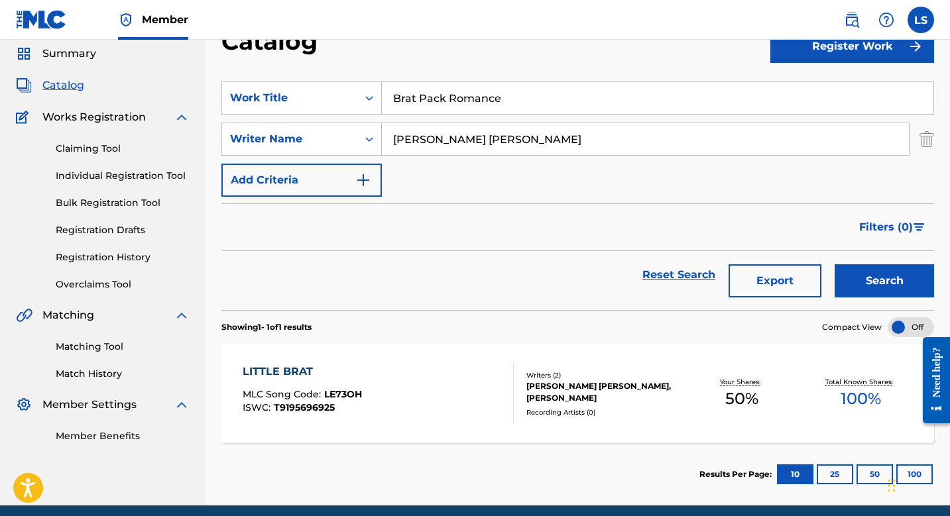
click at [455, 86] on input "Brat Pack Romance" at bounding box center [658, 98] width 552 height 32
click at [455, 87] on input "Brat Pack Romance" at bounding box center [658, 98] width 552 height 32
paste input "Brian"
type input "Brian"
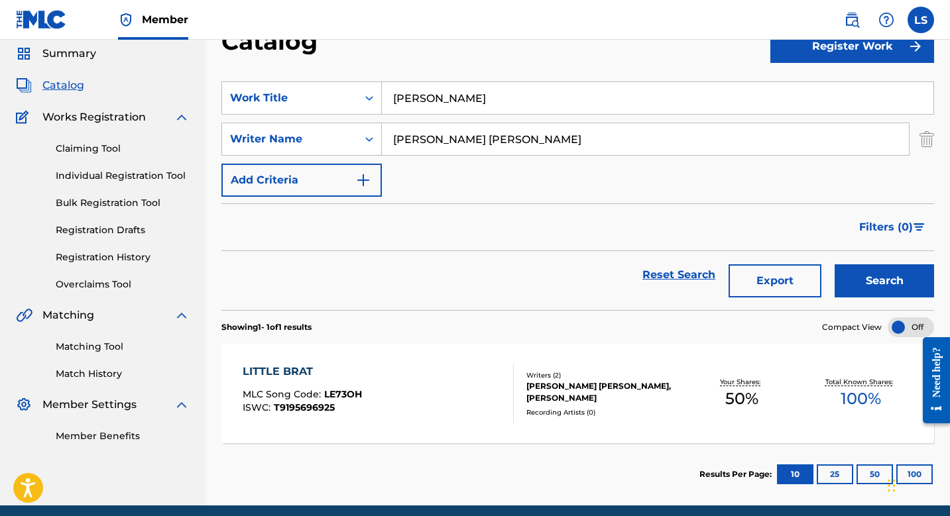
click at [835, 264] on button "Search" at bounding box center [884, 280] width 99 height 33
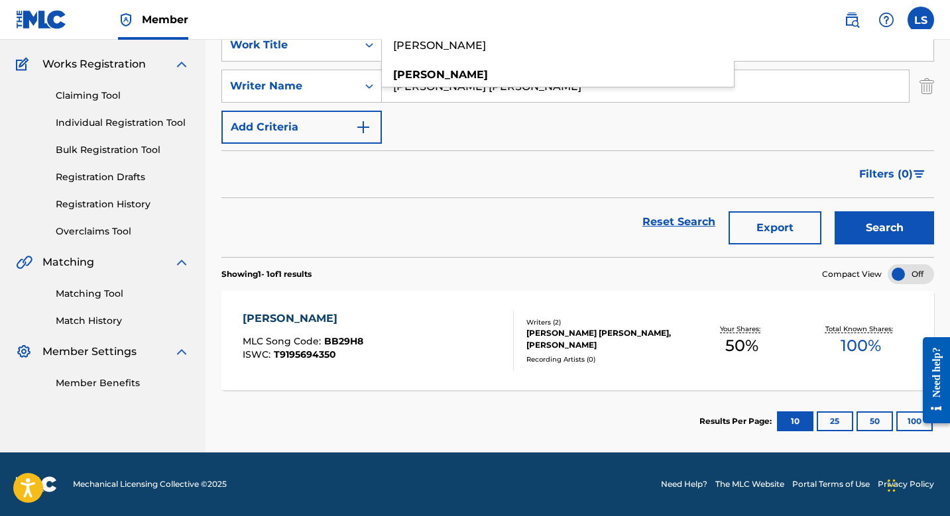
scroll to position [99, 0]
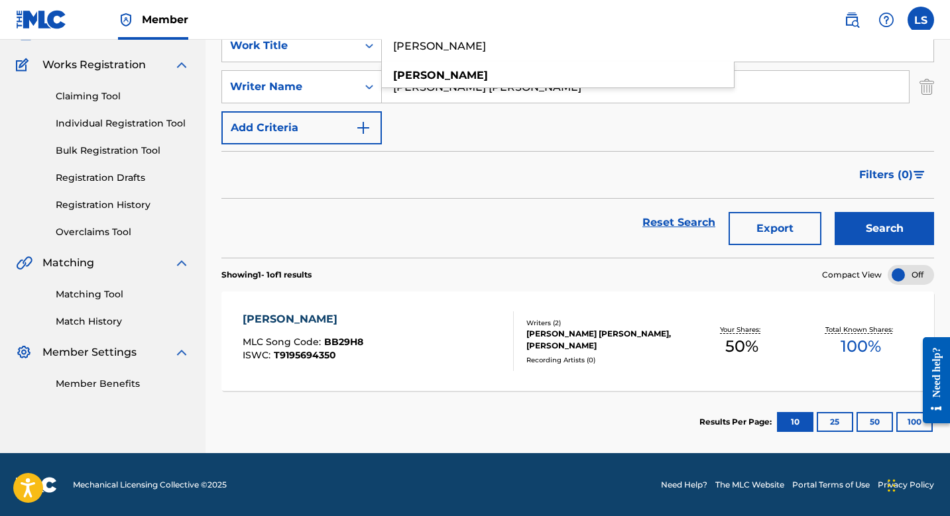
click at [254, 325] on div "BRIAN" at bounding box center [303, 320] width 121 height 16
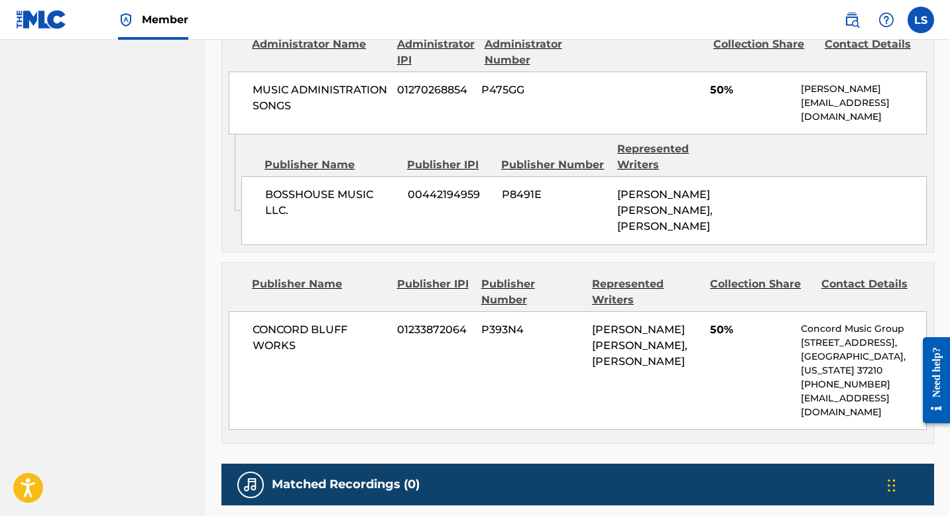
scroll to position [782, 0]
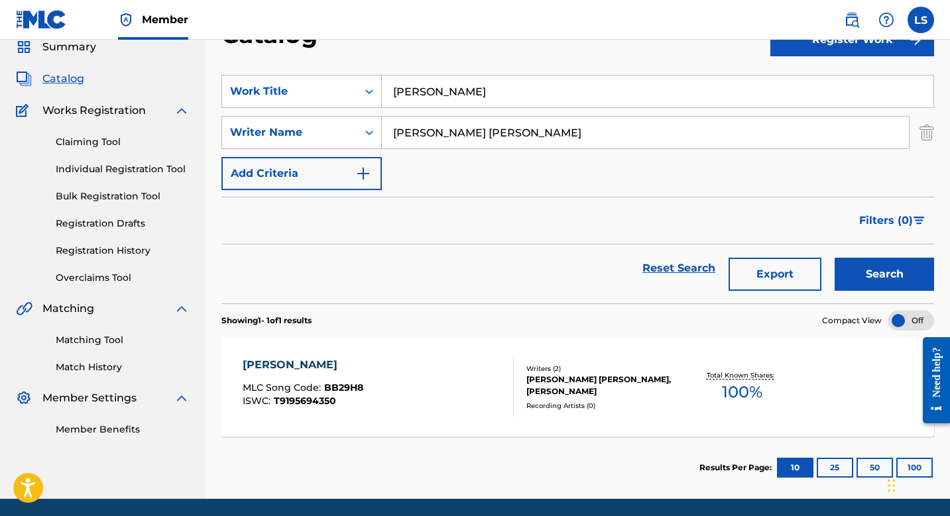
scroll to position [99, 0]
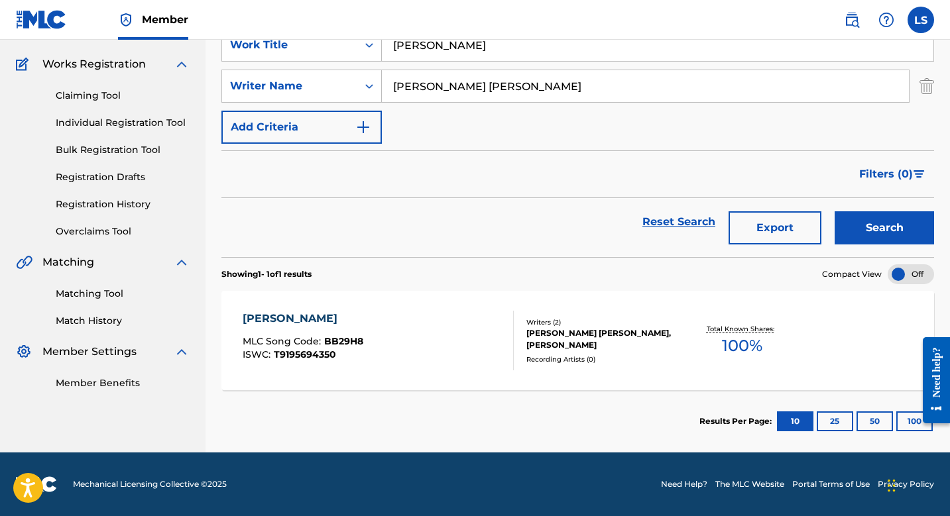
click at [442, 46] on input "Brian" at bounding box center [658, 45] width 552 height 32
paste input "Buckets (Instr)"
type input "Buckets (Instr)"
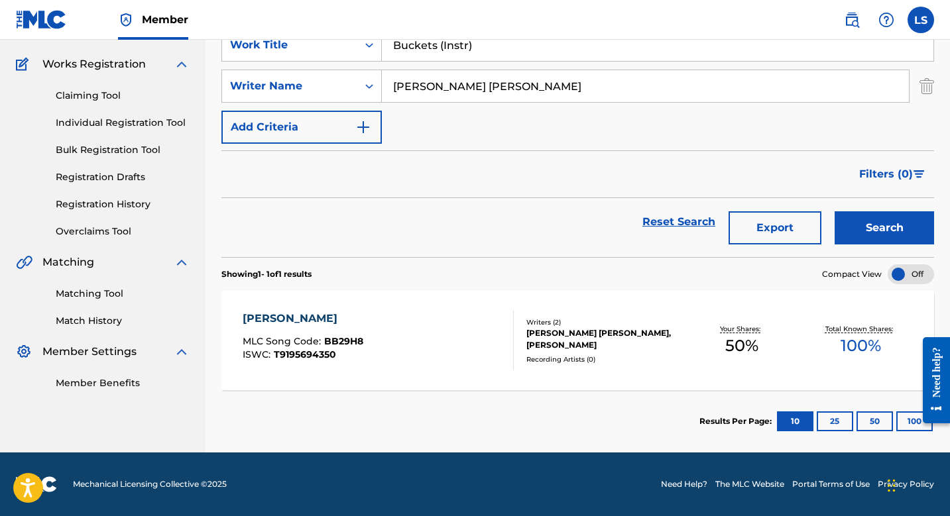
click at [835, 211] on button "Search" at bounding box center [884, 227] width 99 height 33
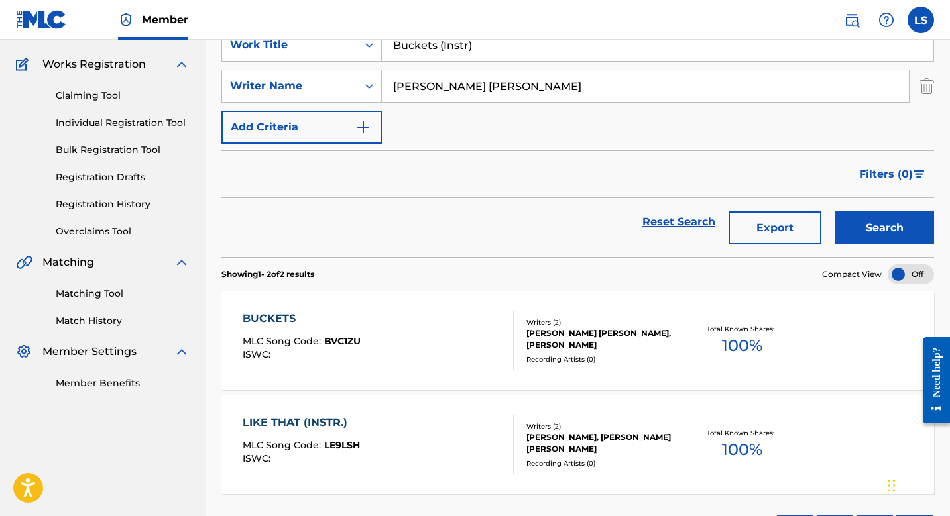
click at [302, 314] on div "BUCKETS" at bounding box center [302, 319] width 118 height 16
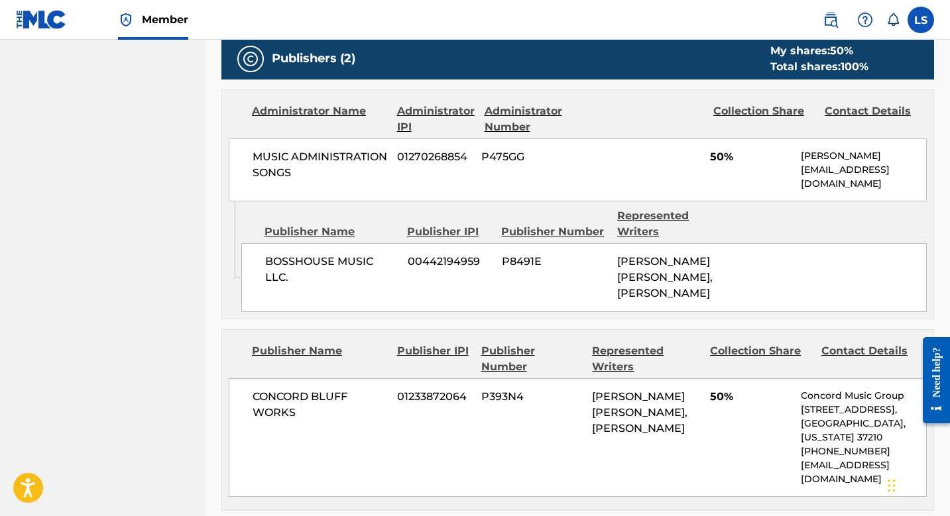
scroll to position [699, 0]
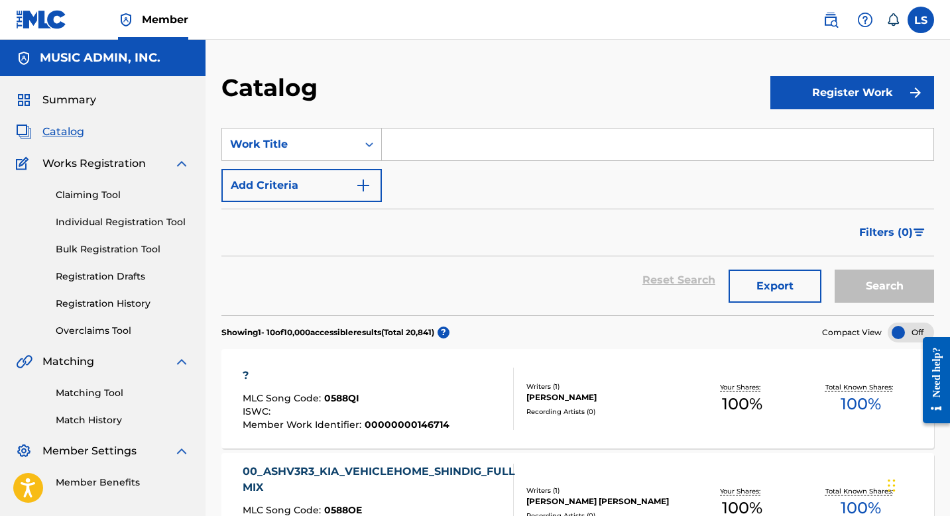
click at [447, 154] on input "Search Form" at bounding box center [658, 145] width 552 height 32
paste input "[DEMOGRAPHIC_DATA] Wedding"
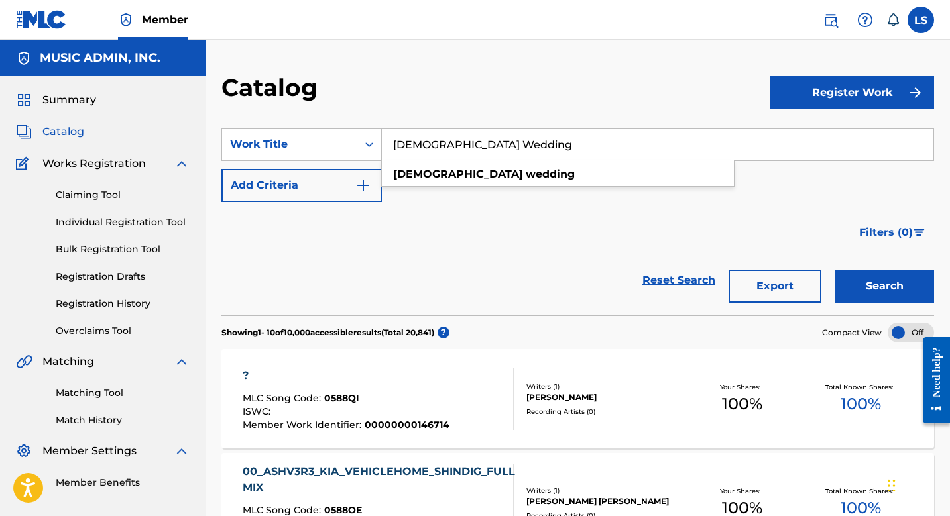
type input "[DEMOGRAPHIC_DATA] Wedding"
click at [368, 174] on button "Add Criteria" at bounding box center [301, 185] width 160 height 33
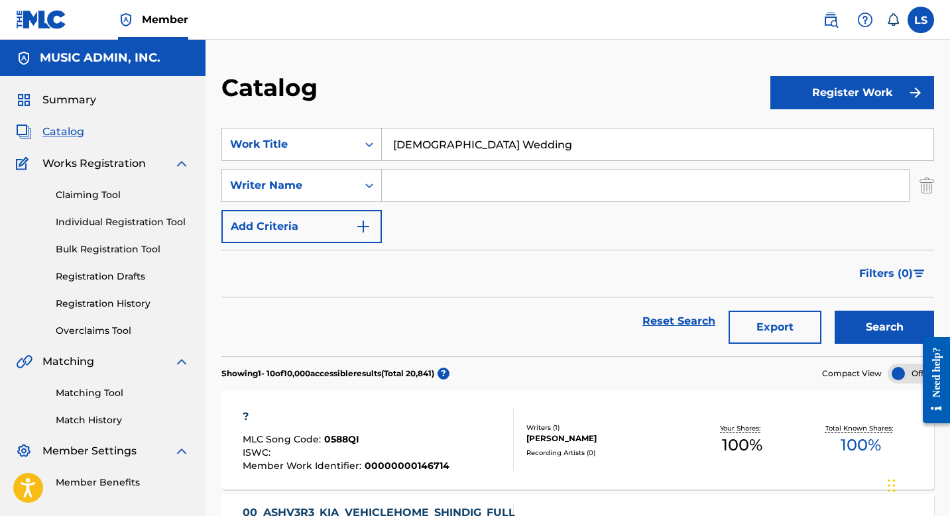
click at [460, 193] on input "Search Form" at bounding box center [645, 186] width 527 height 32
type input "[PERSON_NAME] [PERSON_NAME]"
click at [869, 320] on button "Search" at bounding box center [884, 327] width 99 height 33
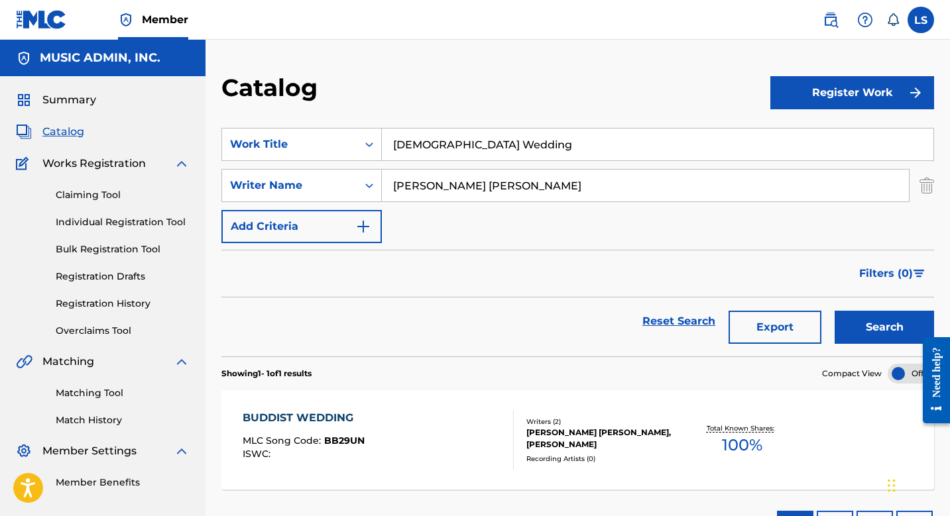
click at [329, 418] on div "BUDDIST WEDDING" at bounding box center [304, 418] width 122 height 16
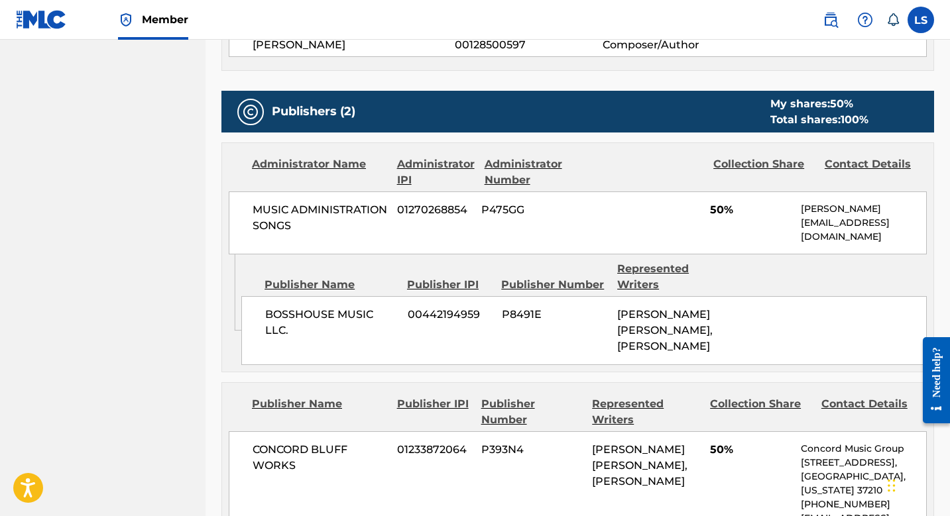
scroll to position [649, 0]
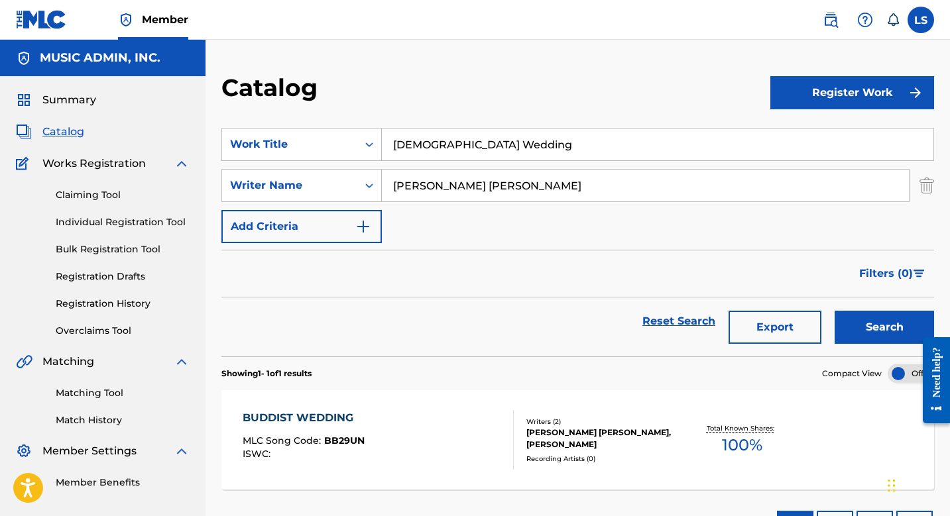
click at [473, 199] on input "[PERSON_NAME] [PERSON_NAME]" at bounding box center [645, 186] width 527 height 32
paste input "Build Up Charge Organ Only (Instr)"
click at [835, 311] on button "Search" at bounding box center [884, 327] width 99 height 33
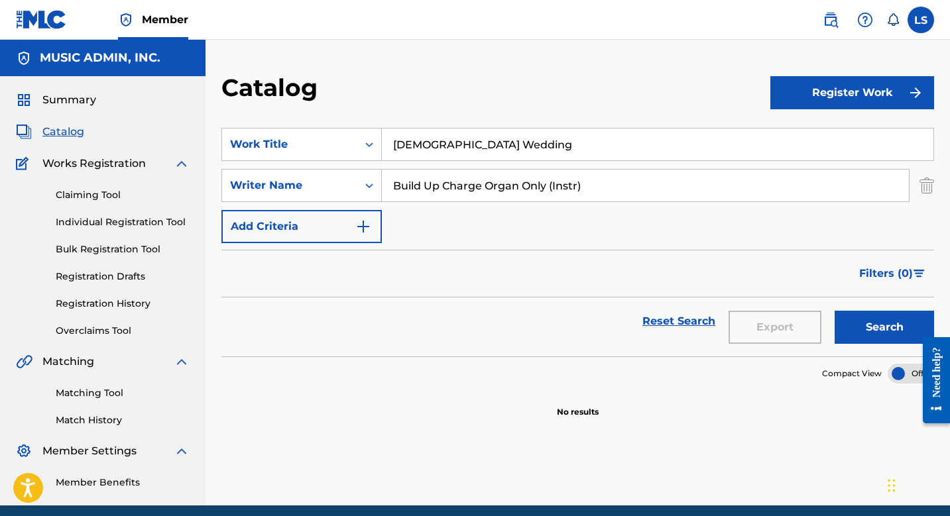
scroll to position [53, 0]
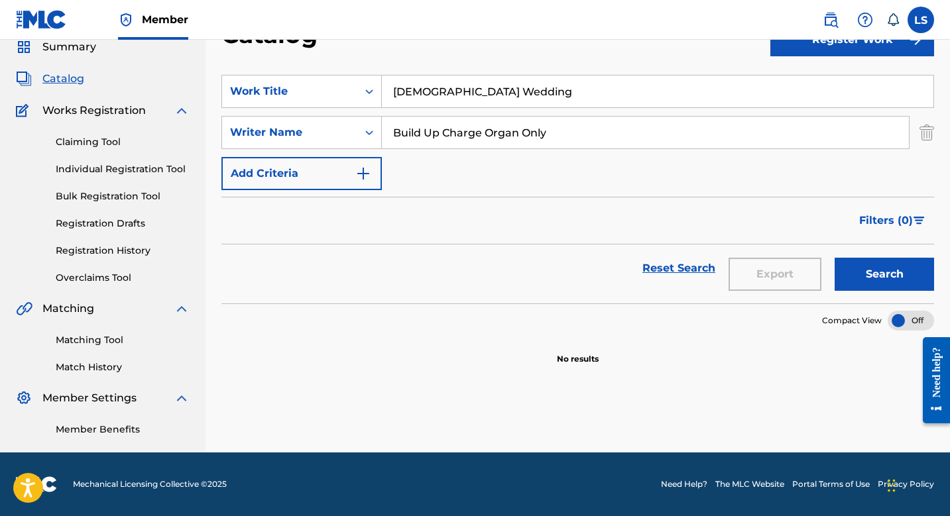
type input "Build Up Charge Organ Only"
click at [835, 258] on button "Search" at bounding box center [884, 274] width 99 height 33
click at [459, 93] on input "[DEMOGRAPHIC_DATA] Wedding" at bounding box center [658, 92] width 552 height 32
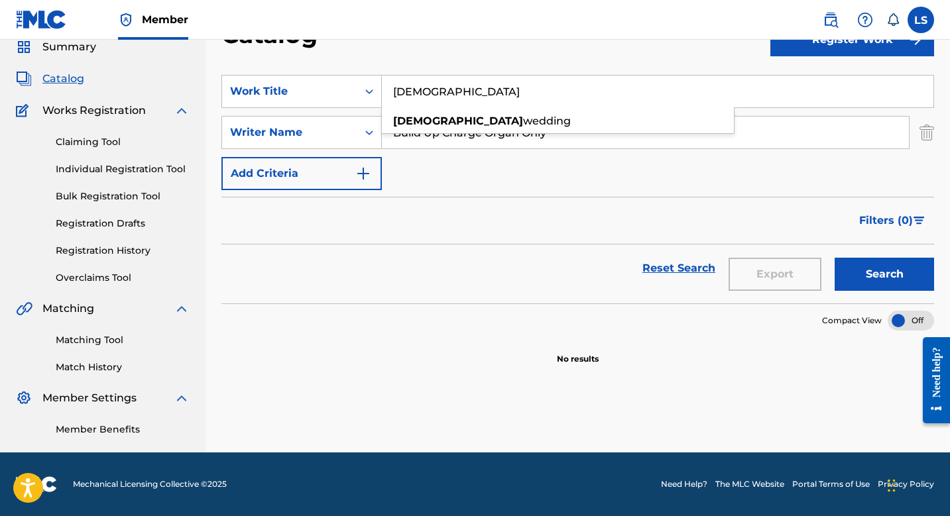
paste input "Buttermaker"
type input "[DEMOGRAPHIC_DATA]"
click at [835, 258] on button "Search" at bounding box center [884, 274] width 99 height 33
click at [487, 99] on input "[DEMOGRAPHIC_DATA]" at bounding box center [658, 92] width 552 height 32
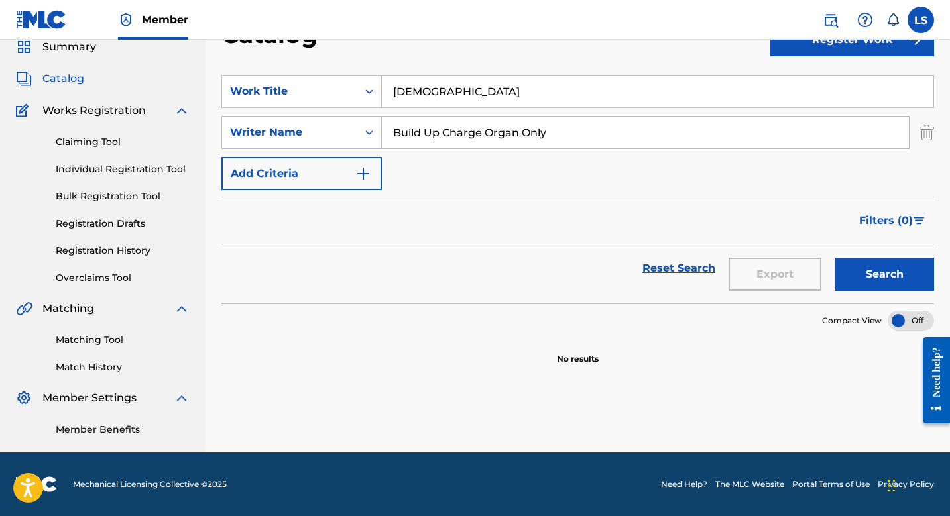
click at [487, 99] on input "[DEMOGRAPHIC_DATA]" at bounding box center [658, 92] width 552 height 32
paste input "Buttermaker"
type input "Buttermaker"
click at [835, 258] on button "Search" at bounding box center [884, 274] width 99 height 33
click at [508, 129] on input "Build Up Charge Organ Only" at bounding box center [645, 133] width 527 height 32
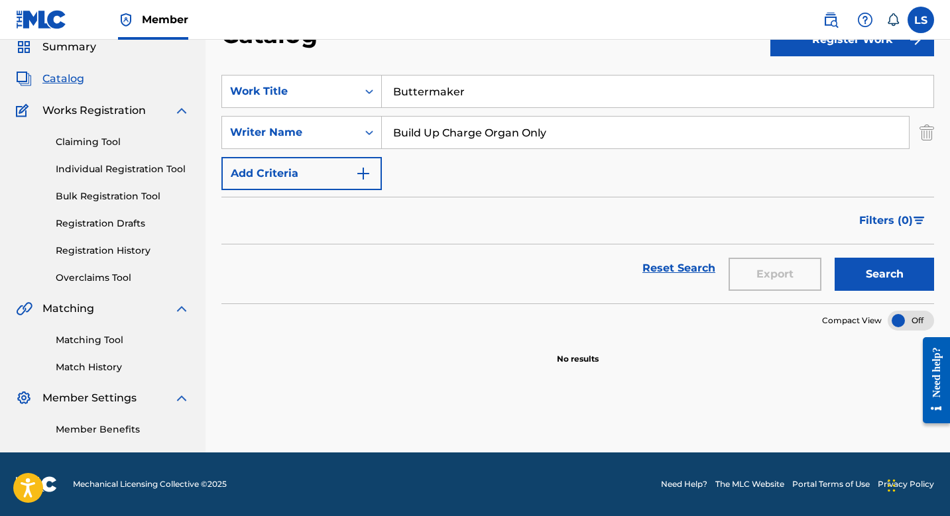
click at [508, 129] on input "Build Up Charge Organ Only" at bounding box center [645, 133] width 527 height 32
type input "[PERSON_NAME] [PERSON_NAME]"
click at [835, 258] on button "Search" at bounding box center [884, 274] width 99 height 33
click at [461, 89] on input "Buttermaker" at bounding box center [658, 92] width 552 height 32
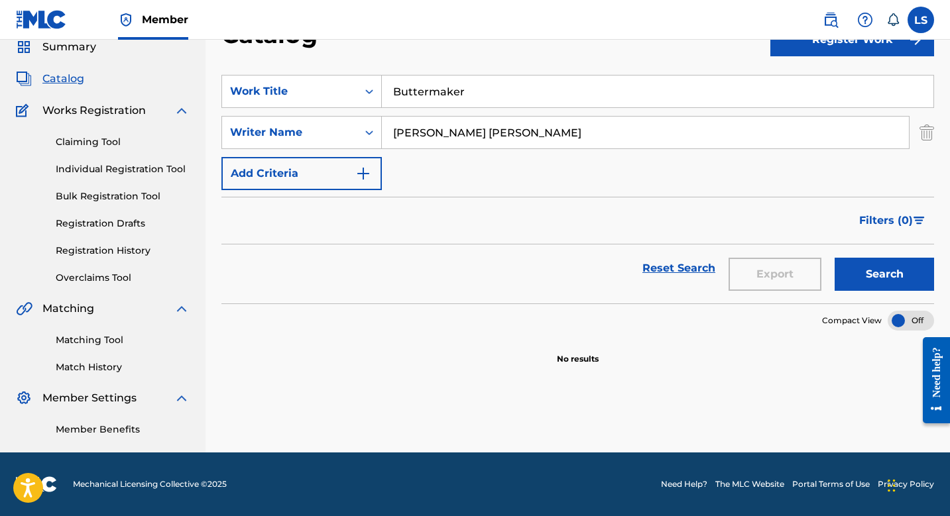
click at [461, 89] on input "Buttermaker" at bounding box center [658, 92] width 552 height 32
paste input "Candied Brainwaves"
click at [869, 253] on div "Search" at bounding box center [881, 269] width 106 height 48
click at [868, 264] on button "Search" at bounding box center [884, 274] width 99 height 33
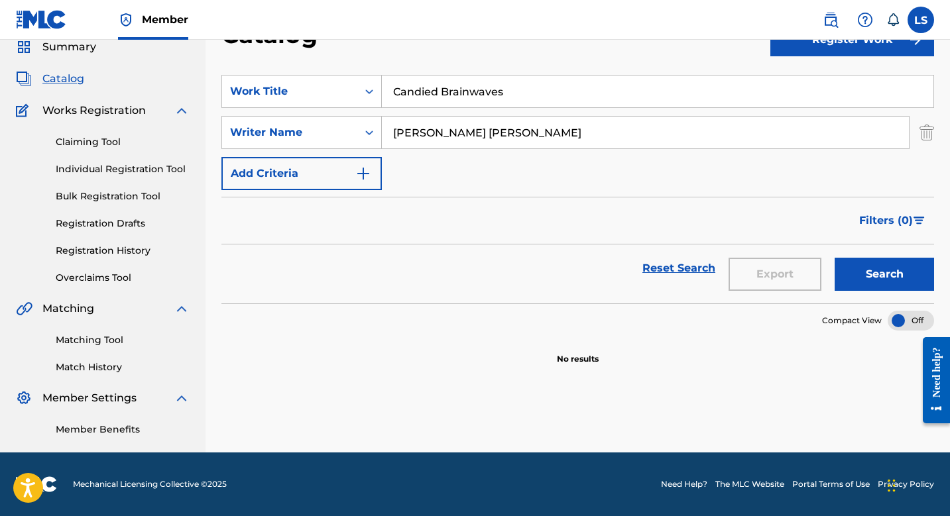
click at [443, 93] on input "Candied Brainwaves" at bounding box center [658, 92] width 552 height 32
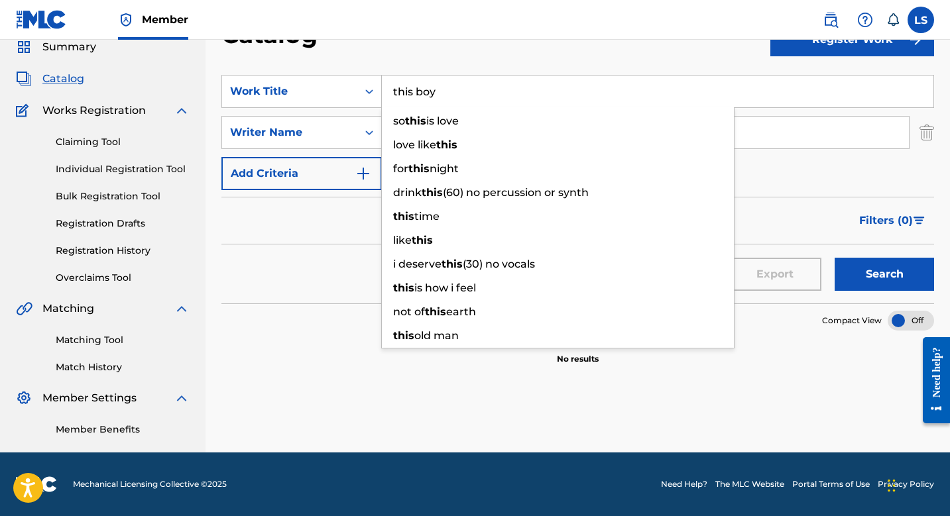
type input "this boy"
click at [835, 258] on button "Search" at bounding box center [884, 274] width 99 height 33
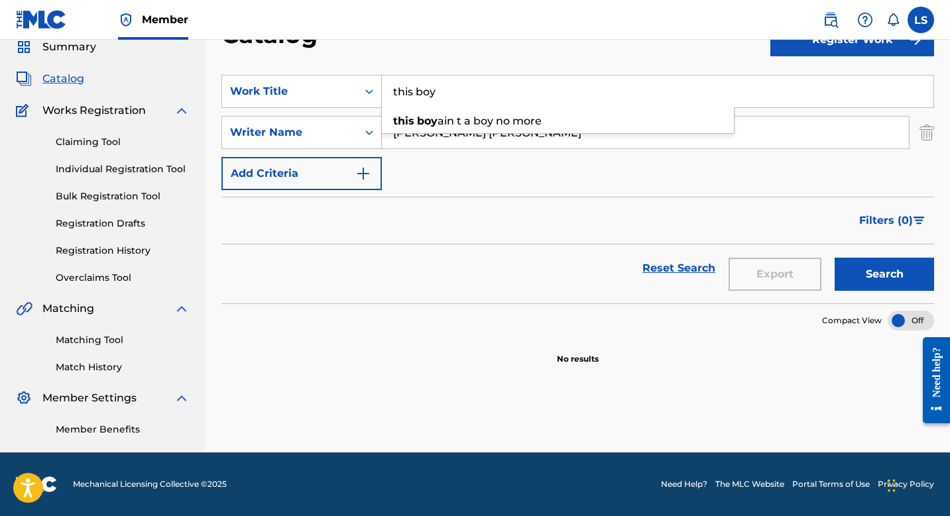
click at [396, 206] on div "Filters ( 0 )" at bounding box center [577, 221] width 713 height 48
click at [353, 91] on div "Work Title" at bounding box center [289, 91] width 135 height 25
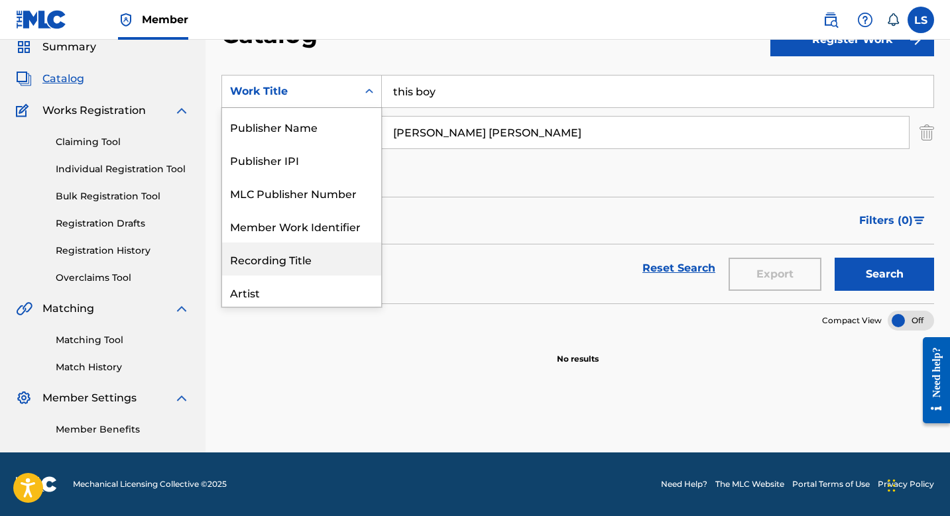
scroll to position [0, 0]
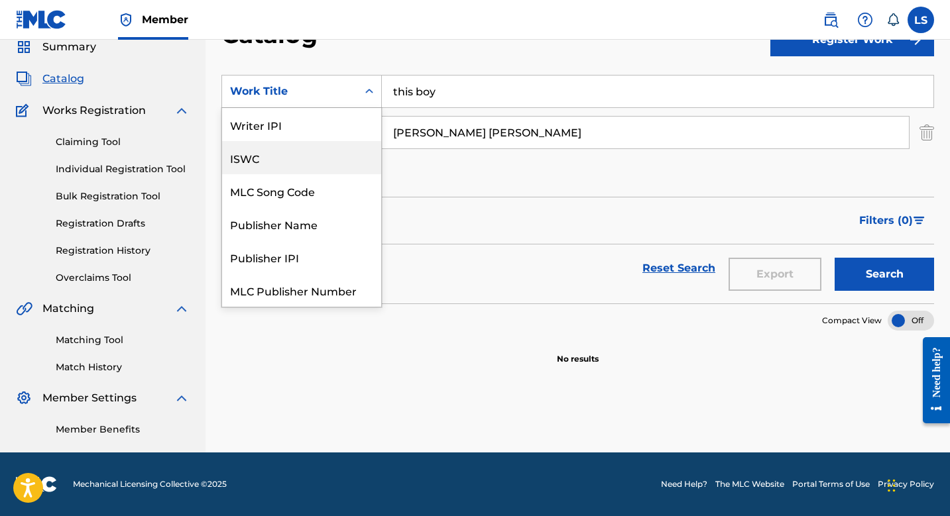
click at [292, 164] on div "ISWC" at bounding box center [301, 157] width 159 height 33
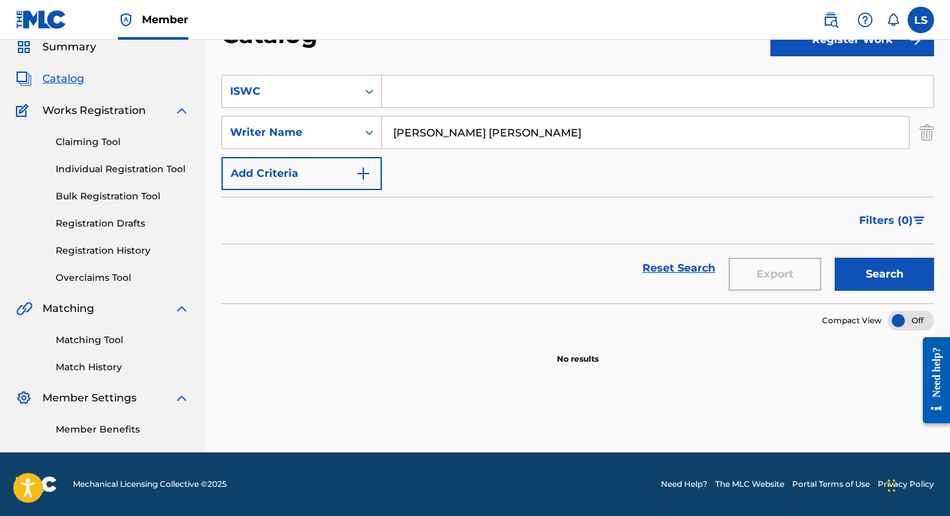
click at [491, 93] on input "Search Form" at bounding box center [658, 92] width 552 height 32
paste input "T9201665147"
type input "T9201665147"
click at [503, 130] on input "[PERSON_NAME] [PERSON_NAME]" at bounding box center [645, 133] width 527 height 32
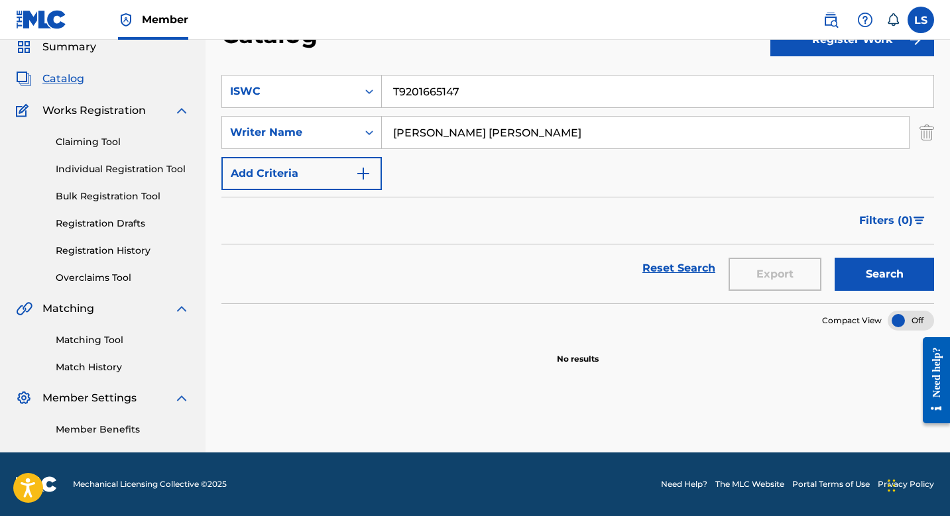
click at [503, 130] on input "[PERSON_NAME] [PERSON_NAME]" at bounding box center [645, 133] width 527 height 32
click at [835, 258] on button "Search" at bounding box center [884, 274] width 99 height 33
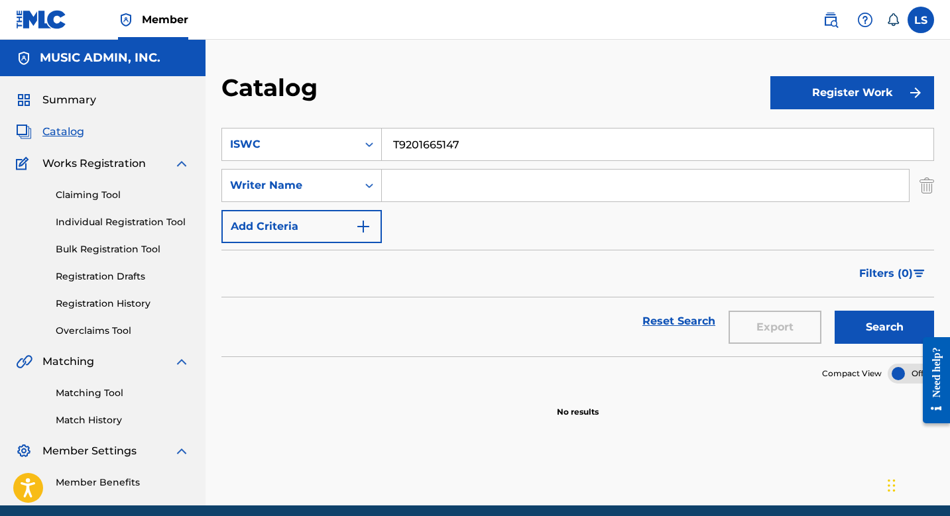
scroll to position [53, 0]
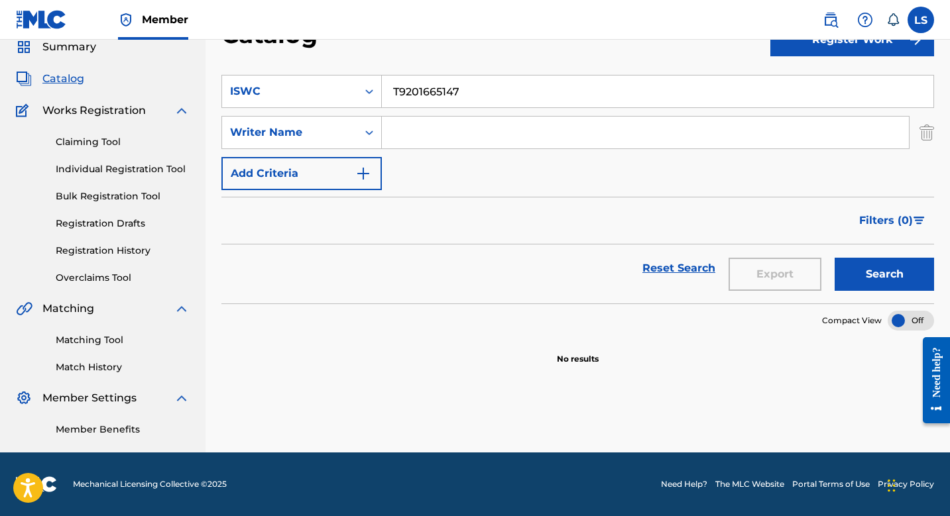
click at [857, 265] on button "Search" at bounding box center [884, 274] width 99 height 33
